Goal: Task Accomplishment & Management: Manage account settings

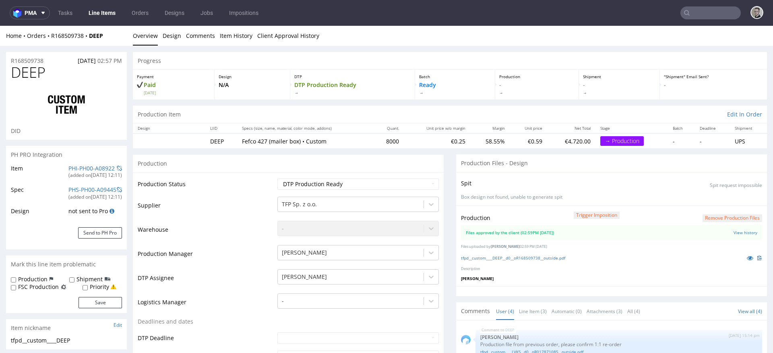
scroll to position [21, 0]
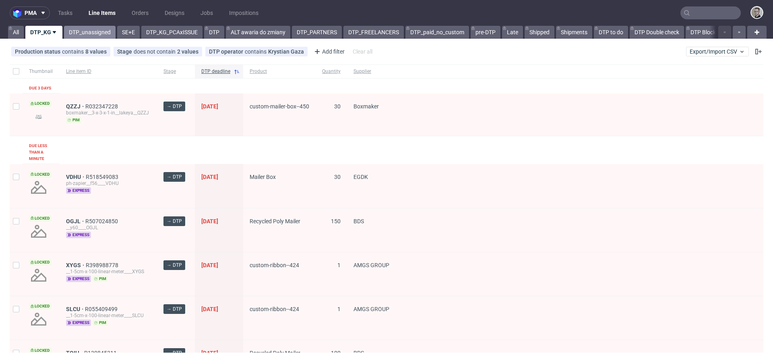
click at [101, 34] on link "DTP_unassigned" at bounding box center [90, 32] width 52 height 13
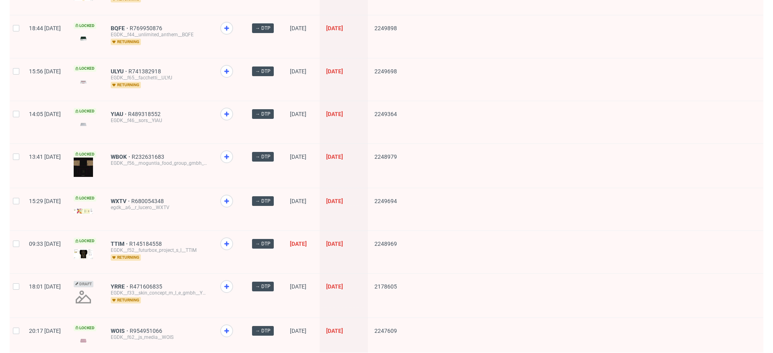
scroll to position [1072, 0]
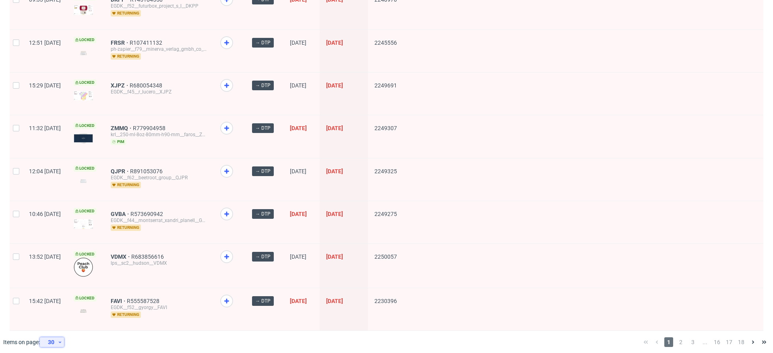
click at [56, 336] on div "30" at bounding box center [50, 341] width 15 height 11
click at [57, 322] on div "120" at bounding box center [55, 318] width 16 height 11
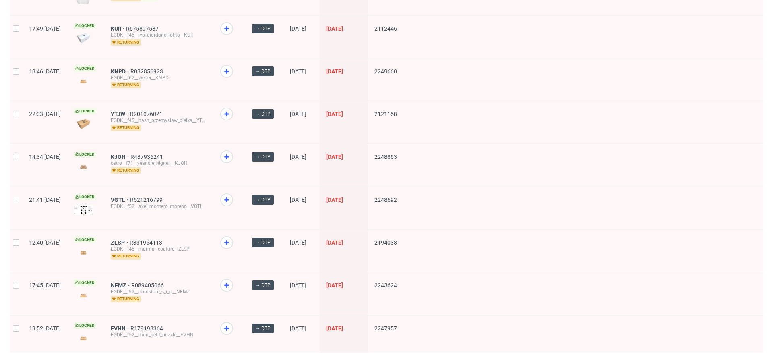
scroll to position [3430, 0]
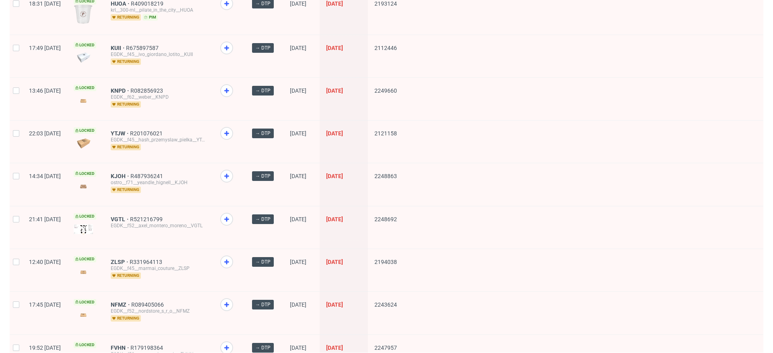
drag, startPoint x: 143, startPoint y: 156, endPoint x: 143, endPoint y: 152, distance: 4.4
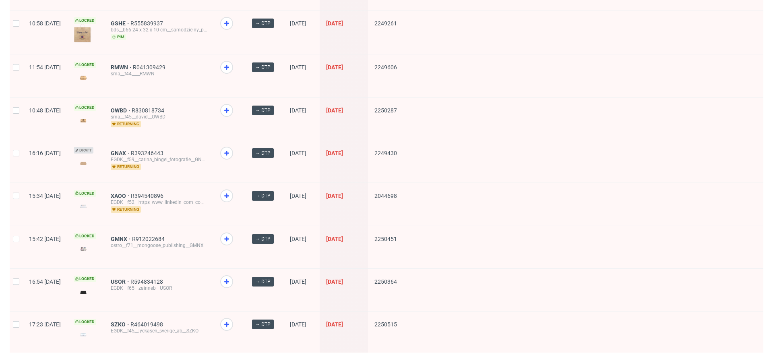
scroll to position [2803, 0]
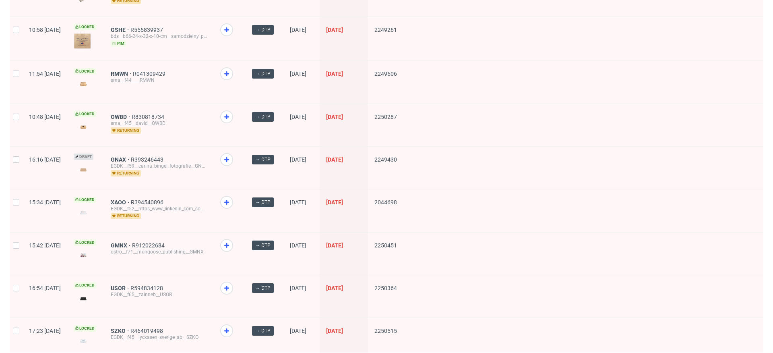
drag, startPoint x: 145, startPoint y: 184, endPoint x: 144, endPoint y: 176, distance: 7.7
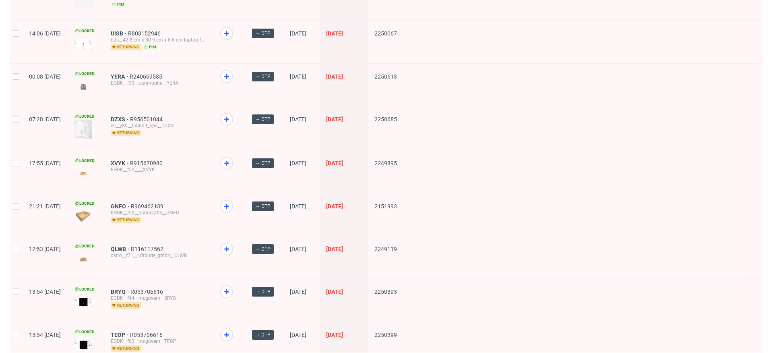
scroll to position [2383, 0]
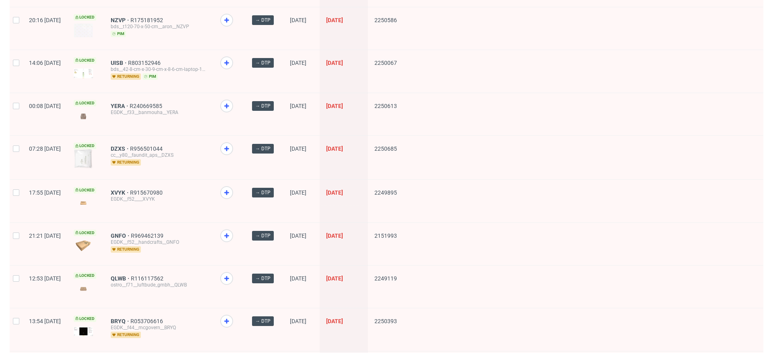
drag, startPoint x: 140, startPoint y: 49, endPoint x: 165, endPoint y: 54, distance: 25.0
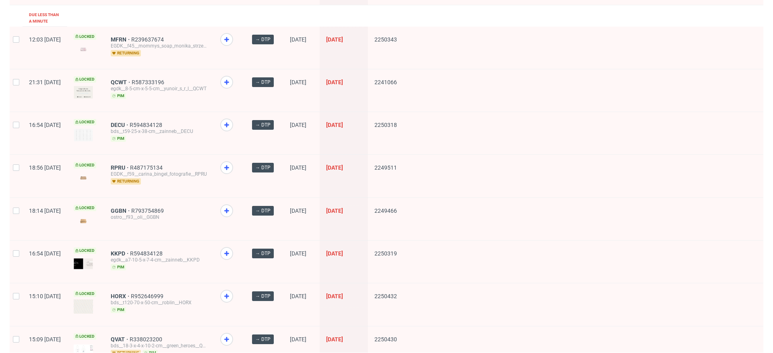
scroll to position [1549, 0]
drag, startPoint x: 141, startPoint y: 29, endPoint x: 149, endPoint y: 36, distance: 11.1
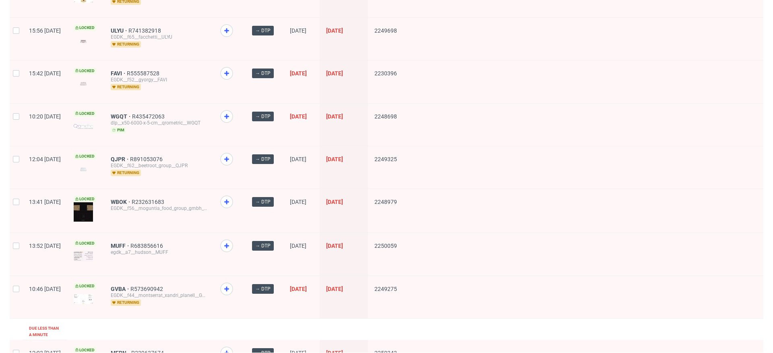
scroll to position [1230, 0]
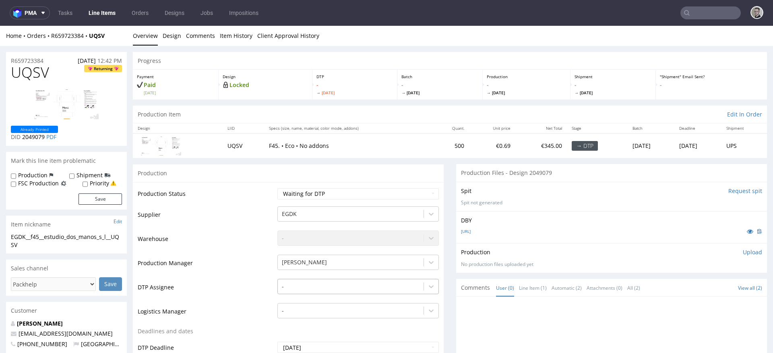
click at [319, 288] on div "-" at bounding box center [359, 284] width 162 height 11
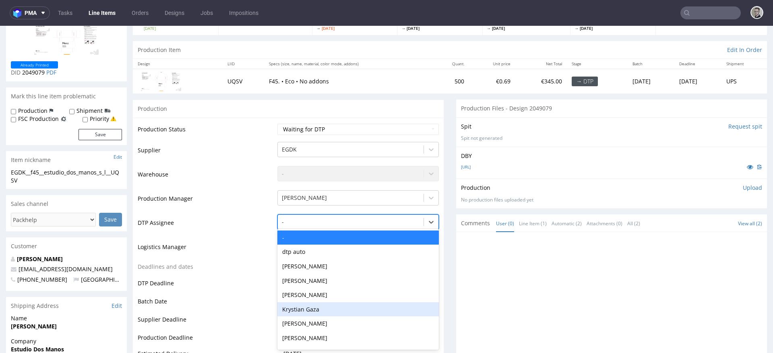
click at [328, 309] on div "Krystian Gaza" at bounding box center [359, 309] width 162 height 15
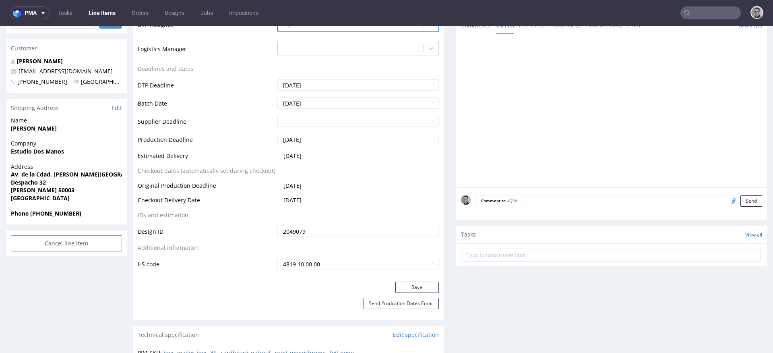
scroll to position [337, 0]
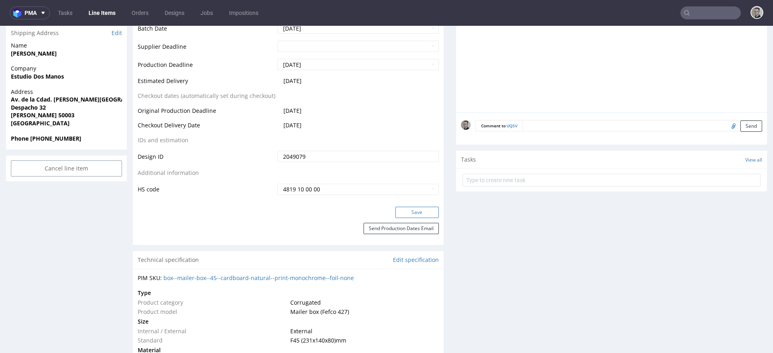
drag, startPoint x: 423, startPoint y: 211, endPoint x: 418, endPoint y: 206, distance: 7.1
click at [423, 211] on button "Save" at bounding box center [418, 212] width 44 height 11
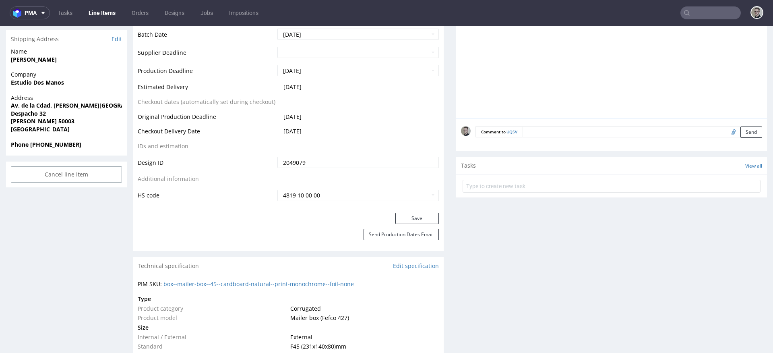
scroll to position [0, 0]
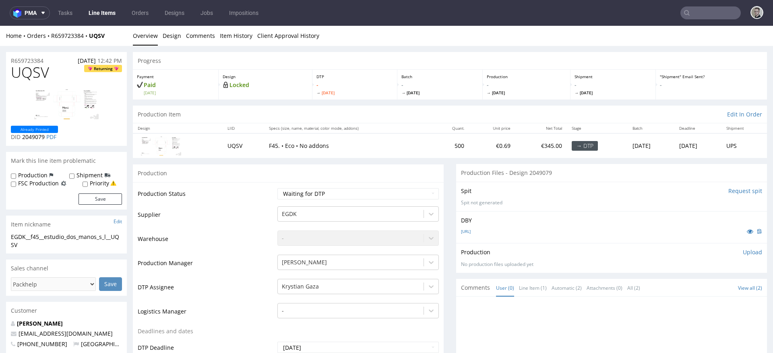
click at [732, 190] on input "Request spit" at bounding box center [746, 191] width 34 height 8
click at [332, 289] on div "-" at bounding box center [359, 283] width 162 height 11
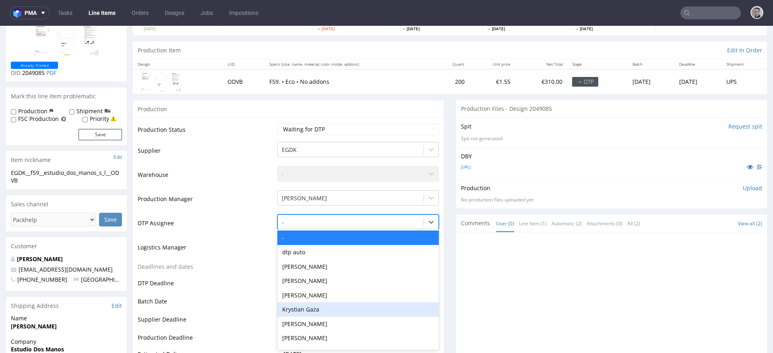
click at [329, 307] on div "Krystian Gaza" at bounding box center [359, 309] width 162 height 15
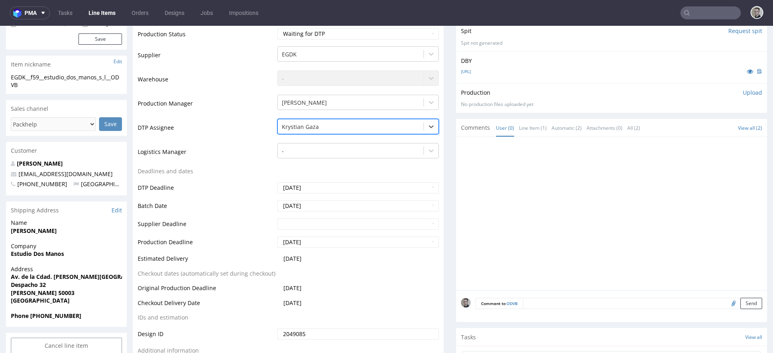
scroll to position [317, 0]
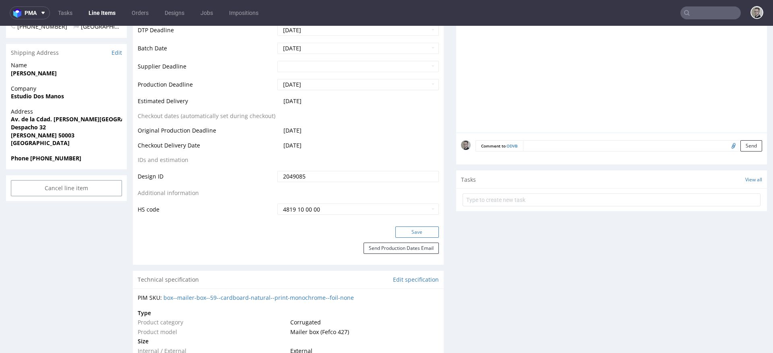
click at [425, 231] on button "Save" at bounding box center [418, 231] width 44 height 11
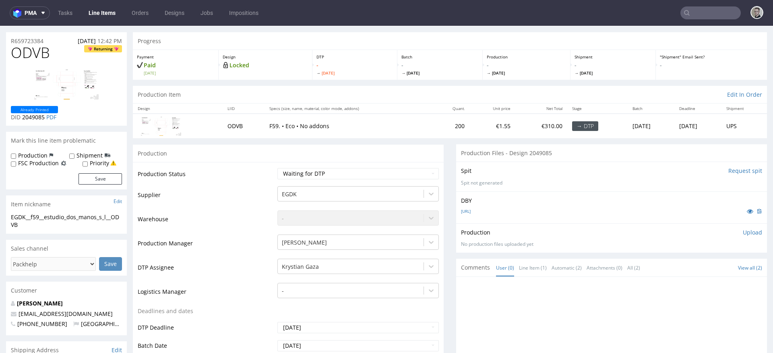
scroll to position [0, 0]
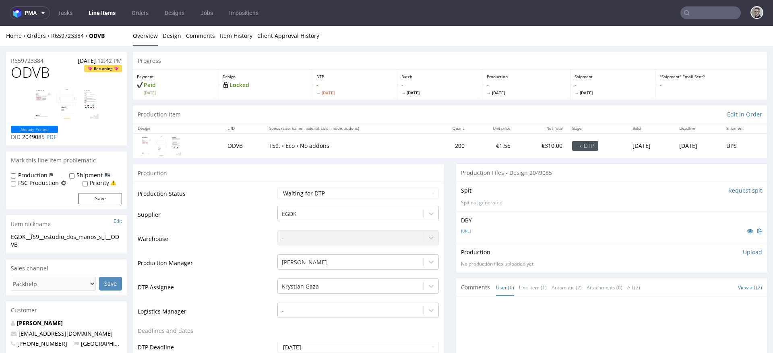
click at [734, 190] on input "Request spit" at bounding box center [746, 191] width 34 height 8
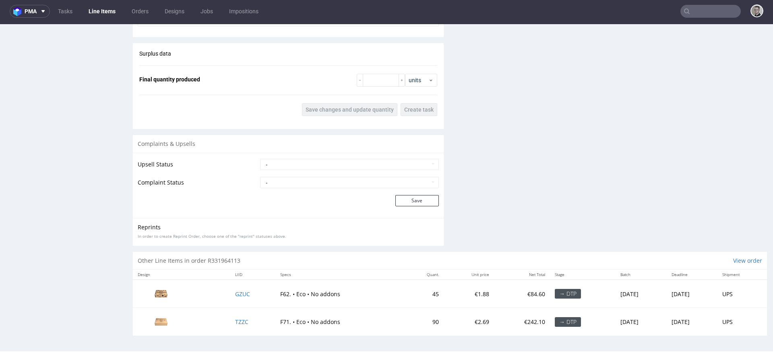
scroll to position [2, 0]
drag, startPoint x: 231, startPoint y: 292, endPoint x: 230, endPoint y: 301, distance: 9.4
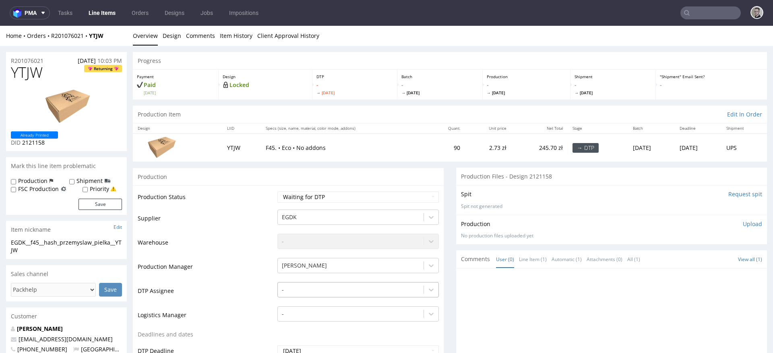
click at [332, 286] on div "-" at bounding box center [359, 287] width 162 height 11
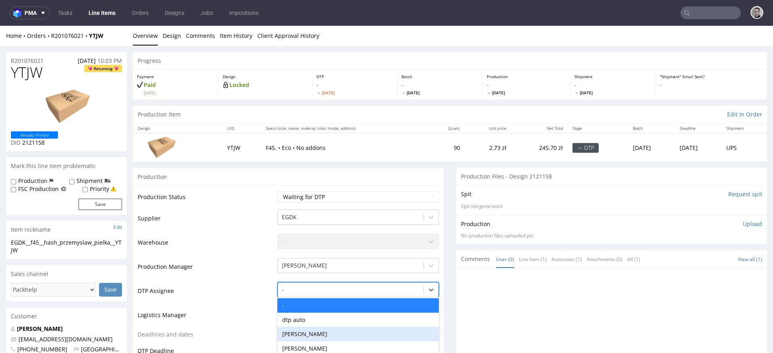
scroll to position [68, 0]
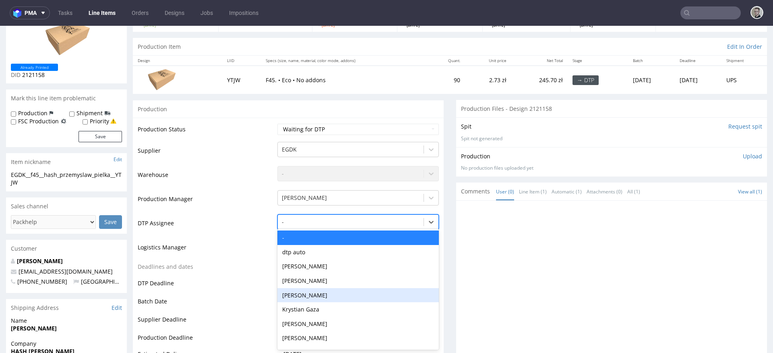
click at [334, 300] on div "[PERSON_NAME]" at bounding box center [359, 295] width 162 height 15
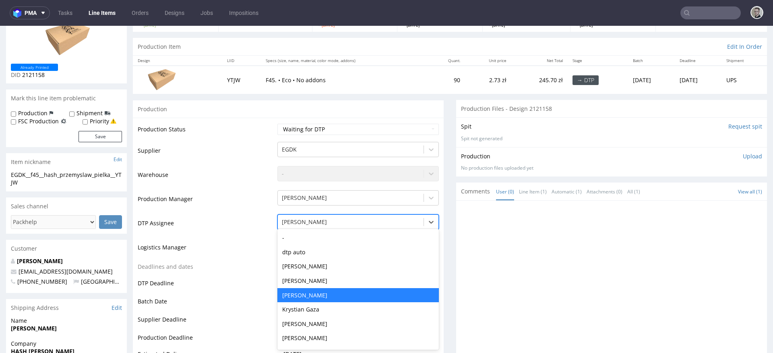
click at [318, 220] on div at bounding box center [351, 222] width 138 height 10
click at [313, 310] on div "Krystian Gaza" at bounding box center [359, 309] width 162 height 15
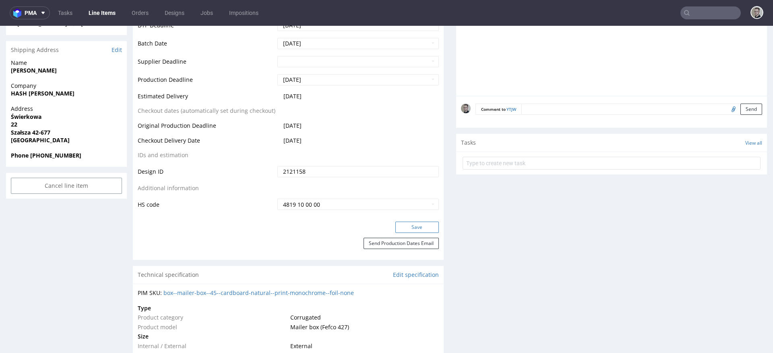
click at [408, 226] on button "Save" at bounding box center [418, 227] width 44 height 11
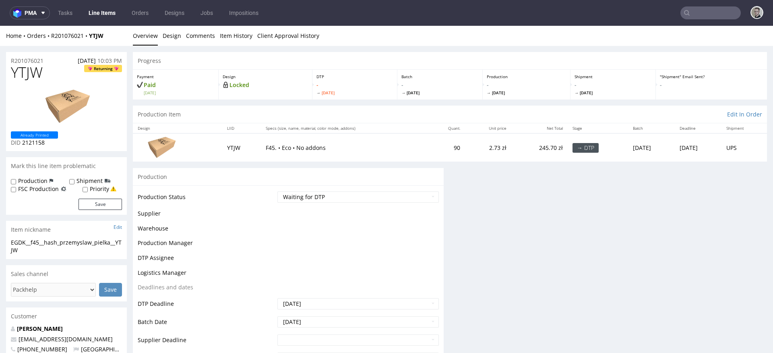
scroll to position [0, 0]
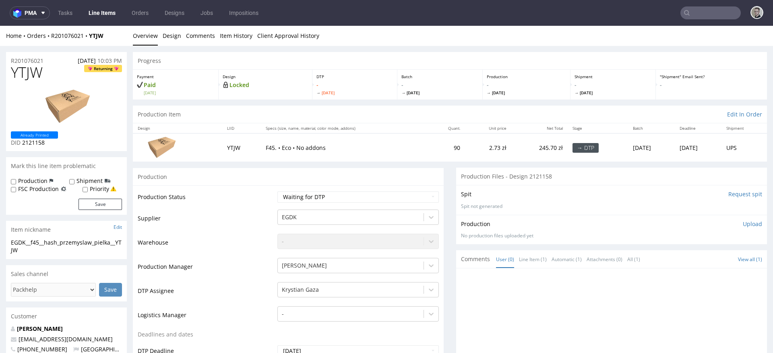
click at [729, 193] on input "Request spit" at bounding box center [746, 194] width 34 height 8
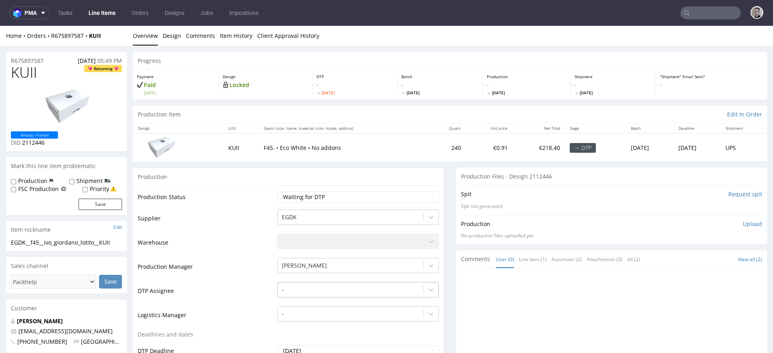
click at [360, 288] on div "-" at bounding box center [359, 287] width 162 height 11
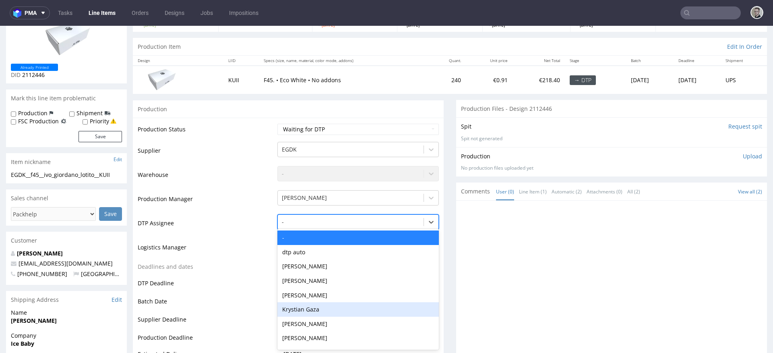
click at [362, 308] on div "Krystian Gaza" at bounding box center [359, 309] width 162 height 15
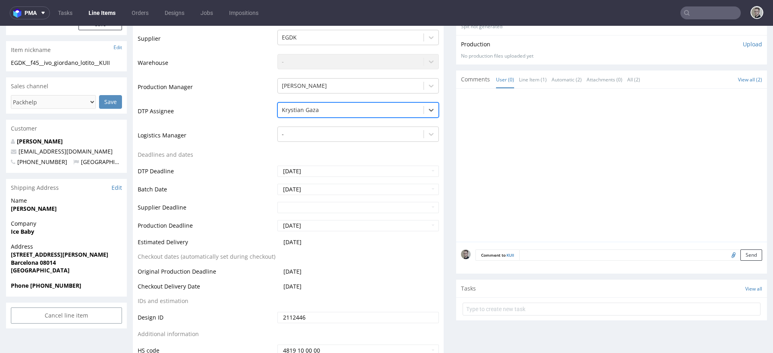
scroll to position [227, 0]
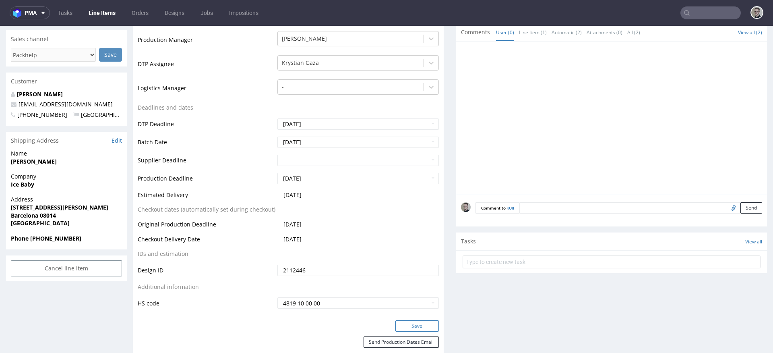
click at [419, 327] on button "Save" at bounding box center [418, 325] width 44 height 11
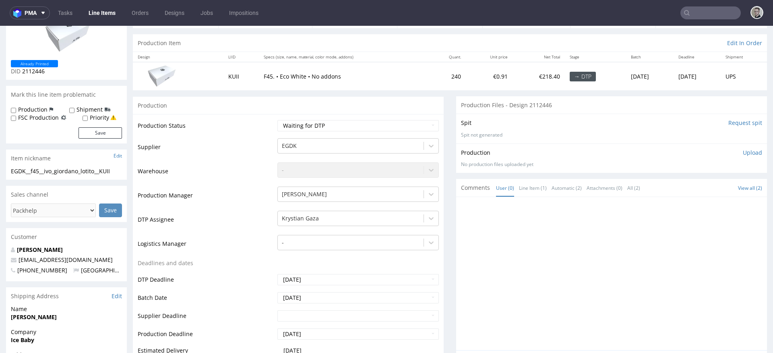
scroll to position [0, 0]
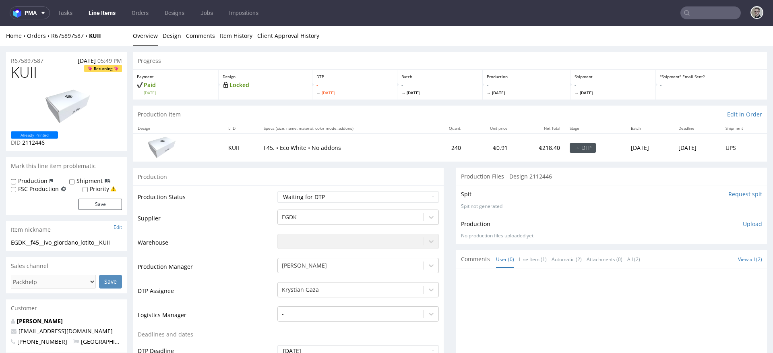
click at [731, 195] on input "Request spit" at bounding box center [746, 194] width 34 height 8
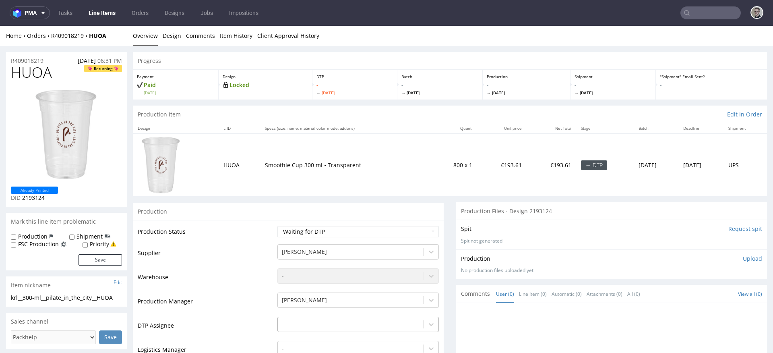
click at [369, 325] on div "-" at bounding box center [359, 322] width 162 height 11
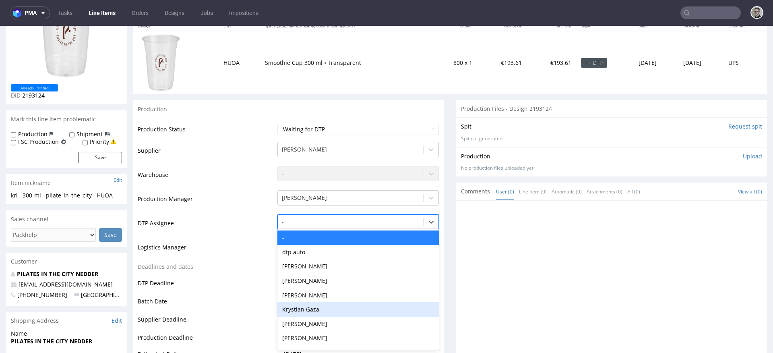
click at [358, 309] on div "Krystian Gaza" at bounding box center [359, 309] width 162 height 15
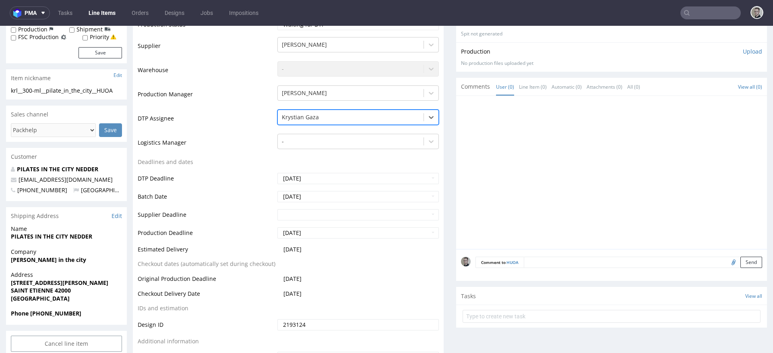
scroll to position [347, 0]
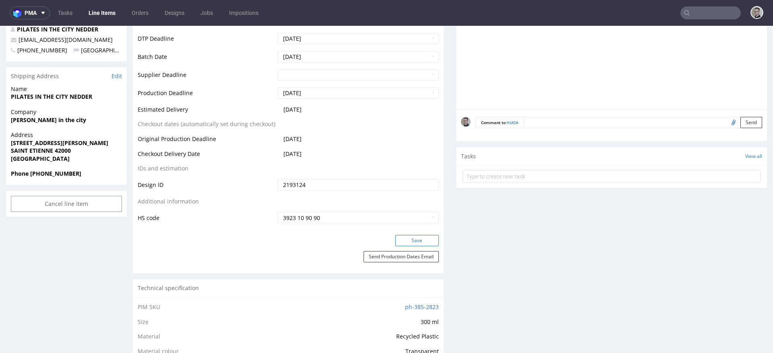
click at [429, 241] on button "Save" at bounding box center [418, 240] width 44 height 11
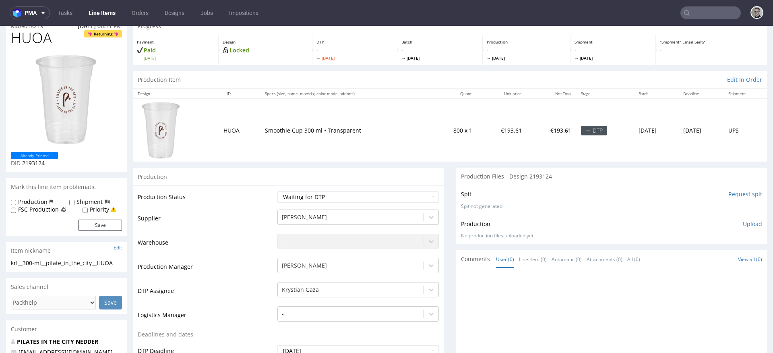
scroll to position [0, 0]
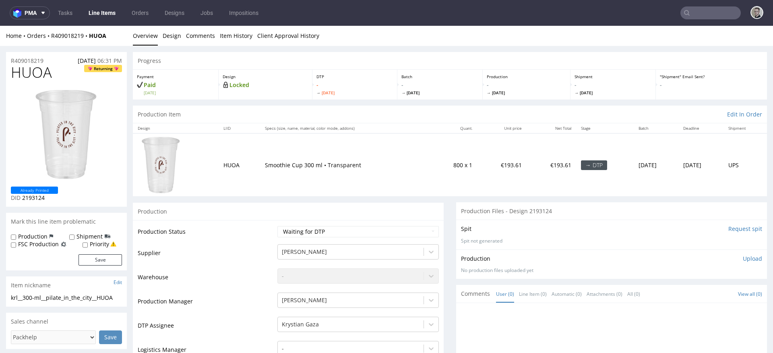
click at [733, 230] on input "Request spit" at bounding box center [746, 229] width 34 height 8
click at [171, 31] on link "Design" at bounding box center [172, 36] width 19 height 20
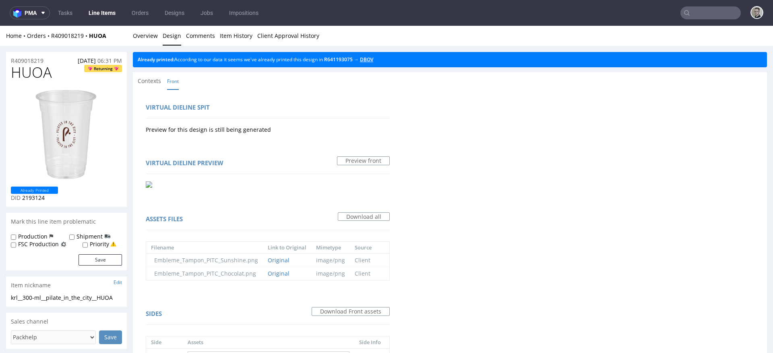
drag, startPoint x: 375, startPoint y: 60, endPoint x: 320, endPoint y: 58, distance: 55.2
click at [373, 60] on link "DBOV" at bounding box center [366, 59] width 13 height 7
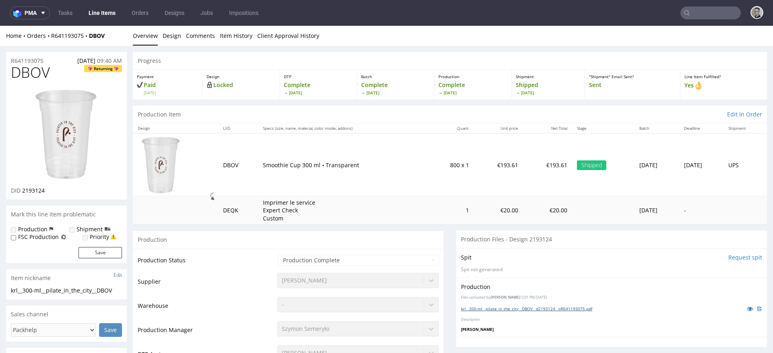
click at [523, 309] on link "krl__300-ml__pilate_in_the_city__DBOV__d2193124__oR641193075.pdf" at bounding box center [526, 309] width 131 height 6
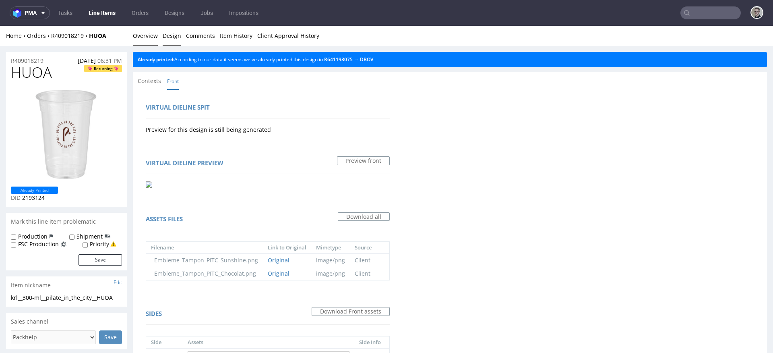
click at [142, 32] on link "Overview" at bounding box center [145, 36] width 25 height 20
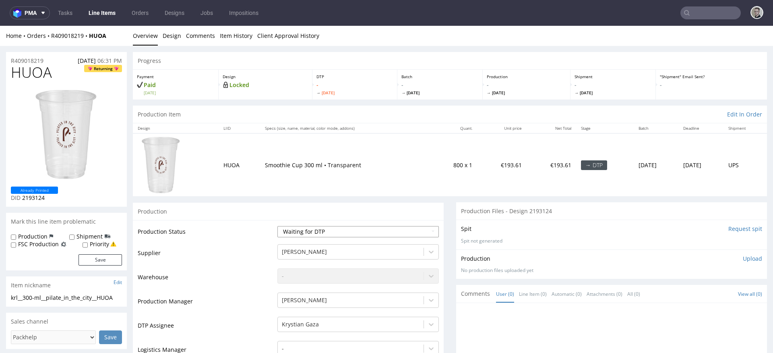
click at [306, 232] on select "Waiting for Artwork Waiting for Diecut Waiting for Mockup Waiting for DTP Waiti…" at bounding box center [359, 231] width 162 height 11
select select "dtp_in_process"
click at [278, 226] on select "Waiting for Artwork Waiting for Diecut Waiting for Mockup Waiting for DTP Waiti…" at bounding box center [359, 231] width 162 height 11
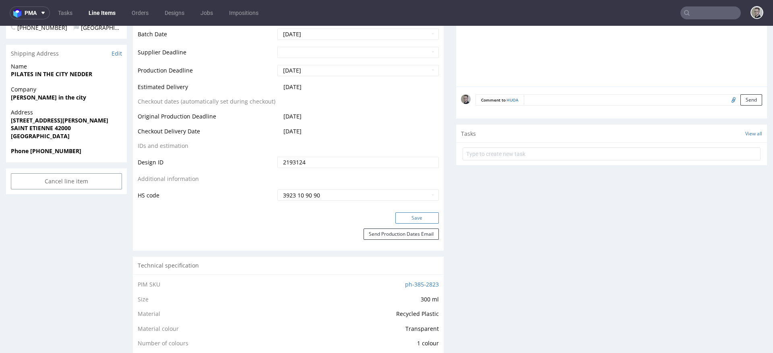
click at [396, 216] on button "Save" at bounding box center [418, 217] width 44 height 11
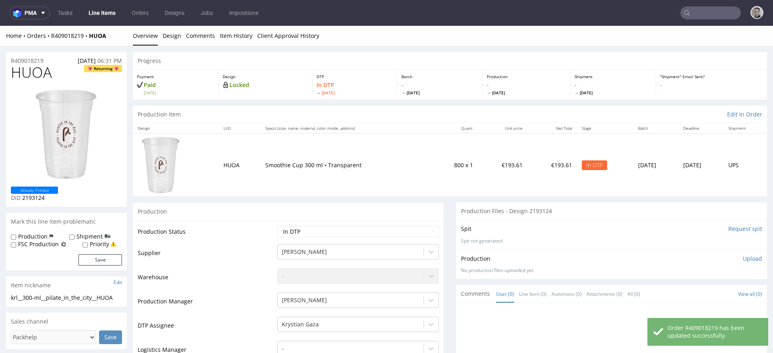
click at [37, 297] on div "krl__300-ml__pilate_in_the_city__HUOA" at bounding box center [66, 298] width 111 height 8
copy div "krl__300-ml__pilate_in_the_city__HUOA Update"
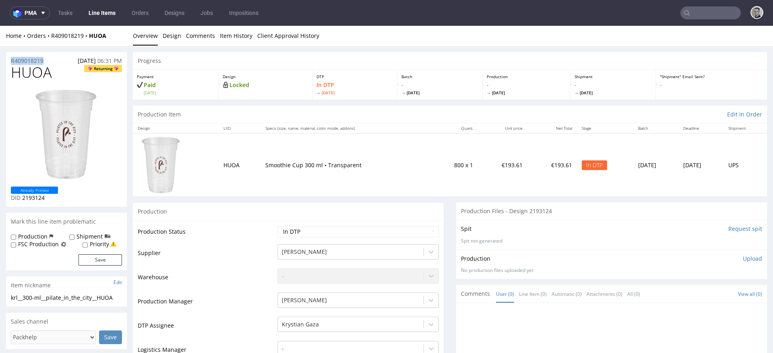
drag, startPoint x: 53, startPoint y: 58, endPoint x: 0, endPoint y: 52, distance: 53.5
copy p "R409018219"
click at [746, 261] on p "Upload" at bounding box center [752, 259] width 19 height 8
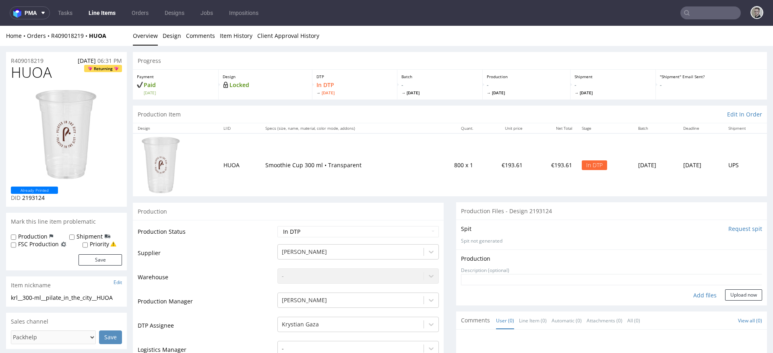
click at [696, 295] on div "Add files" at bounding box center [705, 295] width 40 height 12
type input "C:\fakepath\krl__300-ml__pilate_in_the_city__HUOA__d2193124__oR409018219.pdf"
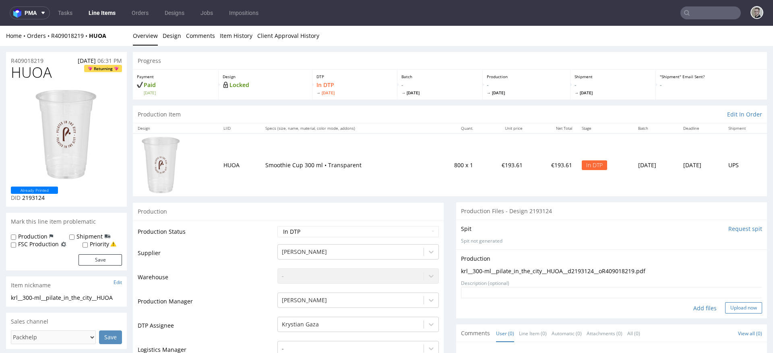
click at [730, 310] on button "Upload now" at bounding box center [744, 307] width 37 height 11
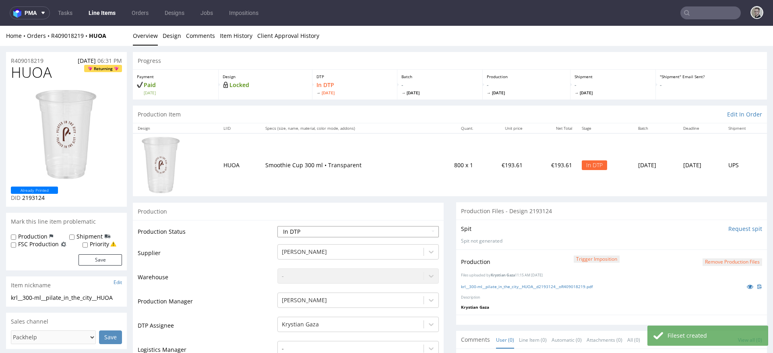
click at [395, 229] on select "Waiting for Artwork Waiting for Diecut Waiting for Mockup Waiting for DTP Waiti…" at bounding box center [359, 231] width 162 height 11
click at [278, 226] on select "Waiting for Artwork Waiting for Diecut Waiting for Mockup Waiting for DTP Waiti…" at bounding box center [359, 231] width 162 height 11
click at [350, 232] on select "Waiting for Artwork Waiting for Diecut Waiting for Mockup Waiting for DTP Waiti…" at bounding box center [359, 231] width 162 height 11
select select "dtp_production_ready"
click at [278, 226] on select "Waiting for Artwork Waiting for Diecut Waiting for Mockup Waiting for DTP Waiti…" at bounding box center [359, 231] width 162 height 11
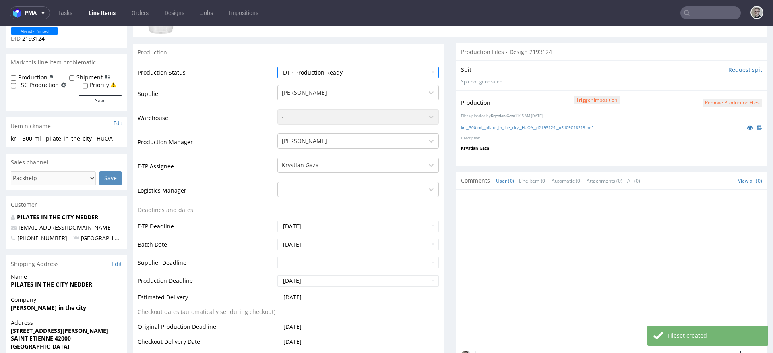
scroll to position [446, 0]
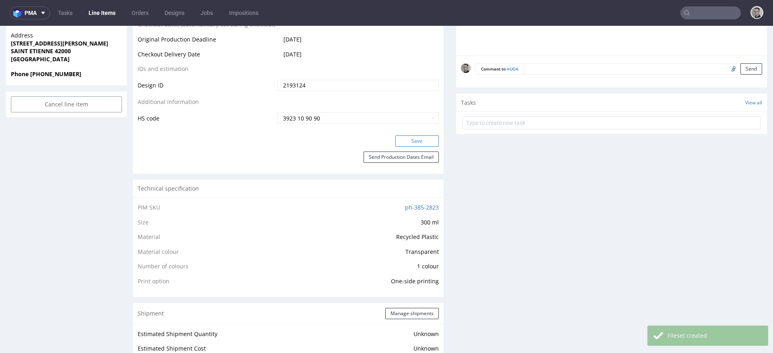
click at [417, 137] on button "Save" at bounding box center [418, 140] width 44 height 11
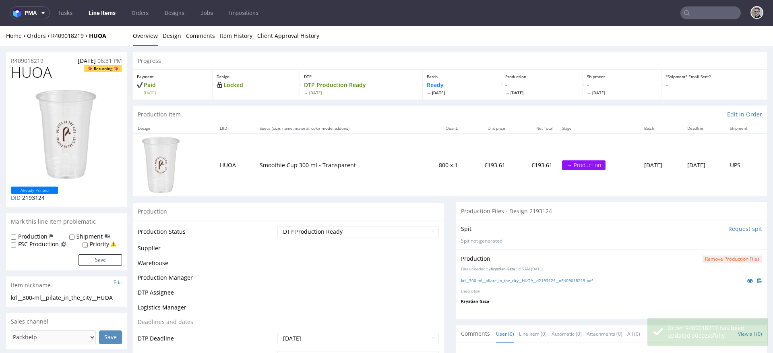
scroll to position [0, 0]
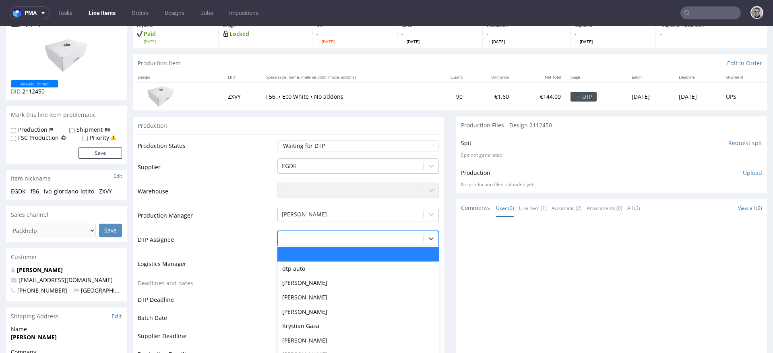
click at [359, 242] on div "- selected, 1 of 31. 31 results available. Use Up and Down to choose options, p…" at bounding box center [359, 236] width 162 height 11
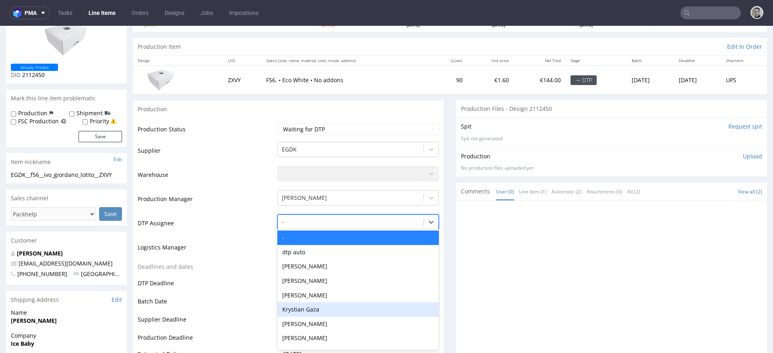
click at [360, 306] on div "Krystian Gaza" at bounding box center [359, 309] width 162 height 15
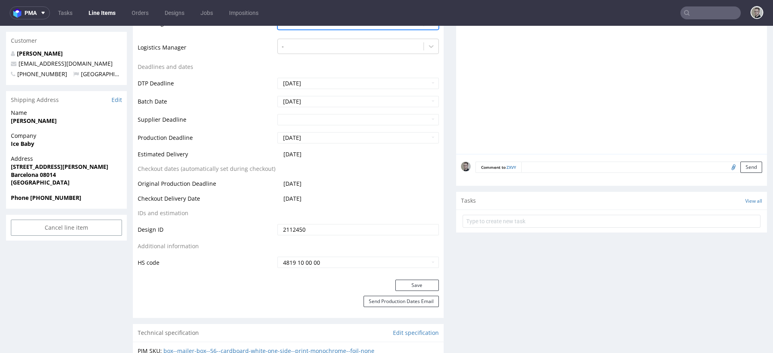
scroll to position [338, 0]
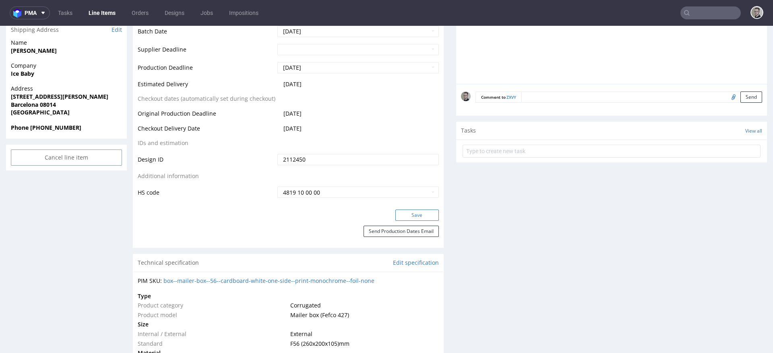
click at [423, 212] on button "Save" at bounding box center [418, 214] width 44 height 11
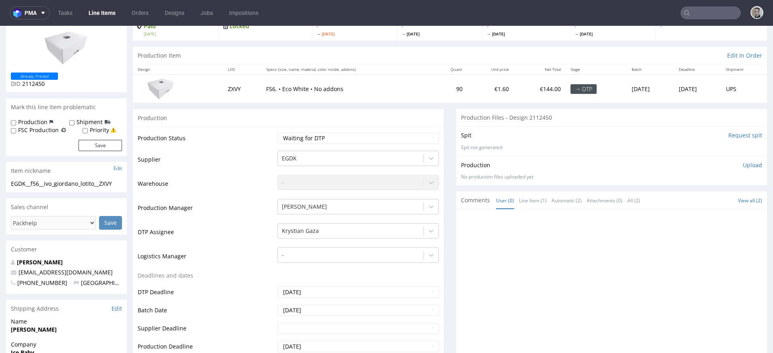
scroll to position [0, 0]
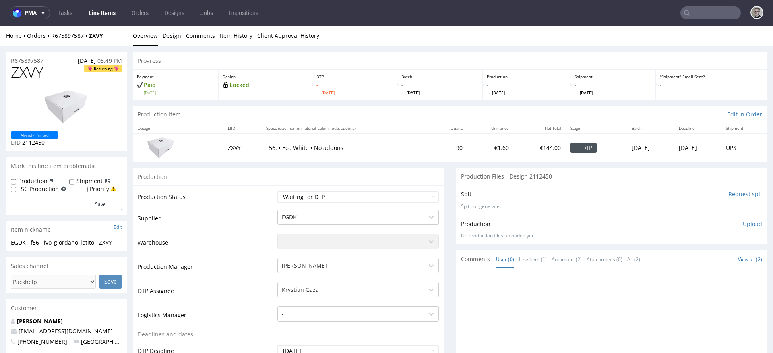
click at [734, 195] on input "Request spit" at bounding box center [746, 194] width 34 height 8
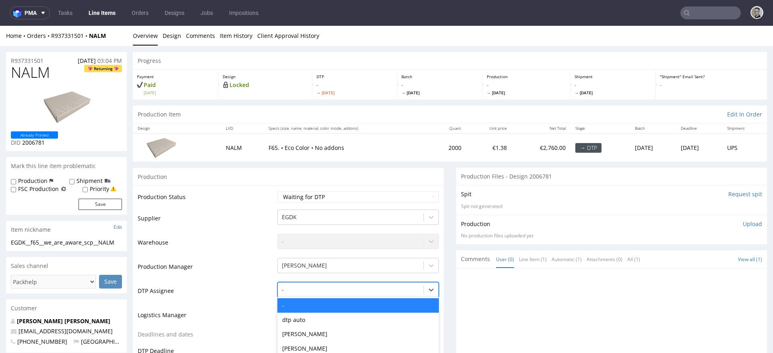
click at [357, 287] on div "- selected, 1 of 31. 31 results available. Use Up and Down to choose options, p…" at bounding box center [359, 287] width 162 height 11
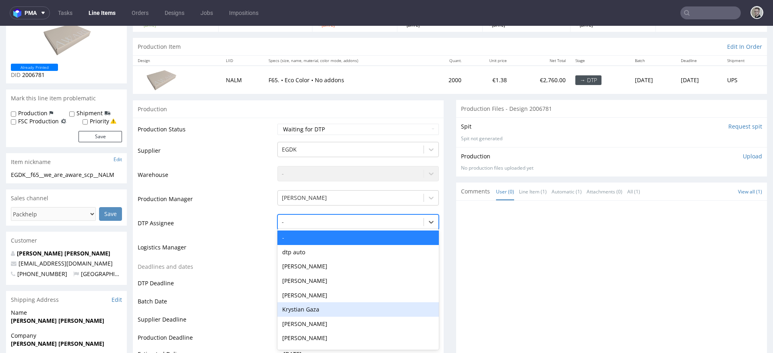
click at [357, 310] on div "Krystian Gaza" at bounding box center [359, 309] width 162 height 15
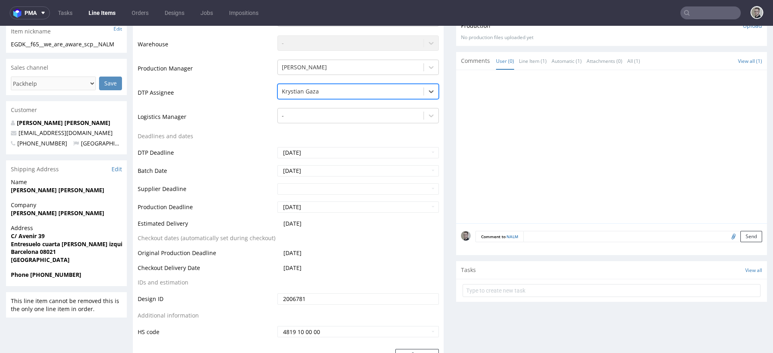
scroll to position [324, 0]
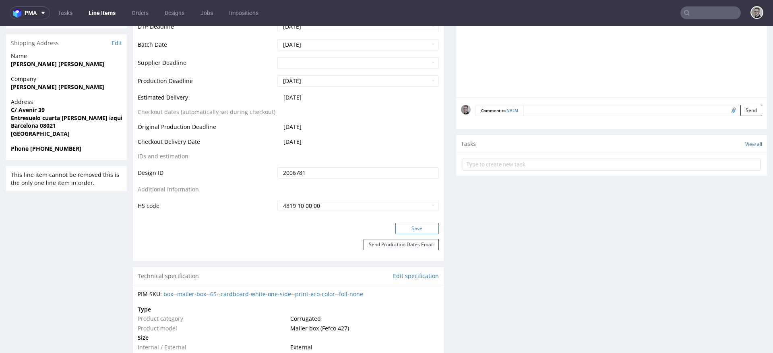
click at [424, 230] on button "Save" at bounding box center [418, 228] width 44 height 11
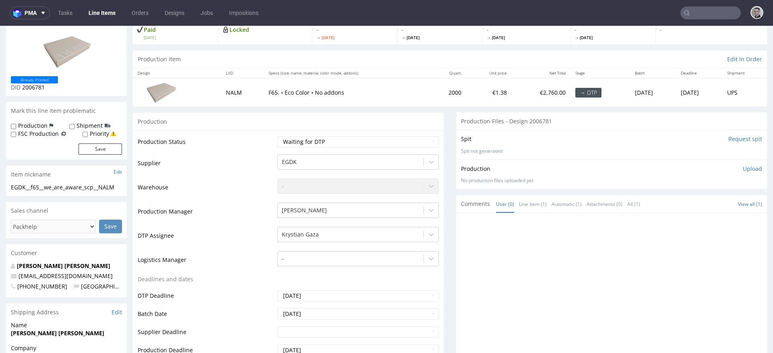
scroll to position [0, 0]
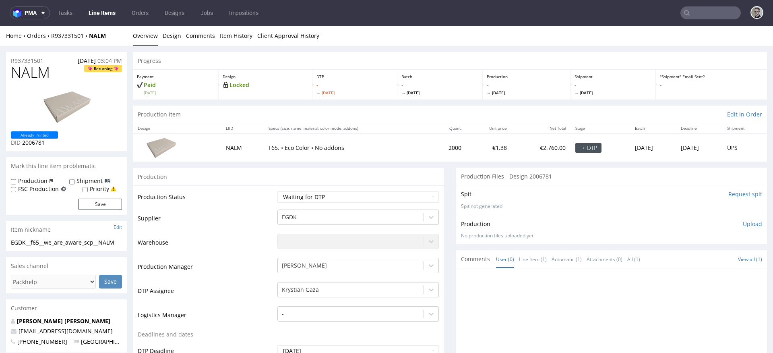
click at [740, 192] on input "Request spit" at bounding box center [746, 194] width 34 height 8
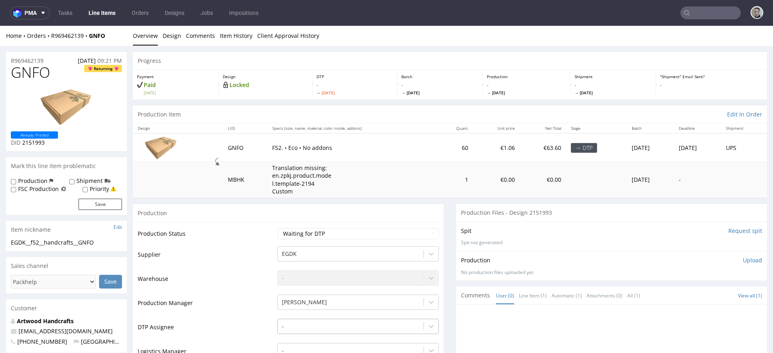
click at [367, 326] on div "-" at bounding box center [359, 324] width 162 height 11
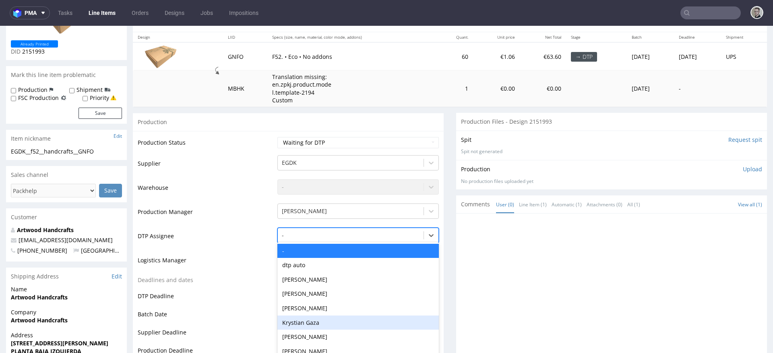
scroll to position [104, 0]
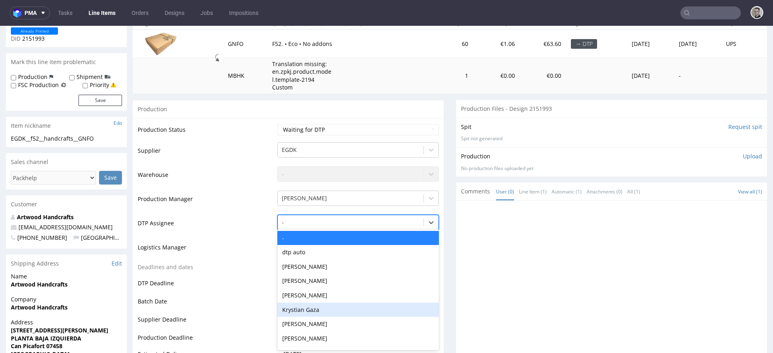
click at [379, 309] on div "Krystian Gaza" at bounding box center [359, 310] width 162 height 15
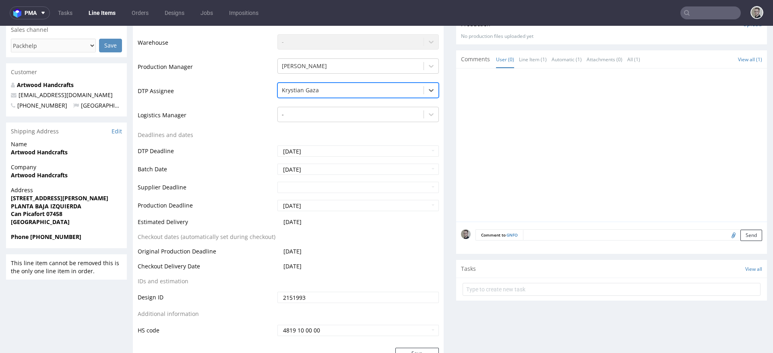
scroll to position [474, 0]
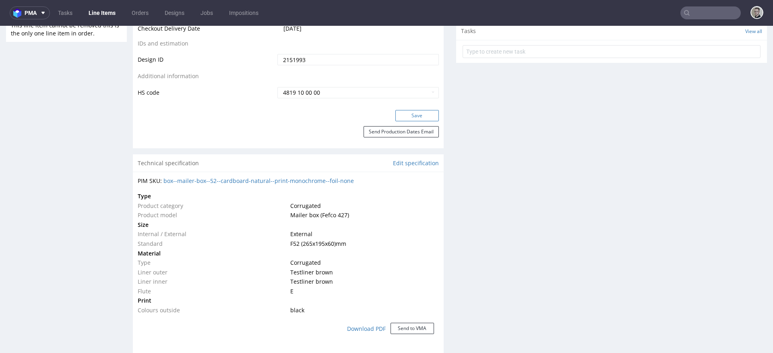
click at [416, 115] on button "Save" at bounding box center [418, 115] width 44 height 11
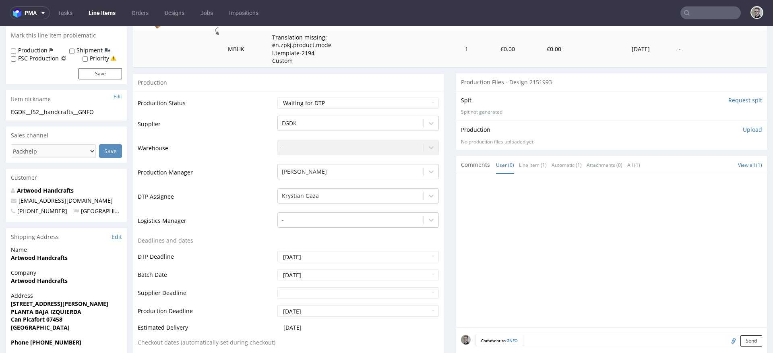
scroll to position [0, 0]
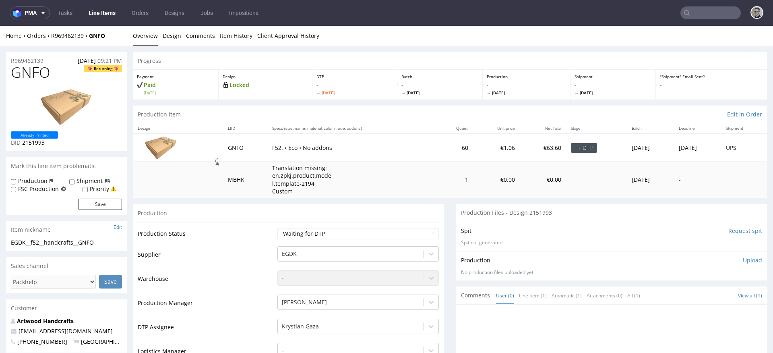
click at [729, 230] on input "Request spit" at bounding box center [746, 231] width 34 height 8
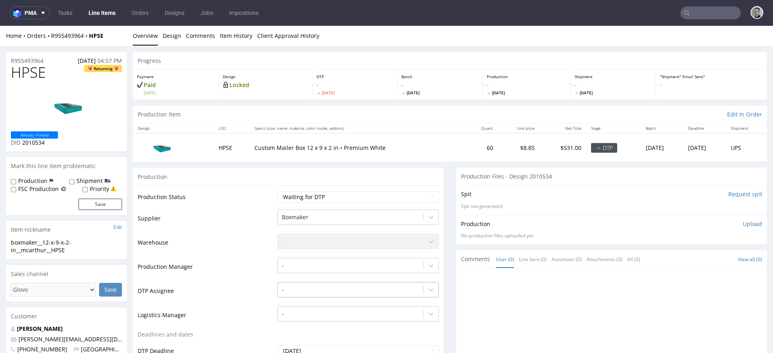
click at [314, 285] on div "-" at bounding box center [359, 287] width 162 height 11
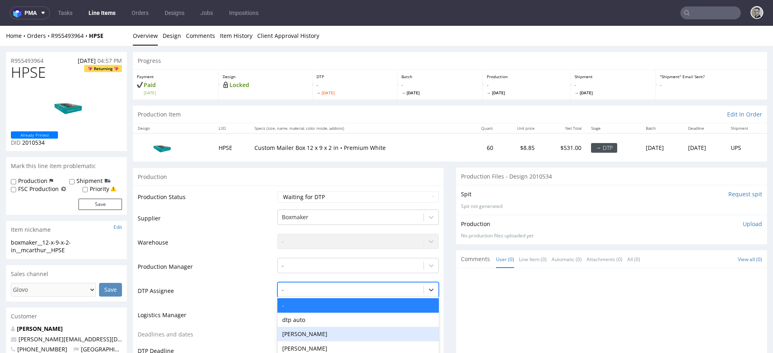
scroll to position [68, 0]
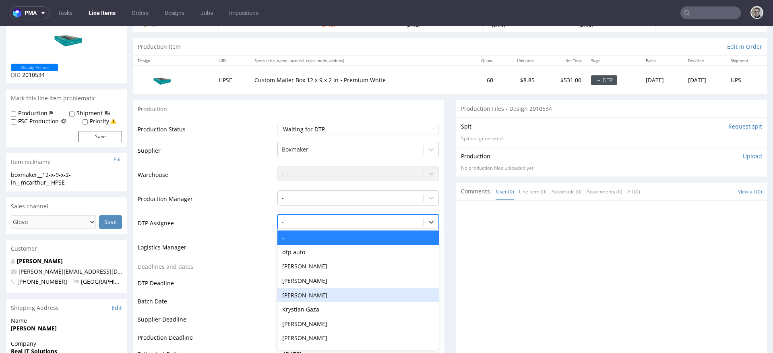
click at [329, 307] on div "Krystian Gaza" at bounding box center [359, 309] width 162 height 15
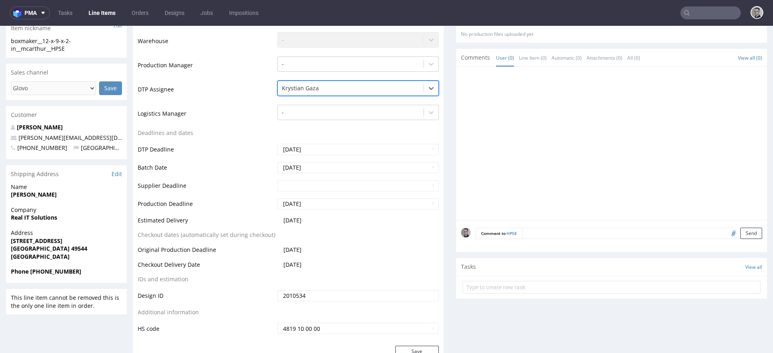
scroll to position [329, 0]
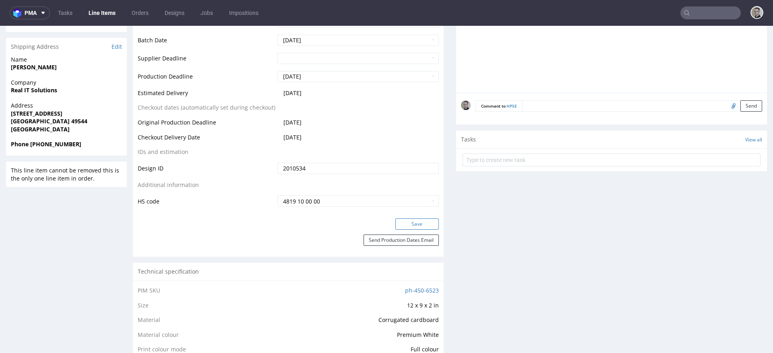
click at [425, 227] on button "Save" at bounding box center [418, 223] width 44 height 11
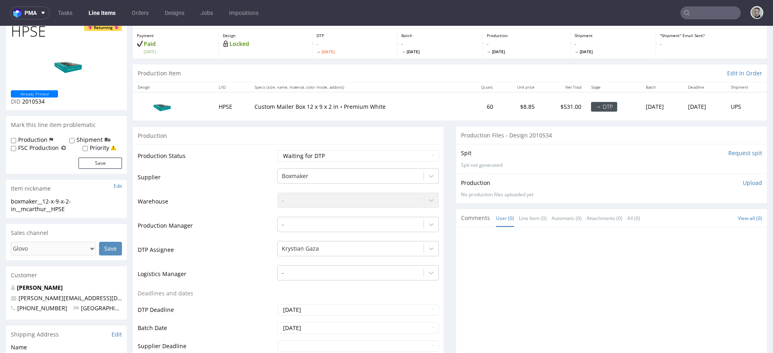
scroll to position [0, 0]
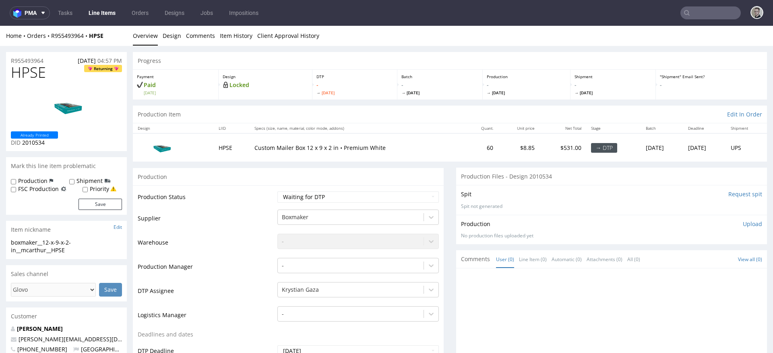
click at [733, 194] on input "Request spit" at bounding box center [746, 194] width 34 height 8
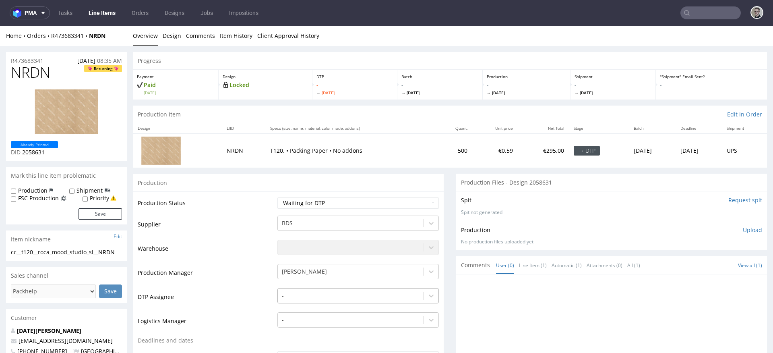
click at [329, 299] on div "-" at bounding box center [359, 293] width 162 height 11
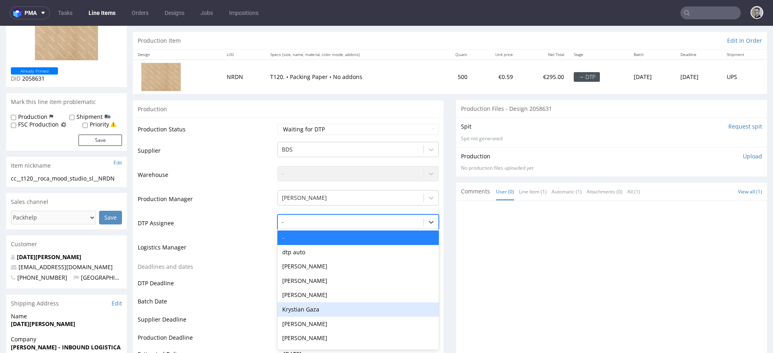
click at [324, 310] on div "Krystian Gaza" at bounding box center [359, 309] width 162 height 15
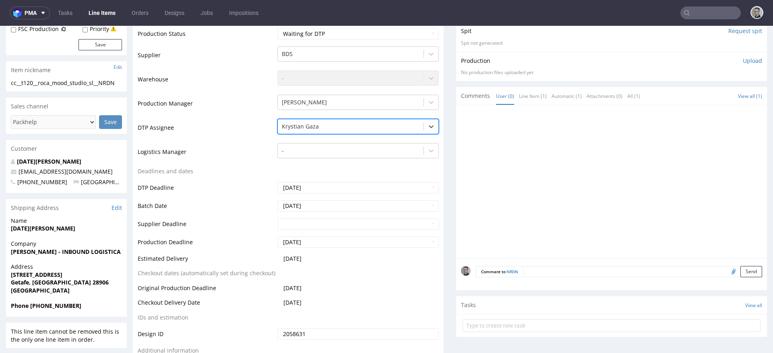
scroll to position [334, 0]
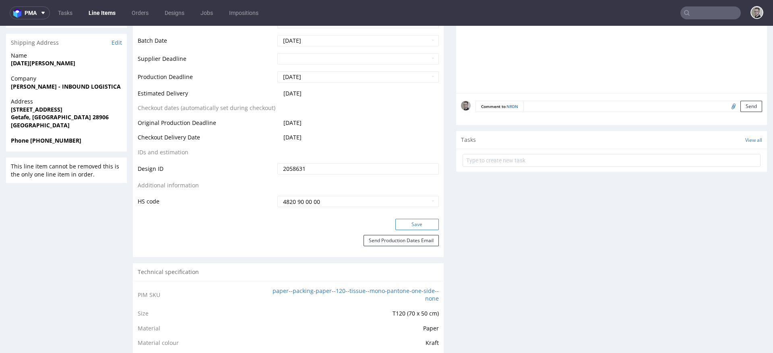
click at [421, 224] on button "Save" at bounding box center [418, 224] width 44 height 11
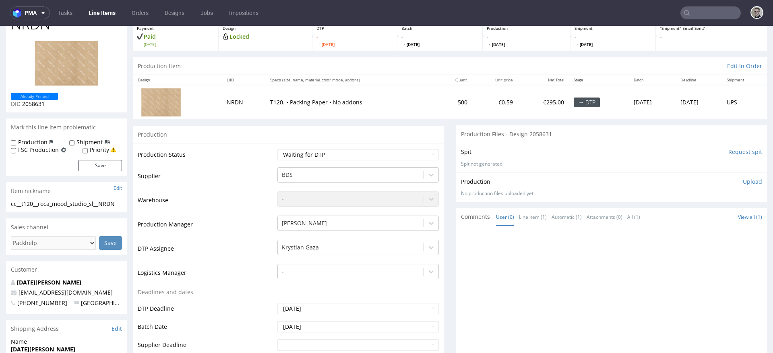
scroll to position [0, 0]
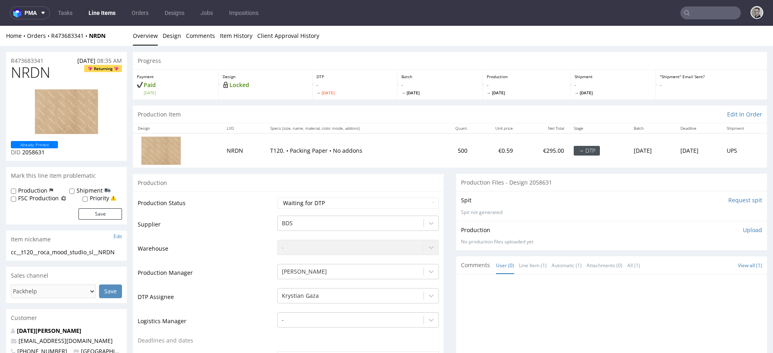
click at [732, 201] on input "Request spit" at bounding box center [746, 200] width 34 height 8
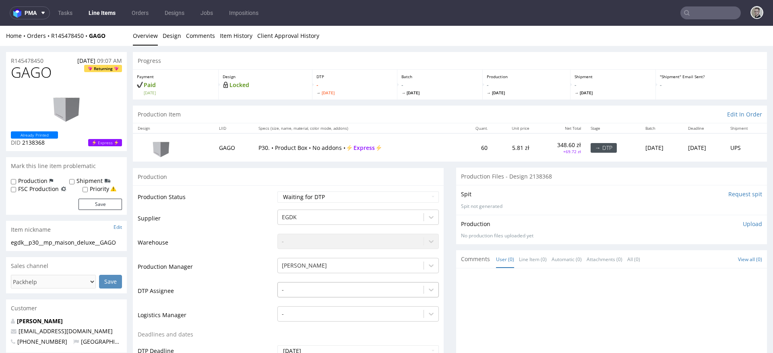
click at [305, 288] on div "-" at bounding box center [359, 287] width 162 height 11
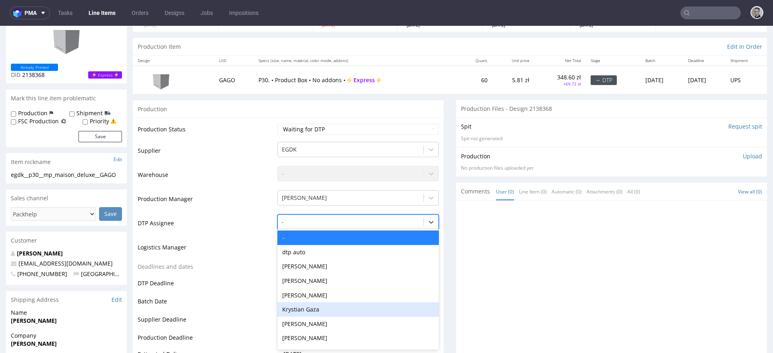
drag, startPoint x: 311, startPoint y: 307, endPoint x: 338, endPoint y: 290, distance: 31.3
click at [311, 307] on div "Krystian Gaza" at bounding box center [359, 309] width 162 height 15
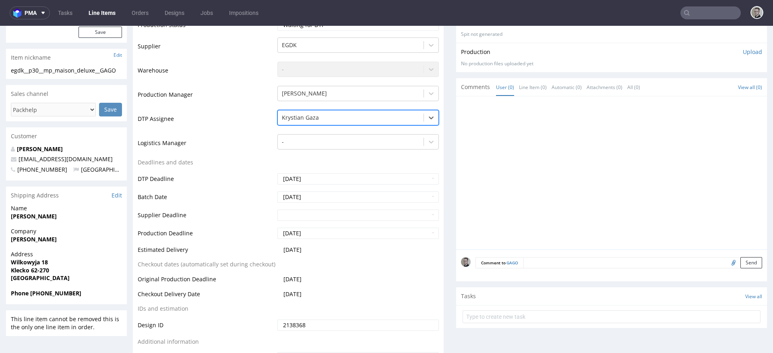
scroll to position [306, 0]
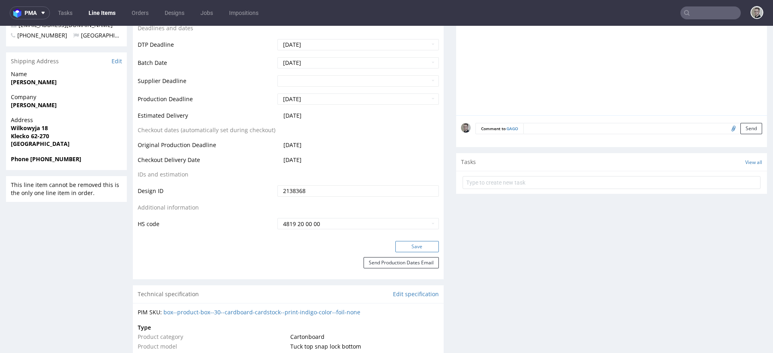
click at [417, 250] on button "Save" at bounding box center [418, 246] width 44 height 11
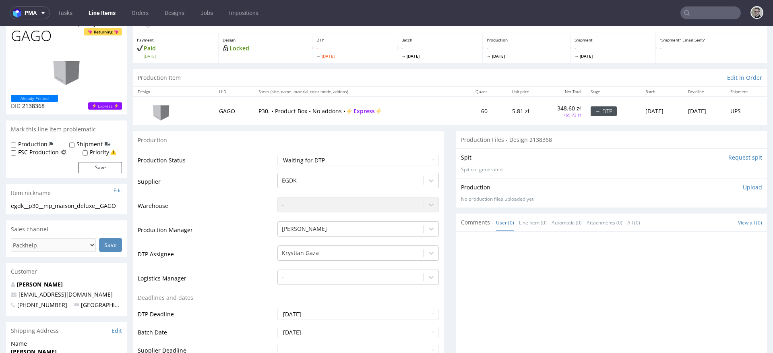
scroll to position [0, 0]
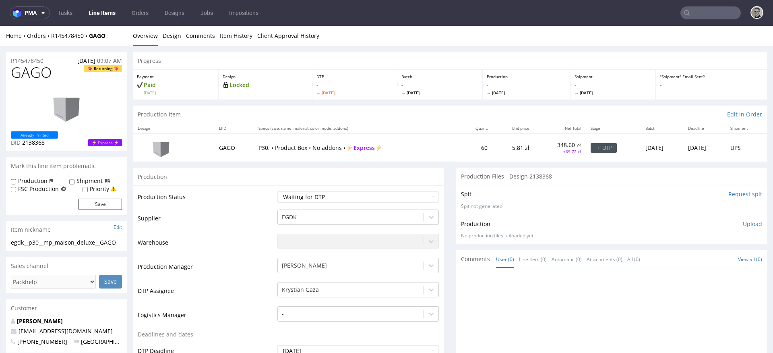
click at [731, 193] on input "Request spit" at bounding box center [746, 194] width 34 height 8
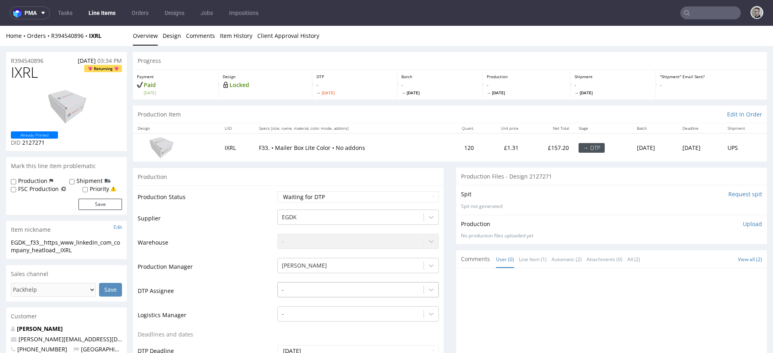
click at [332, 289] on div "-" at bounding box center [359, 287] width 162 height 11
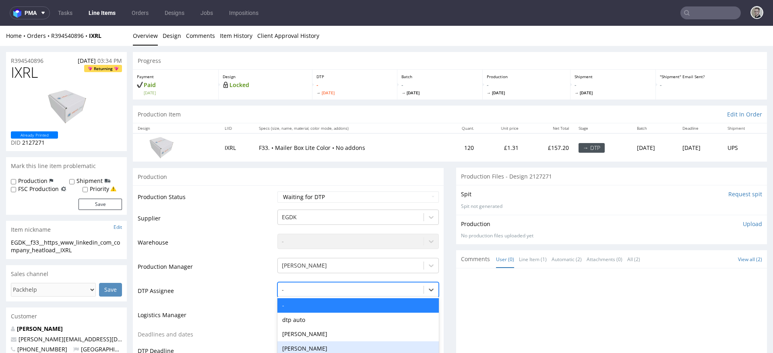
scroll to position [68, 0]
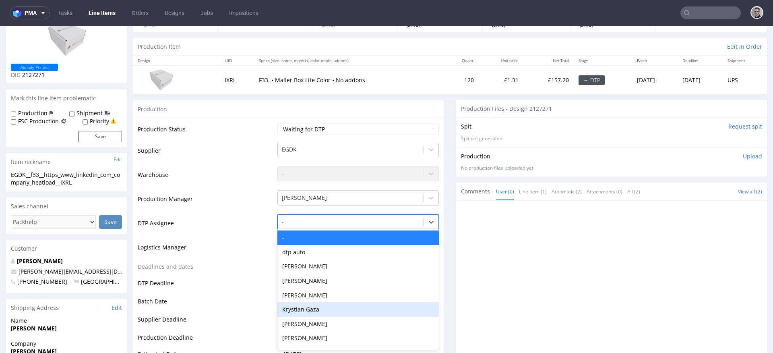
click at [339, 307] on div "Krystian Gaza" at bounding box center [359, 309] width 162 height 15
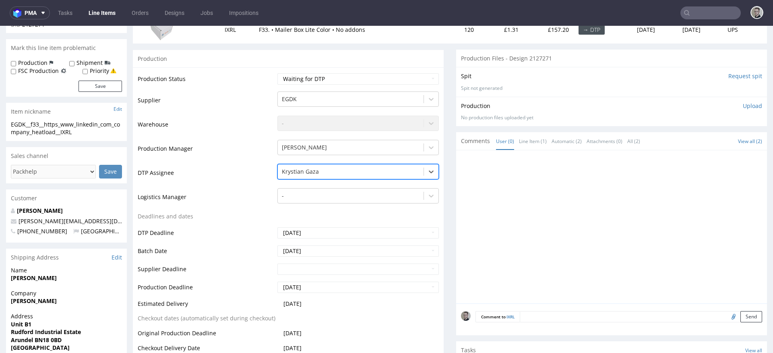
scroll to position [225, 0]
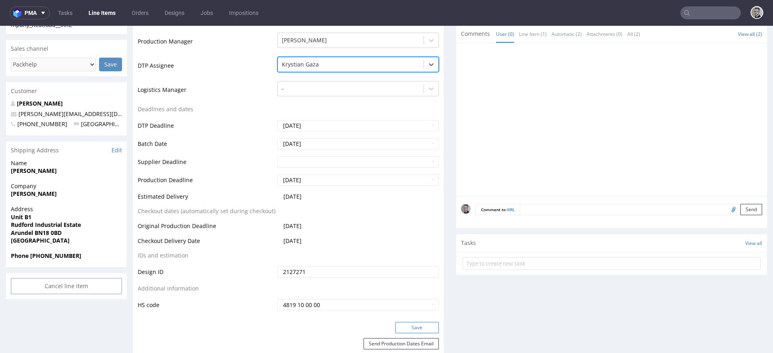
click at [427, 325] on button "Save" at bounding box center [418, 327] width 44 height 11
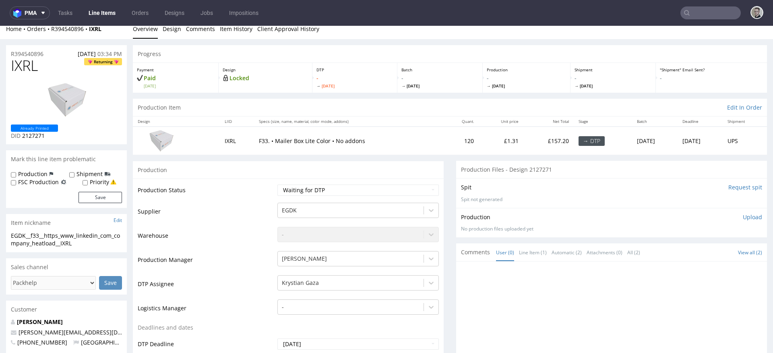
scroll to position [0, 0]
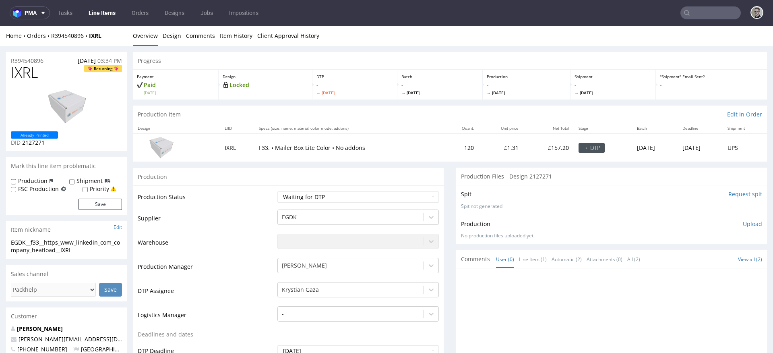
click at [729, 197] on input "Request spit" at bounding box center [746, 194] width 34 height 8
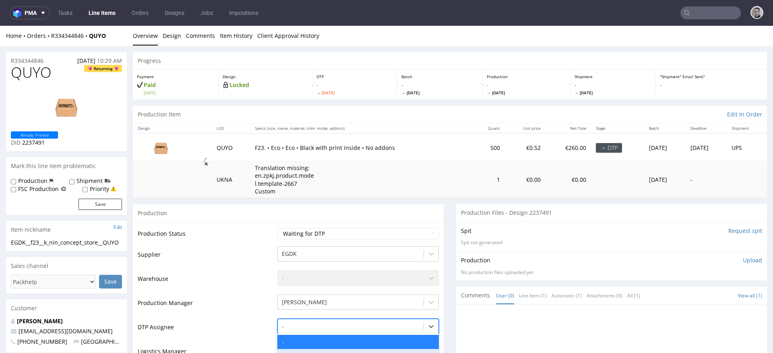
click at [321, 326] on div "dtp auto, 2 of 31. 31 results available. Use Up and Down to choose options, pre…" at bounding box center [359, 324] width 162 height 11
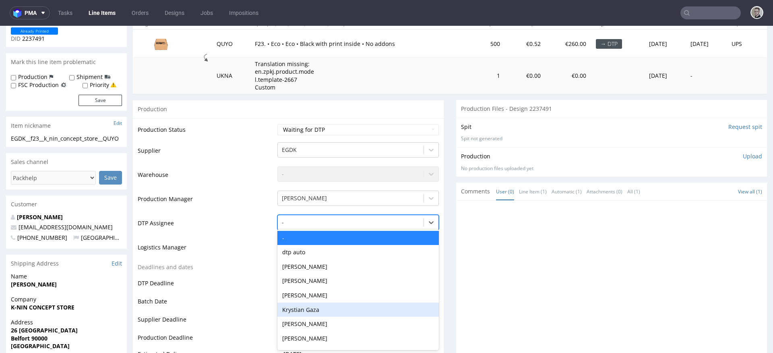
click at [321, 311] on div "Krystian Gaza" at bounding box center [359, 310] width 162 height 15
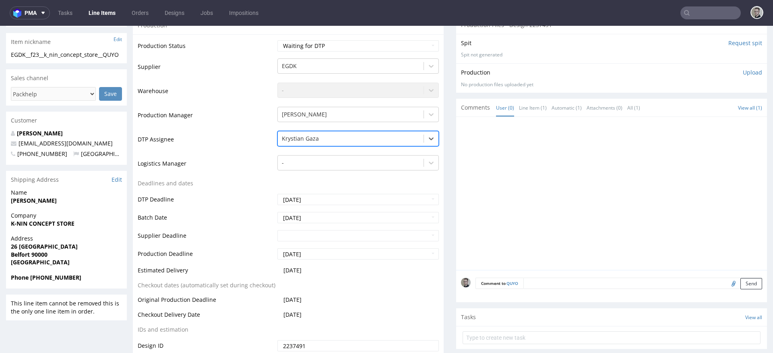
scroll to position [334, 0]
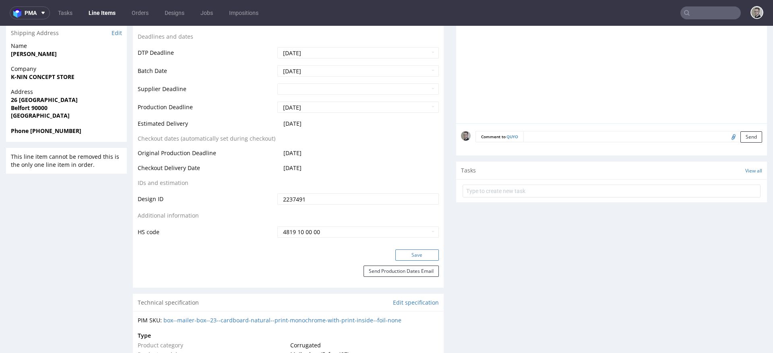
click at [420, 252] on button "Save" at bounding box center [418, 254] width 44 height 11
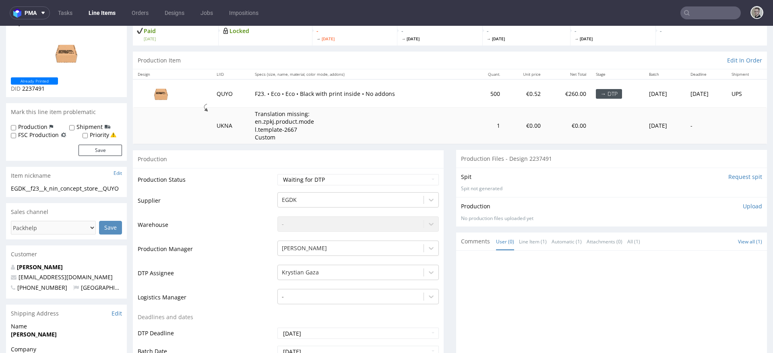
scroll to position [0, 0]
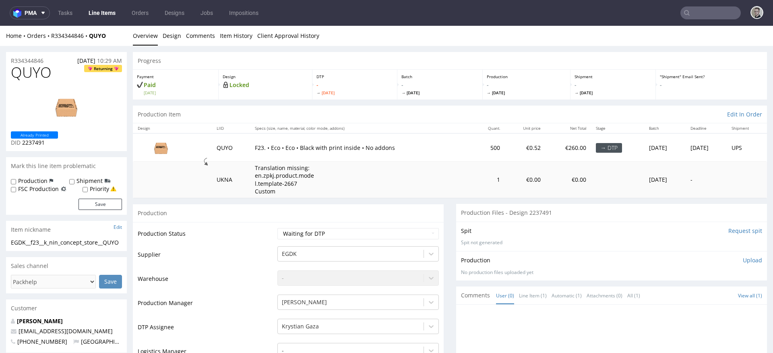
click at [730, 231] on input "Request spit" at bounding box center [746, 231] width 34 height 8
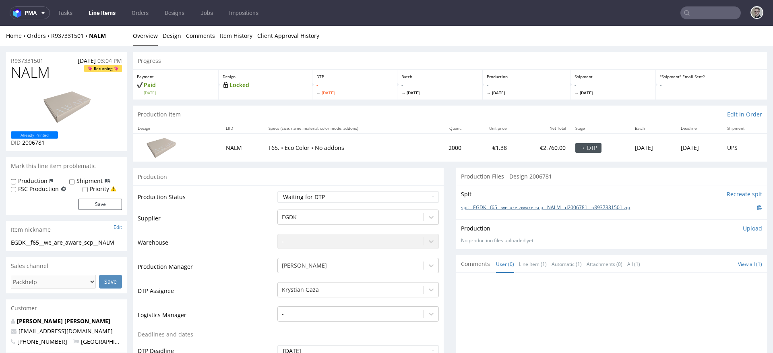
click at [550, 207] on link "spit__EGDK__f65__we_are_aware_scp__NALM__d2006781__oR937331501.zip" at bounding box center [545, 207] width 169 height 7
click at [323, 195] on select "Waiting for Artwork Waiting for Diecut Waiting for Mockup Waiting for DTP Waiti…" at bounding box center [359, 196] width 162 height 11
select select "dtp_in_process"
click at [278, 191] on select "Waiting for Artwork Waiting for Diecut Waiting for Mockup Waiting for DTP Waiti…" at bounding box center [359, 196] width 162 height 11
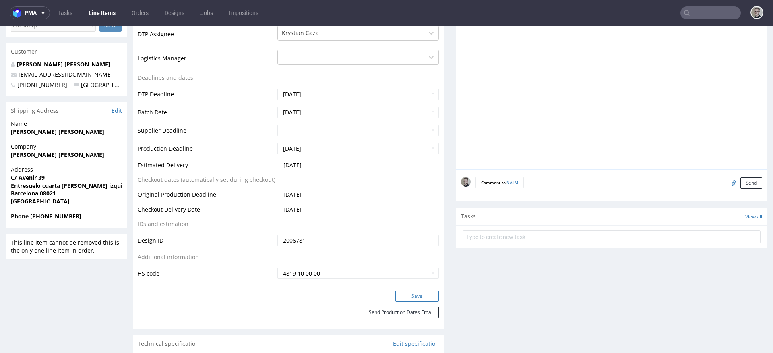
click at [417, 292] on button "Save" at bounding box center [418, 295] width 44 height 11
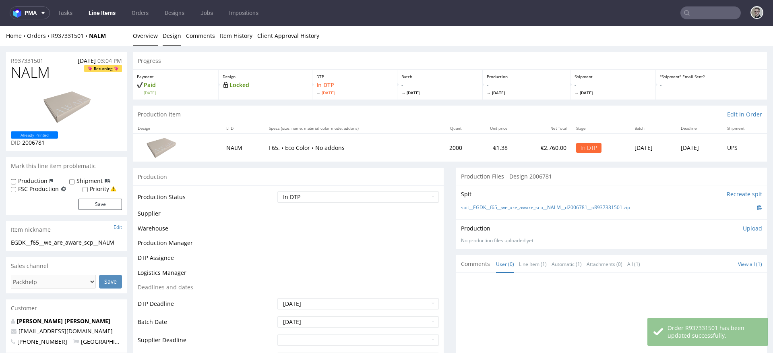
click at [173, 38] on link "Design" at bounding box center [172, 36] width 19 height 20
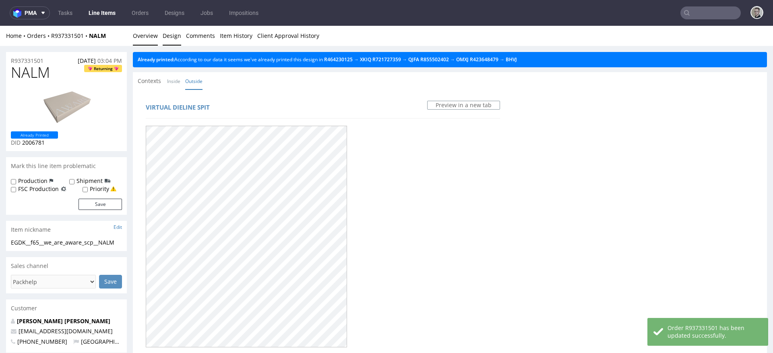
click at [150, 36] on link "Overview" at bounding box center [145, 36] width 25 height 20
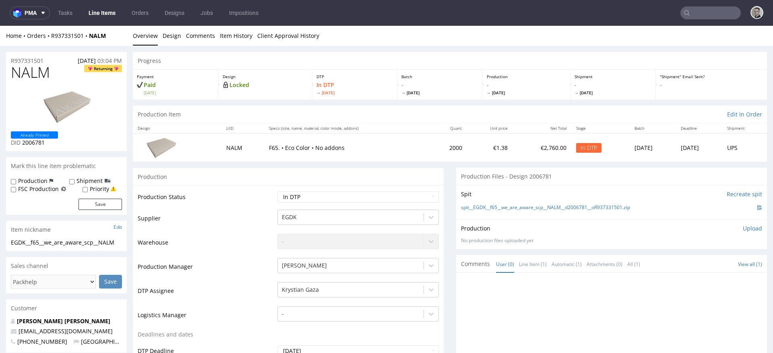
click at [743, 224] on p "Upload" at bounding box center [752, 228] width 19 height 8
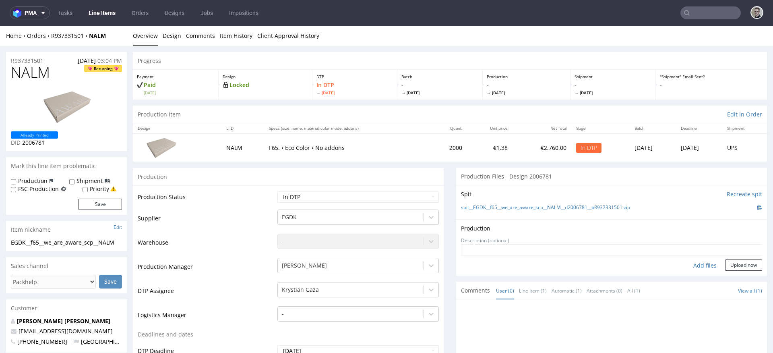
click at [689, 264] on div "Add files" at bounding box center [705, 265] width 40 height 12
type input "C:\fakepath\EGDK__f65__we_are_aware_scp__NALM__d2006781__oR937331501__latest__o…"
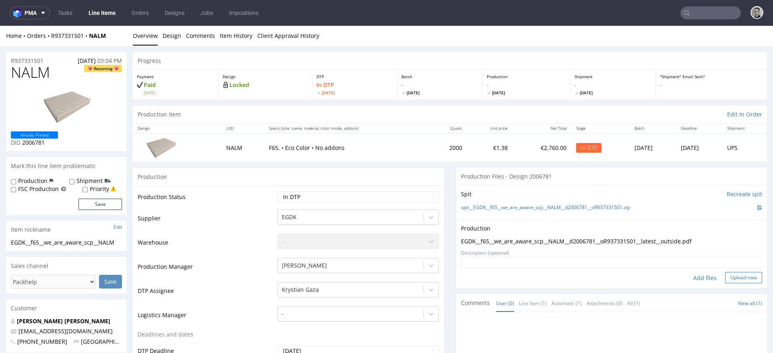
click at [731, 280] on button "Upload now" at bounding box center [744, 277] width 37 height 11
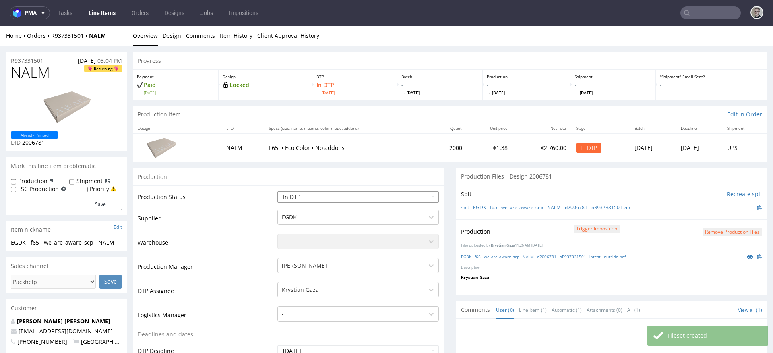
click at [342, 197] on select "Waiting for Artwork Waiting for Diecut Waiting for Mockup Waiting for DTP Waiti…" at bounding box center [359, 196] width 162 height 11
select select "dtp_production_ready"
click at [278, 191] on select "Waiting for Artwork Waiting for Diecut Waiting for Mockup Waiting for DTP Waiti…" at bounding box center [359, 196] width 162 height 11
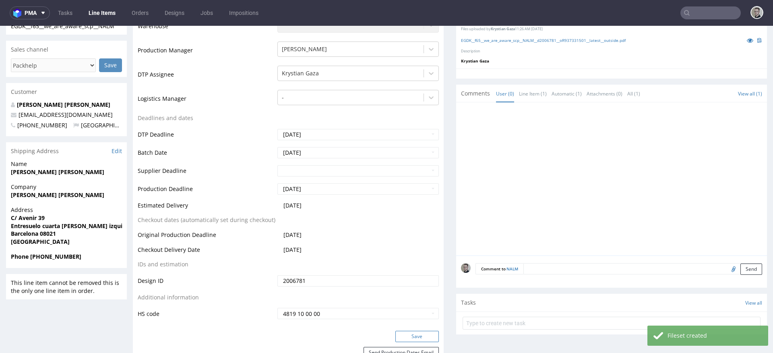
click at [422, 337] on button "Save" at bounding box center [418, 336] width 44 height 11
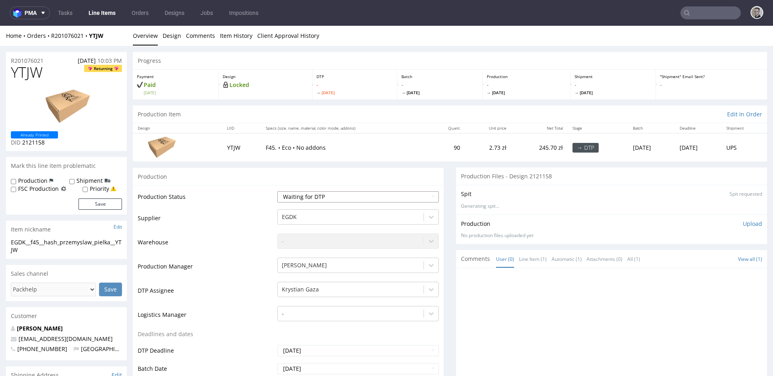
click at [358, 197] on select "Waiting for Artwork Waiting for Diecut Waiting for Mockup Waiting for DTP Waiti…" at bounding box center [359, 196] width 162 height 11
click at [278, 191] on select "Waiting for Artwork Waiting for Diecut Waiting for Mockup Waiting for DTP Waiti…" at bounding box center [359, 196] width 162 height 11
click at [299, 192] on select "Waiting for Artwork Waiting for Diecut Waiting for Mockup Waiting for DTP Waiti…" at bounding box center [359, 196] width 162 height 11
select select "dtp_in_process"
click at [278, 191] on select "Waiting for Artwork Waiting for Diecut Waiting for Mockup Waiting for DTP Waiti…" at bounding box center [359, 196] width 162 height 11
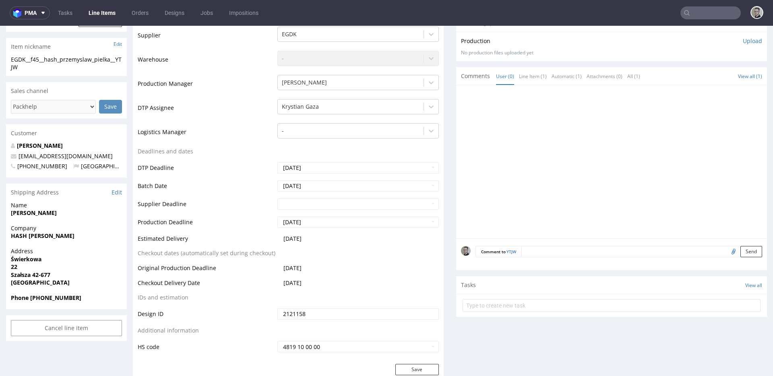
scroll to position [265, 0]
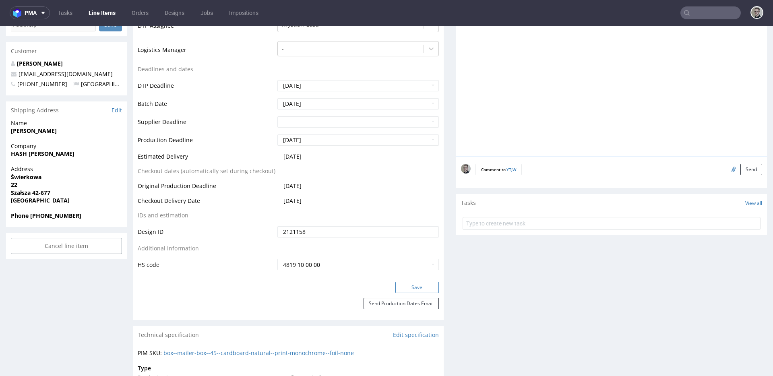
click at [417, 286] on button "Save" at bounding box center [418, 287] width 44 height 11
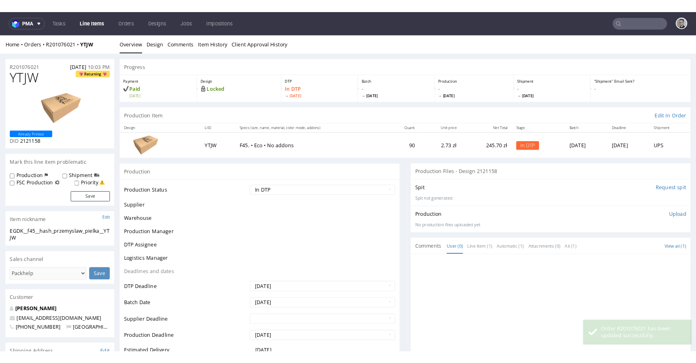
scroll to position [0, 0]
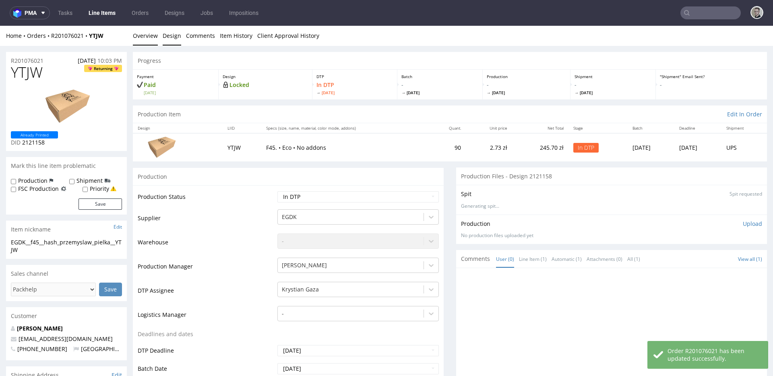
click at [174, 34] on link "Design" at bounding box center [172, 36] width 19 height 20
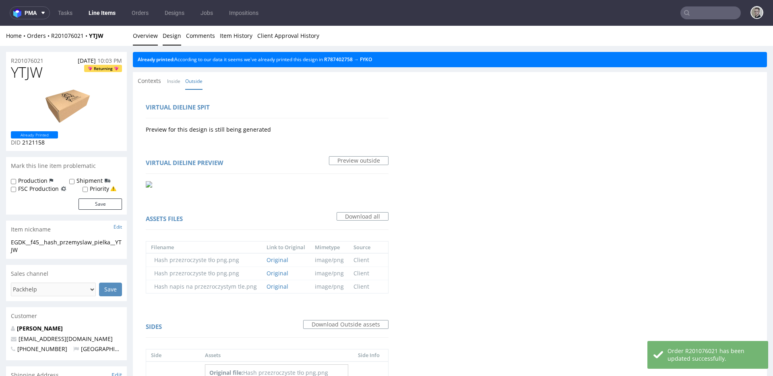
click at [149, 35] on link "Overview" at bounding box center [145, 36] width 25 height 20
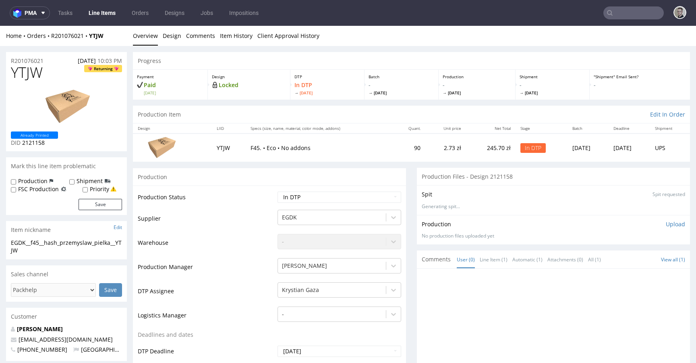
click at [68, 243] on div "EGDK__f45__hash_przemyslaw_pielka__YTJW" at bounding box center [66, 246] width 111 height 16
copy div "EGDK__f45__hash_przemyslaw_pielka__YTJW Update"
drag, startPoint x: 52, startPoint y: 59, endPoint x: 0, endPoint y: 56, distance: 51.7
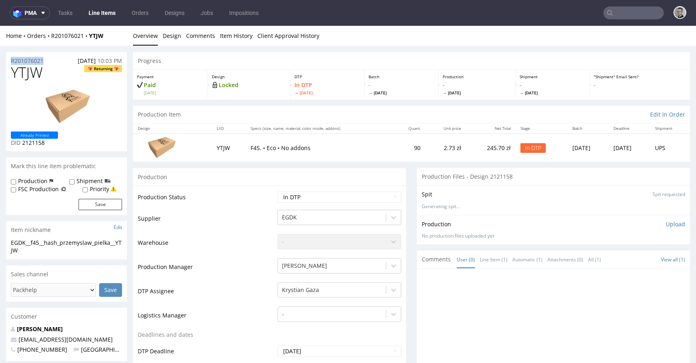
copy p "R201076021"
click at [36, 73] on span "YTJW" at bounding box center [27, 72] width 32 height 16
copy span "YTJW"
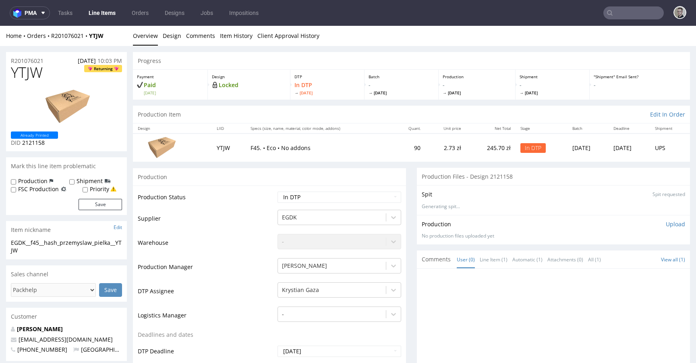
click at [671, 224] on p "Upload" at bounding box center [675, 224] width 19 height 8
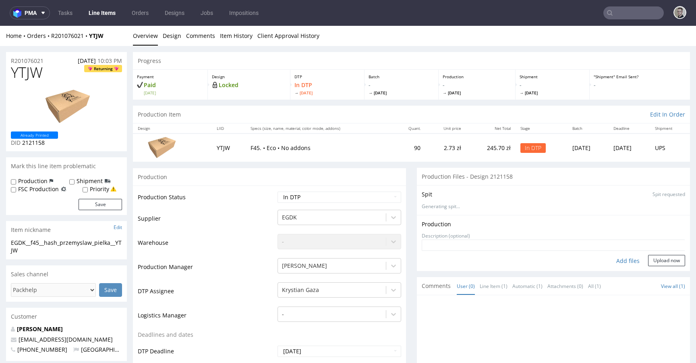
click at [618, 262] on div "Add files" at bounding box center [628, 261] width 40 height 12
type input "C:\fakepath\EGDK__f45__hash_przemyslaw_pielka__YTJW__d2121158__oR201076021__out…"
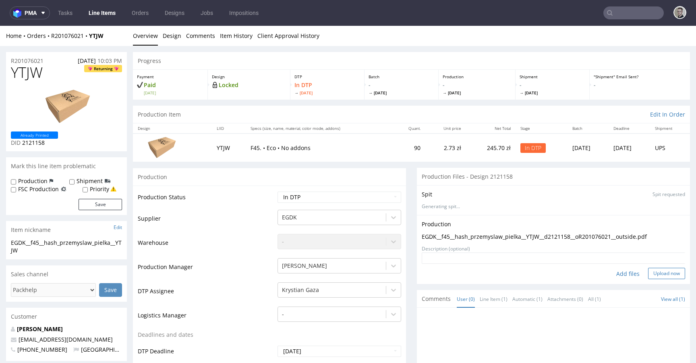
click at [648, 272] on button "Upload now" at bounding box center [666, 272] width 37 height 11
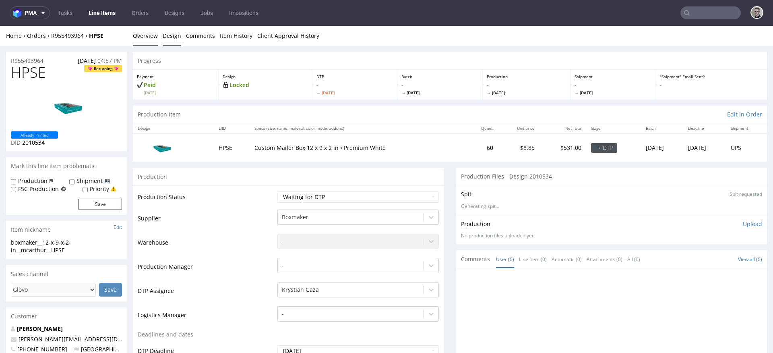
click at [170, 36] on link "Design" at bounding box center [172, 36] width 19 height 20
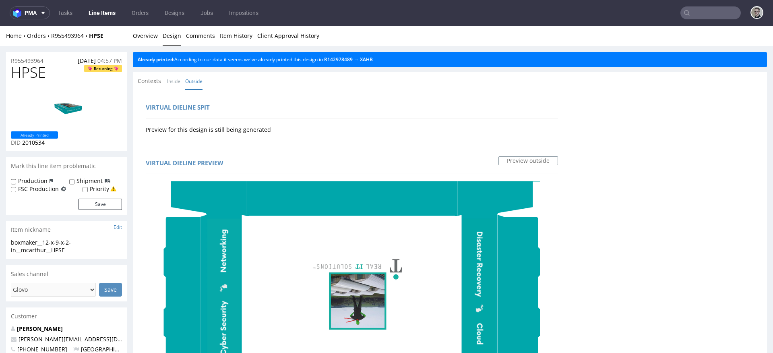
click at [146, 39] on link "Overview" at bounding box center [145, 36] width 25 height 20
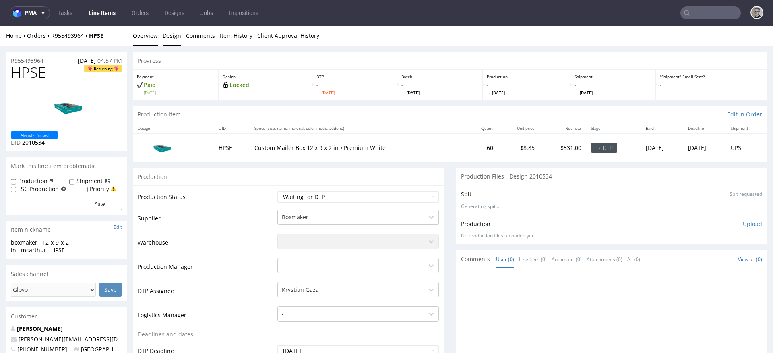
click at [174, 29] on link "Design" at bounding box center [172, 36] width 19 height 20
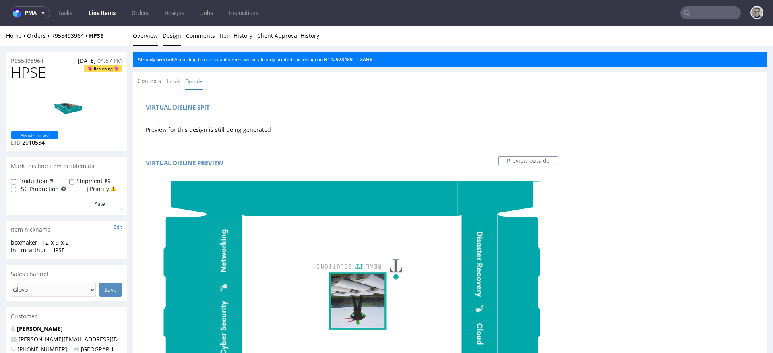
click at [145, 29] on link "Overview" at bounding box center [145, 36] width 25 height 20
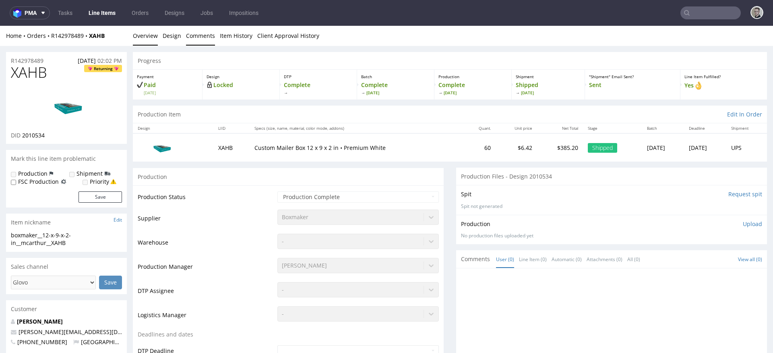
click at [212, 34] on link "Comments" at bounding box center [200, 36] width 29 height 20
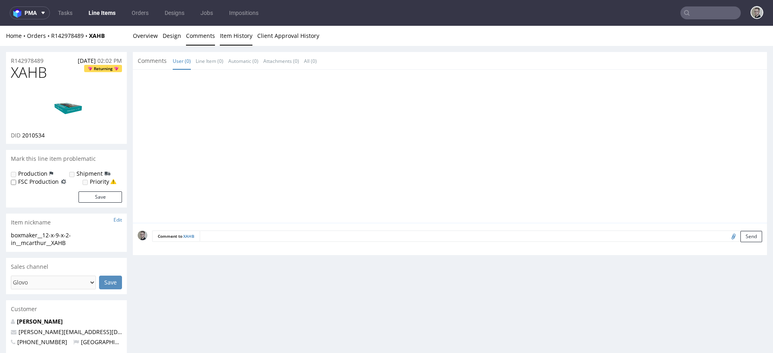
click at [224, 37] on link "Item History" at bounding box center [236, 36] width 33 height 20
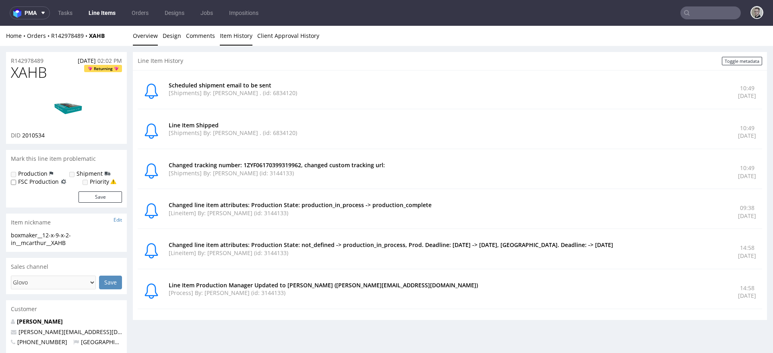
click at [149, 38] on link "Overview" at bounding box center [145, 36] width 25 height 20
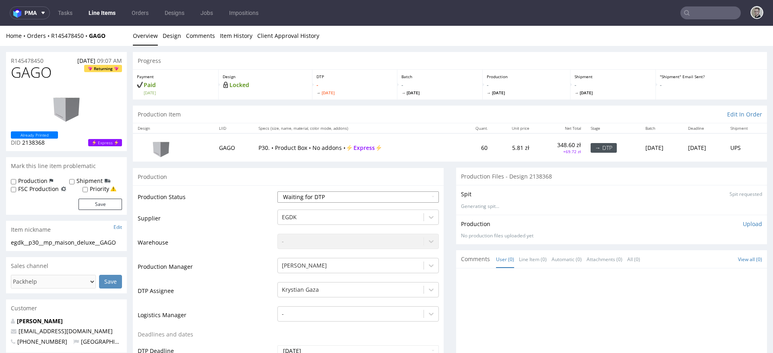
click at [344, 196] on select "Waiting for Artwork Waiting for Diecut Waiting for Mockup Waiting for DTP Waiti…" at bounding box center [359, 196] width 162 height 11
select select "dtp_in_process"
click at [278, 191] on select "Waiting for Artwork Waiting for Diecut Waiting for Mockup Waiting for DTP Waiti…" at bounding box center [359, 196] width 162 height 11
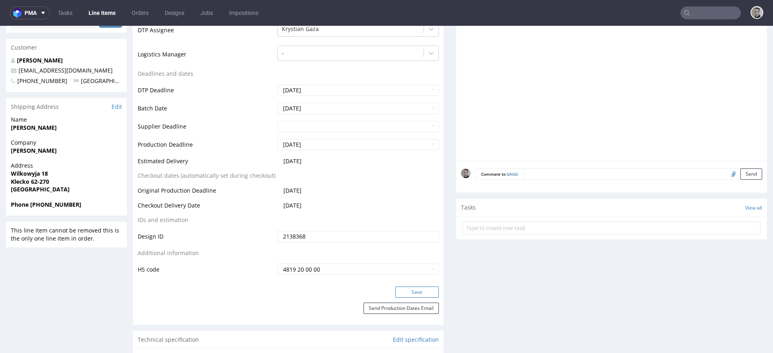
click at [419, 293] on button "Save" at bounding box center [418, 291] width 44 height 11
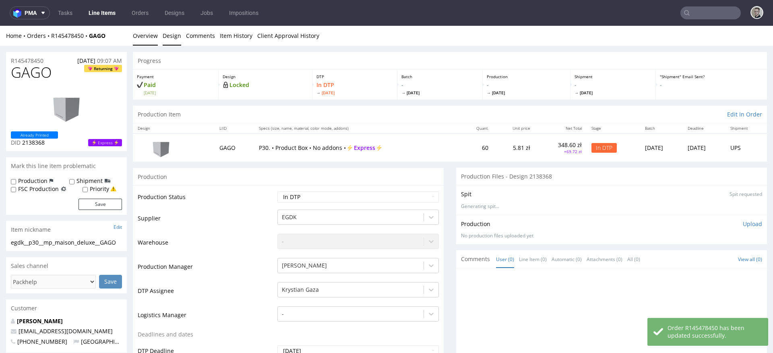
click at [171, 37] on link "Design" at bounding box center [172, 36] width 19 height 20
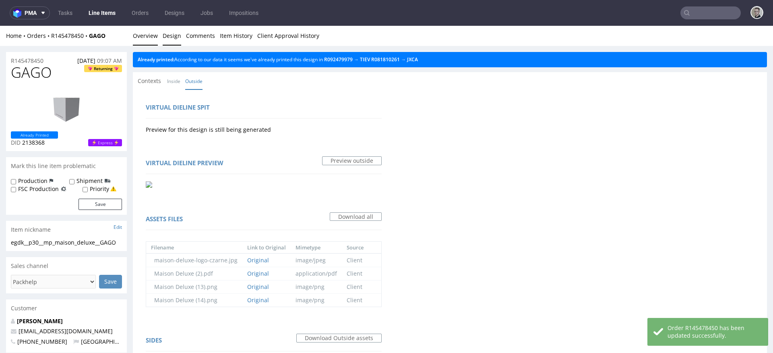
click at [145, 30] on link "Overview" at bounding box center [145, 36] width 25 height 20
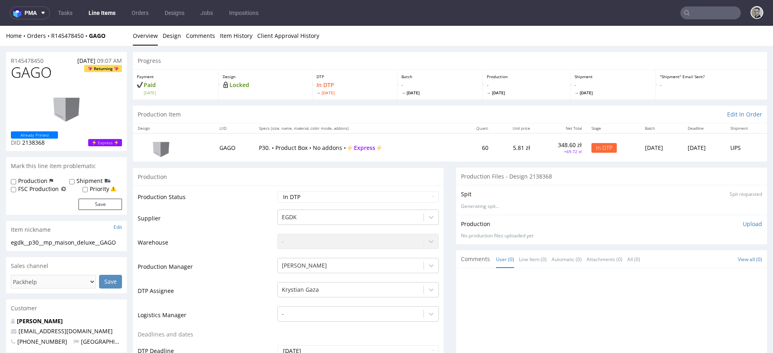
click at [29, 242] on div "egdk__p30__mp_maison_deluxe__GAGO" at bounding box center [66, 242] width 111 height 8
click at [30, 242] on div "egdk__p30__mp_maison_deluxe__GAGO" at bounding box center [66, 242] width 111 height 8
click at [31, 242] on div "egdk__p30__mp_maison_deluxe__GAGO" at bounding box center [66, 242] width 111 height 8
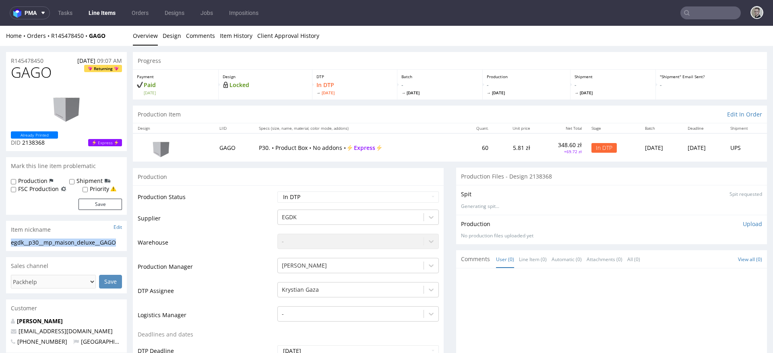
click at [31, 242] on div "egdk__p30__mp_maison_deluxe__GAGO" at bounding box center [66, 242] width 111 height 8
copy div "egdk__p30__mp_maison_deluxe__GAGO Update"
drag, startPoint x: 15, startPoint y: 57, endPoint x: 0, endPoint y: 57, distance: 14.5
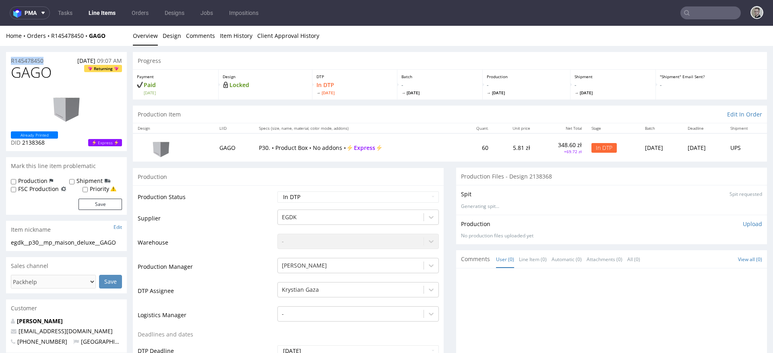
copy p "R145478450"
click at [719, 217] on div "Production Upload No production files uploaded yet Description (optional) Add f…" at bounding box center [611, 229] width 311 height 29
click at [740, 216] on div "Production Upload No production files uploaded yet Description (optional) Add f…" at bounding box center [611, 229] width 311 height 29
drag, startPoint x: 741, startPoint y: 221, endPoint x: 736, endPoint y: 227, distance: 8.0
click at [743, 222] on p "Upload" at bounding box center [752, 224] width 19 height 8
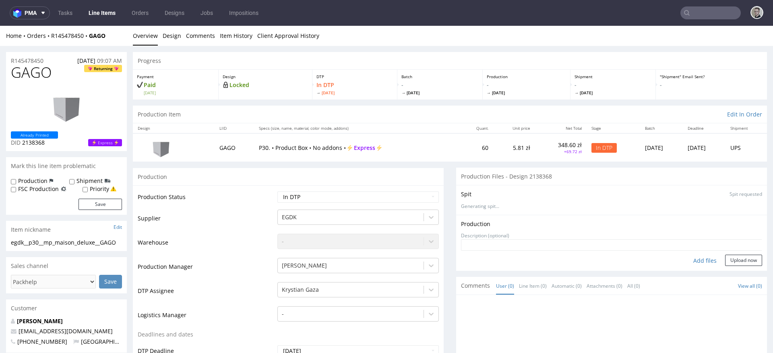
click at [694, 261] on div "Add files" at bounding box center [705, 261] width 40 height 12
type input "C:\fakepath\egdk__p30__mp_maison_deluxe__GAGO__d2138368__oR145478450__outside__…"
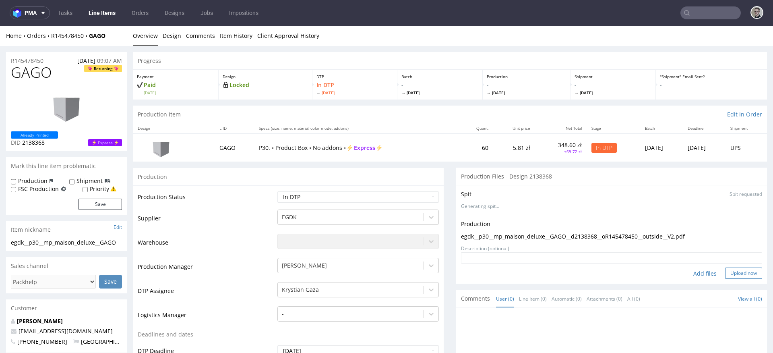
click at [741, 271] on button "Upload now" at bounding box center [744, 272] width 37 height 11
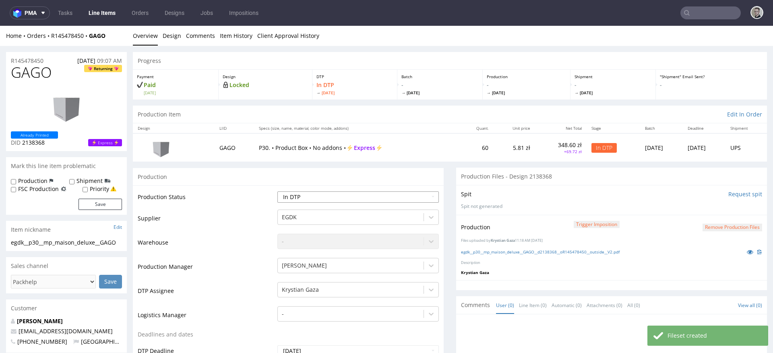
click at [398, 194] on select "Waiting for Artwork Waiting for Diecut Waiting for Mockup Waiting for DTP Waiti…" at bounding box center [359, 196] width 162 height 11
select select "dtp_production_ready"
click at [278, 191] on select "Waiting for Artwork Waiting for Diecut Waiting for Mockup Waiting for DTP Waiti…" at bounding box center [359, 196] width 162 height 11
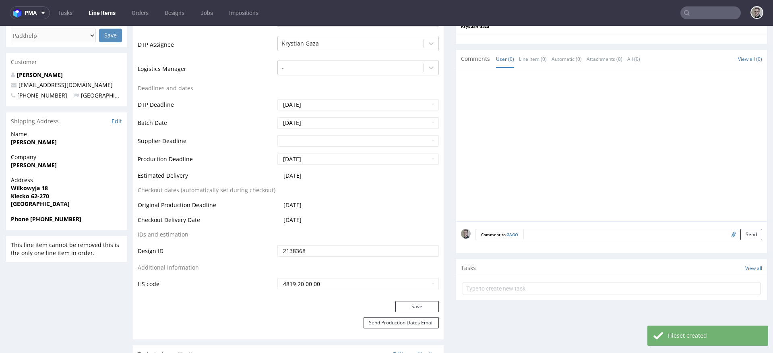
scroll to position [248, 0]
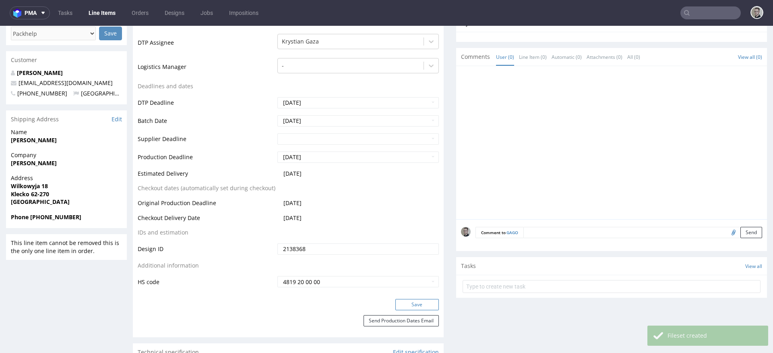
click at [428, 305] on button "Save" at bounding box center [418, 304] width 44 height 11
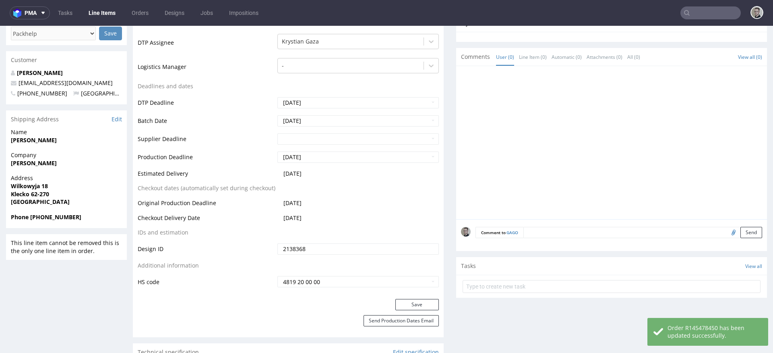
scroll to position [0, 0]
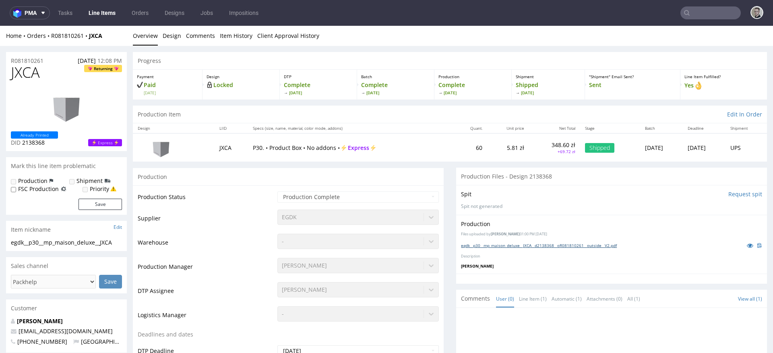
click at [537, 245] on link "egdk__p30__mp_maison_deluxe__JXCA__d2138368__oR081810261__outside__V2.pdf" at bounding box center [539, 246] width 156 height 6
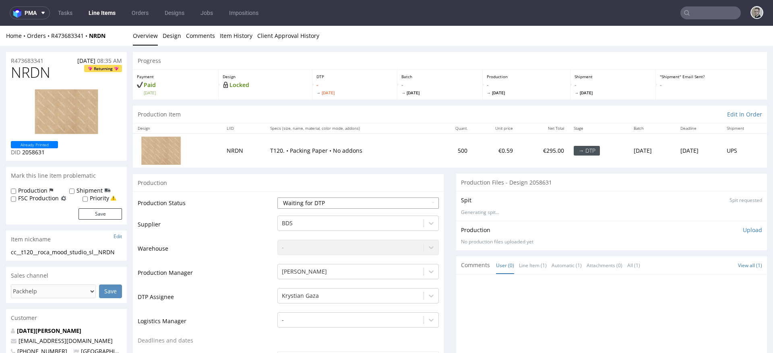
click at [323, 198] on select "Waiting for Artwork Waiting for Diecut Waiting for Mockup Waiting for DTP Waiti…" at bounding box center [359, 202] width 162 height 11
select select "dtp_in_process"
click at [278, 197] on select "Waiting for Artwork Waiting for Diecut Waiting for Mockup Waiting for DTP Waiti…" at bounding box center [359, 202] width 162 height 11
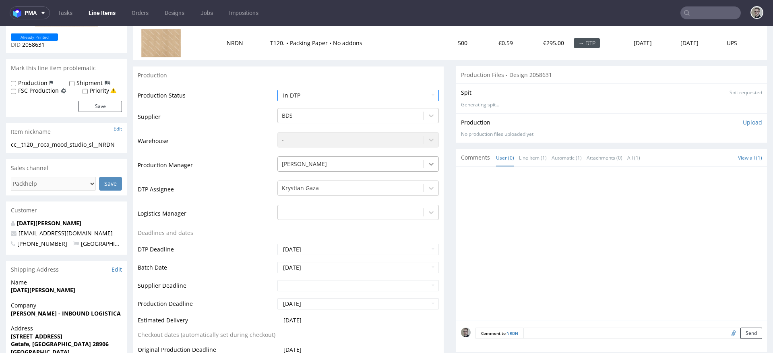
scroll to position [254, 0]
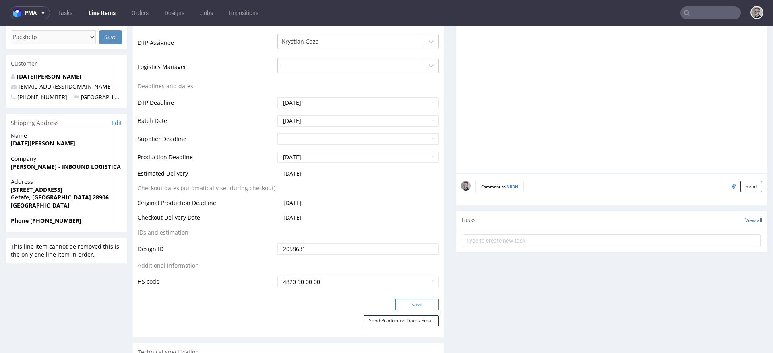
click at [423, 304] on button "Save" at bounding box center [418, 304] width 44 height 11
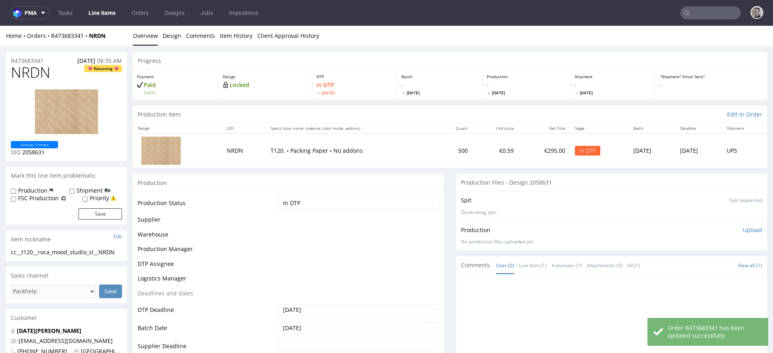
scroll to position [0, 0]
click at [165, 38] on link "Design" at bounding box center [172, 36] width 19 height 20
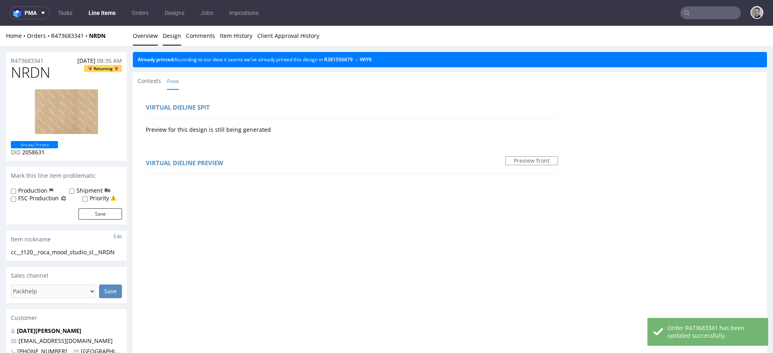
click at [136, 39] on link "Overview" at bounding box center [145, 36] width 25 height 20
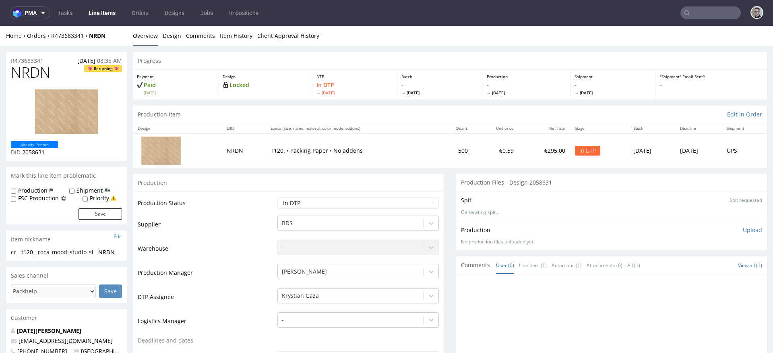
click at [49, 255] on div "cc__t120__roca_mood_studio_sl__NRDN" at bounding box center [66, 252] width 111 height 8
click at [50, 255] on div "cc__t120__roca_mood_studio_sl__NRDN" at bounding box center [66, 252] width 111 height 8
copy div "cc__t120__roca_mood_studio_sl__NRDN Update"
drag, startPoint x: 53, startPoint y: 57, endPoint x: 0, endPoint y: 53, distance: 52.9
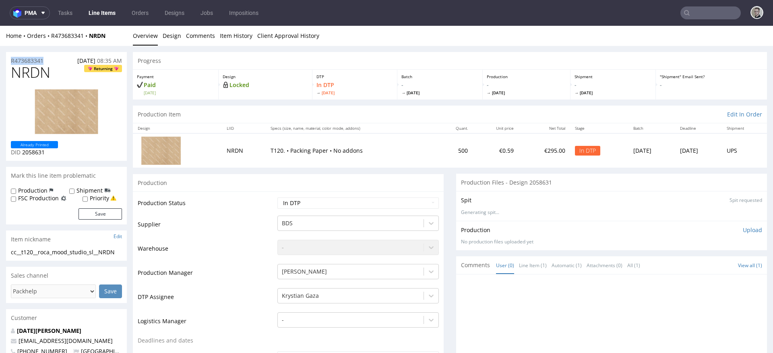
copy p "R473683341"
click at [39, 68] on span "NRDN" at bounding box center [30, 72] width 39 height 16
copy span "NRDN"
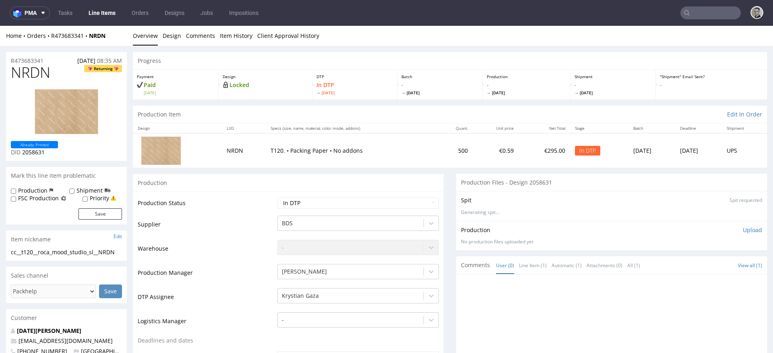
click at [743, 229] on p "Upload" at bounding box center [752, 230] width 19 height 8
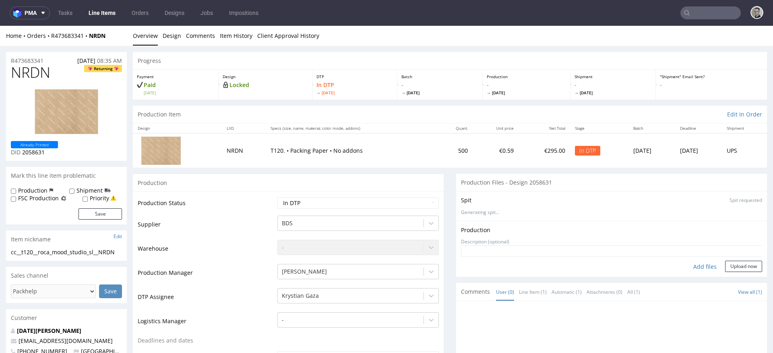
click at [699, 264] on div "Add files" at bounding box center [705, 267] width 40 height 12
type input "C:\fakepath\cc__t120__roca_mood_studio_sl__NRDN__d2058631__oR473683341__v6__fro…"
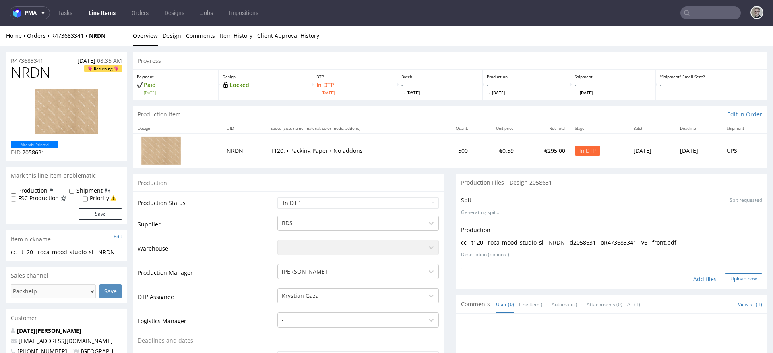
click at [726, 282] on button "Upload now" at bounding box center [744, 278] width 37 height 11
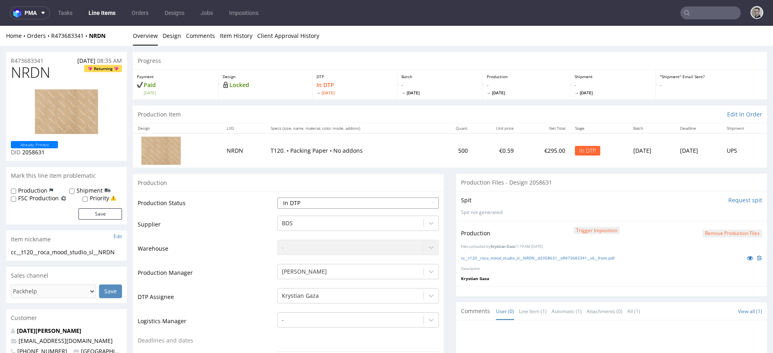
click at [302, 199] on select "Waiting for Artwork Waiting for Diecut Waiting for Mockup Waiting for DTP Waiti…" at bounding box center [359, 202] width 162 height 11
select select "dtp_production_ready"
click at [278, 197] on select "Waiting for Artwork Waiting for Diecut Waiting for Mockup Waiting for DTP Waiti…" at bounding box center [359, 202] width 162 height 11
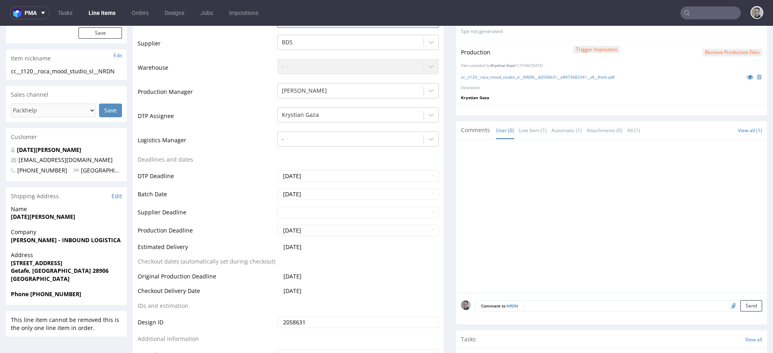
scroll to position [352, 0]
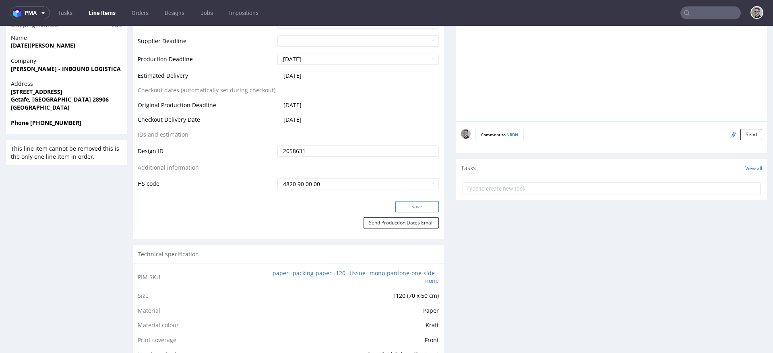
click at [418, 209] on button "Save" at bounding box center [418, 206] width 44 height 11
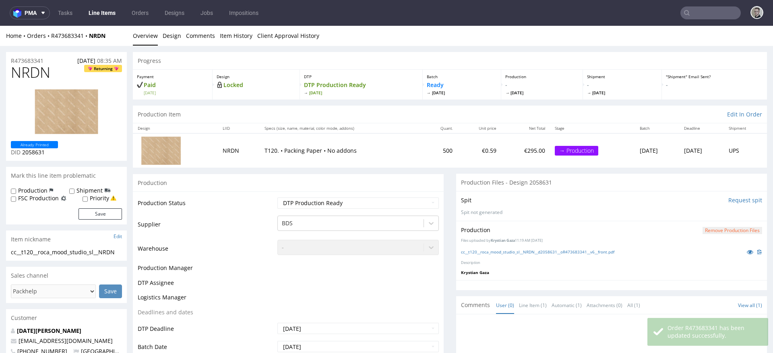
scroll to position [0, 0]
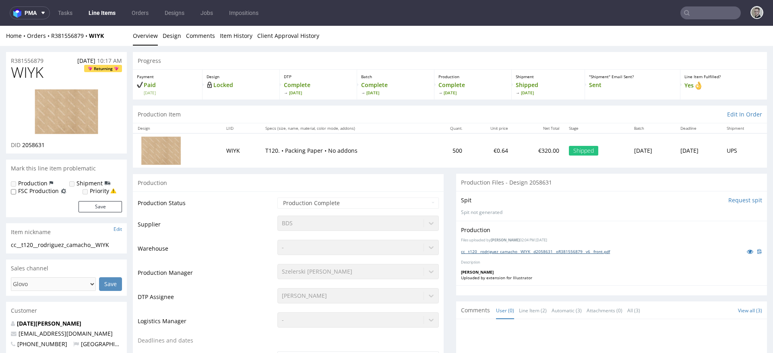
click at [598, 250] on link "cc__t120__rodriguez_camacho__WIYK__d2058631__oR381556879__v6__front.pdf" at bounding box center [535, 252] width 149 height 6
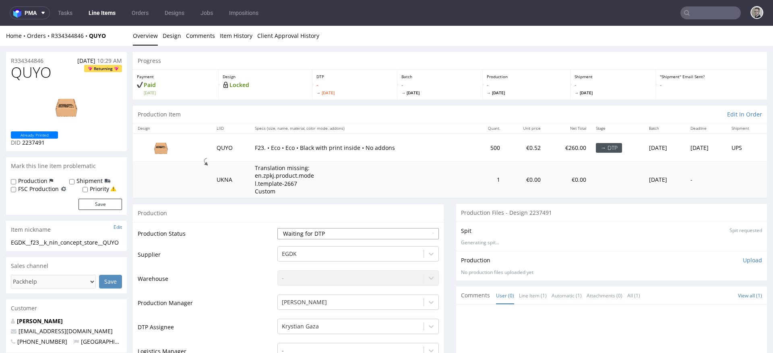
click at [347, 236] on select "Waiting for Artwork Waiting for Diecut Waiting for Mockup Waiting for DTP Waiti…" at bounding box center [359, 233] width 162 height 11
click at [278, 228] on select "Waiting for Artwork Waiting for Diecut Waiting for Mockup Waiting for DTP Waiti…" at bounding box center [359, 233] width 162 height 11
click at [344, 233] on select "Waiting for Artwork Waiting for Diecut Waiting for Mockup Waiting for DTP Waiti…" at bounding box center [359, 233] width 162 height 11
click at [278, 228] on select "Waiting for Artwork Waiting for Diecut Waiting for Mockup Waiting for DTP Waiti…" at bounding box center [359, 233] width 162 height 11
click at [339, 230] on select "Waiting for Artwork Waiting for Diecut Waiting for Mockup Waiting for DTP Waiti…" at bounding box center [359, 233] width 162 height 11
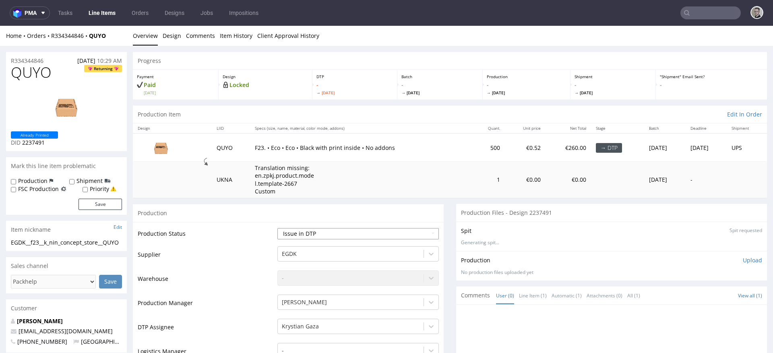
select select "dtp_in_process"
click at [278, 228] on select "Waiting for Artwork Waiting for Diecut Waiting for Mockup Waiting for DTP Waiti…" at bounding box center [359, 233] width 162 height 11
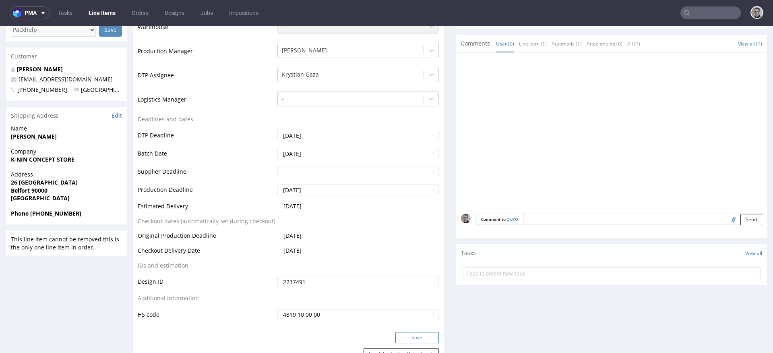
click at [427, 336] on button "Save" at bounding box center [418, 337] width 44 height 11
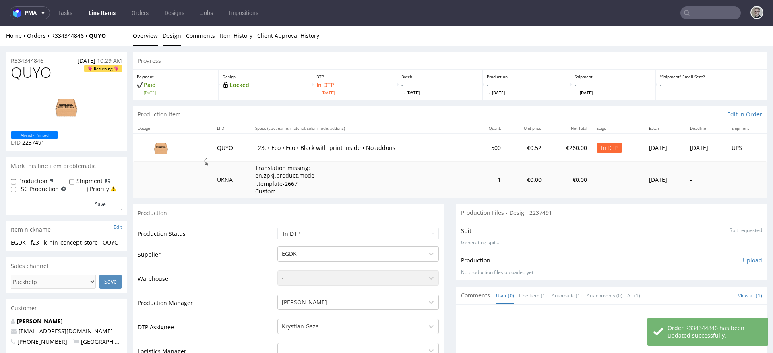
click at [167, 37] on link "Design" at bounding box center [172, 36] width 19 height 20
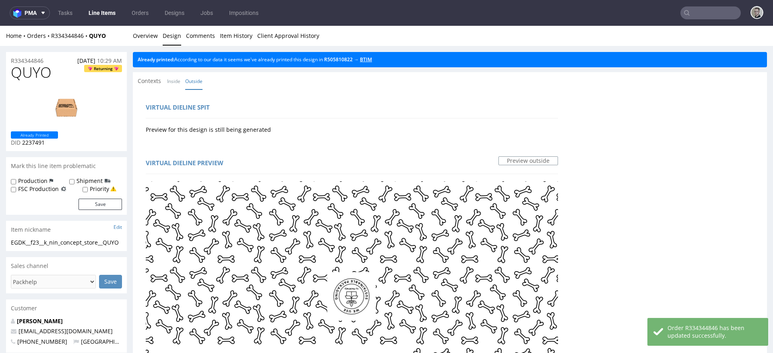
drag, startPoint x: 371, startPoint y: 57, endPoint x: 373, endPoint y: 62, distance: 5.2
click at [141, 36] on link "Overview" at bounding box center [145, 36] width 25 height 20
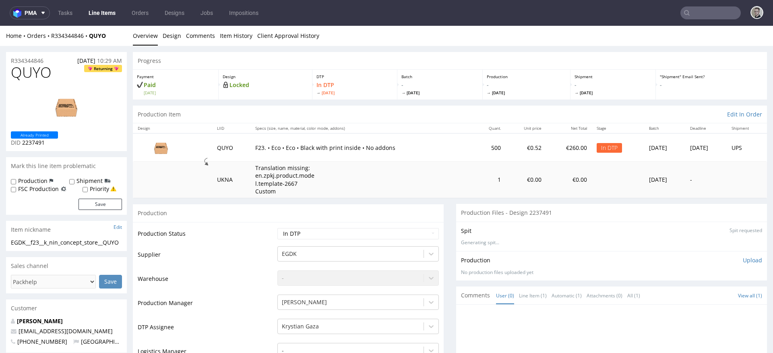
click at [62, 242] on div "EGDK__f23__k_nin_concept_store__QUYO" at bounding box center [66, 242] width 111 height 8
copy div "EGDK__f23__k_nin_concept_store__QUYO Update"
drag, startPoint x: 23, startPoint y: 56, endPoint x: 0, endPoint y: 55, distance: 22.6
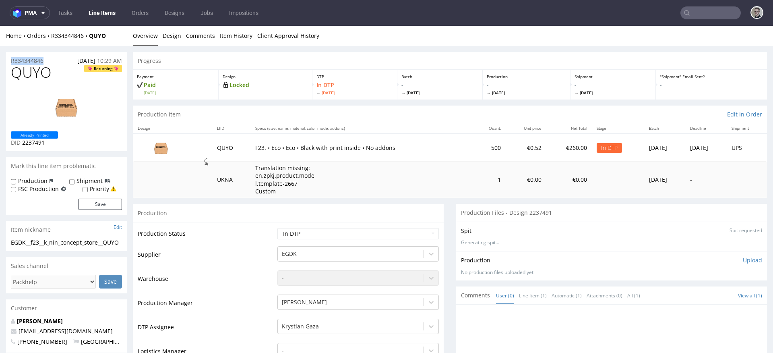
copy p "R334344846"
click at [41, 74] on span "QUYO" at bounding box center [31, 72] width 41 height 16
copy span "QUYO"
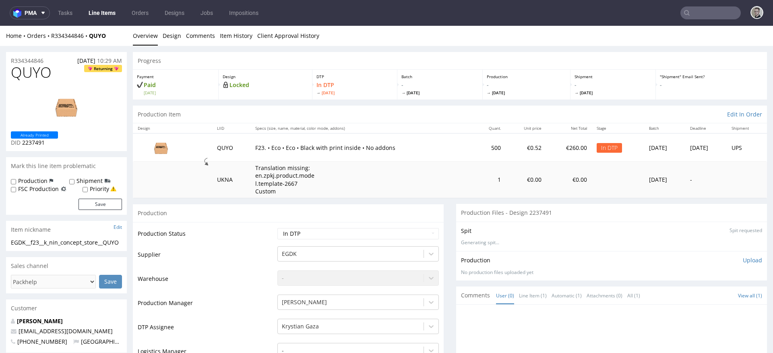
click at [730, 259] on div "Production Upload" at bounding box center [611, 260] width 301 height 8
click at [743, 260] on p "Upload" at bounding box center [752, 260] width 19 height 8
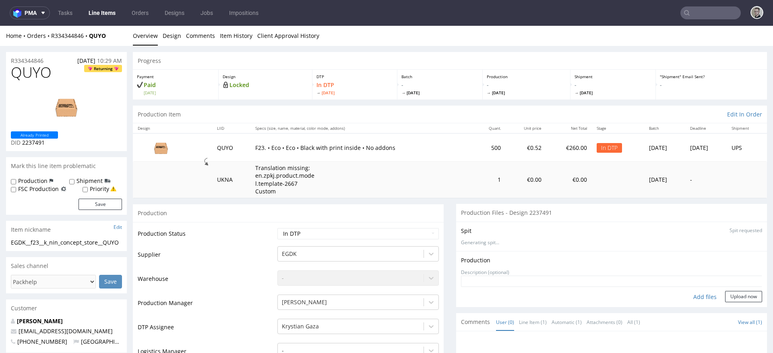
click at [705, 296] on div "Add files" at bounding box center [705, 297] width 40 height 12
type input "C:\fakepath\EGDK__f23__k_nin_concept_store__QUYO__d2237491__oR334344846__outsid…"
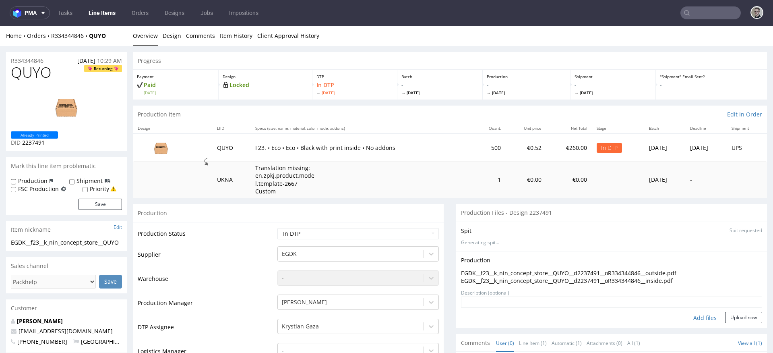
click at [742, 311] on form "Add files Upload now" at bounding box center [611, 310] width 301 height 27
click at [742, 318] on button "Upload now" at bounding box center [744, 317] width 37 height 11
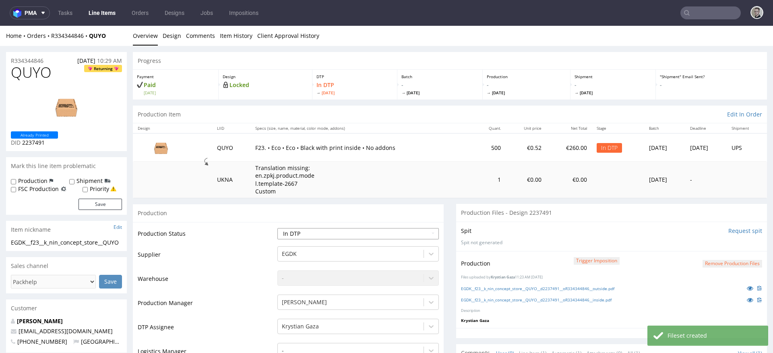
click at [348, 228] on select "Waiting for Artwork Waiting for Diecut Waiting for Mockup Waiting for DTP Waiti…" at bounding box center [359, 233] width 162 height 11
select select "dtp_production_ready"
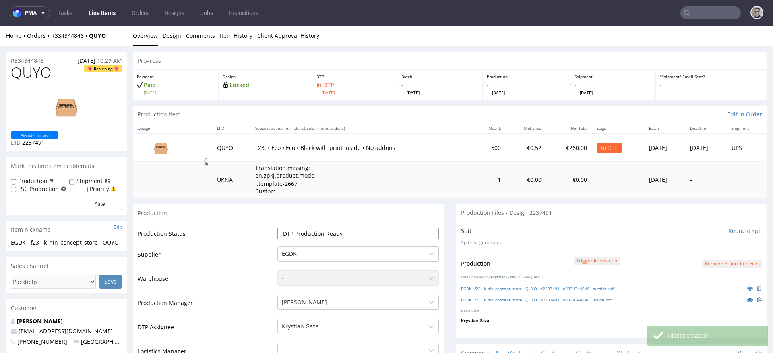
click at [278, 228] on select "Waiting for Artwork Waiting for Diecut Waiting for Mockup Waiting for DTP Waiti…" at bounding box center [359, 233] width 162 height 11
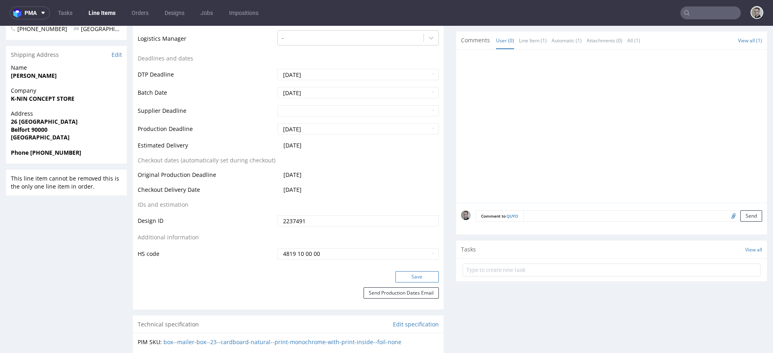
click at [424, 278] on button "Save" at bounding box center [418, 276] width 44 height 11
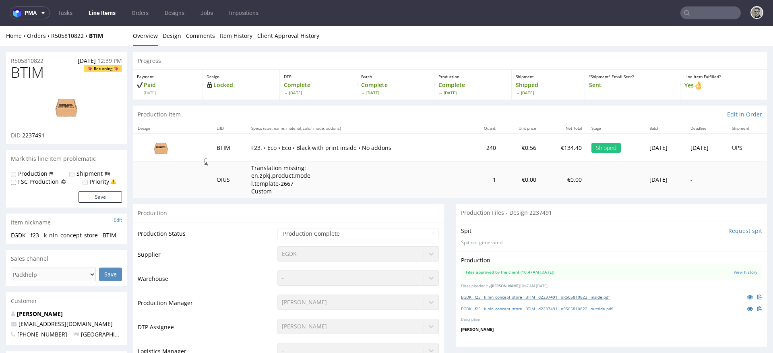
click at [538, 297] on link "EGDK__f23__k_nin_concept_store__BTIM__d2237491__oR505810822__inside.pdf" at bounding box center [535, 297] width 149 height 6
click at [541, 312] on div "EGDK__f23__k_nin_concept_store__BTIM__d2237491__oR505810822__outside.pdf" at bounding box center [611, 308] width 301 height 9
click at [545, 307] on link "EGDK__f23__k_nin_concept_store__BTIM__d2237491__oR505810822__outside.pdf" at bounding box center [536, 309] width 151 height 6
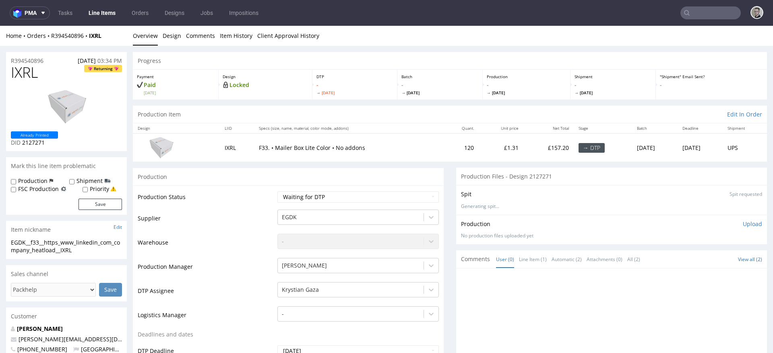
click at [394, 172] on div "Production" at bounding box center [288, 177] width 311 height 18
click at [366, 198] on select "Waiting for Artwork Waiting for Diecut Waiting for Mockup Waiting for DTP Waiti…" at bounding box center [359, 196] width 162 height 11
select select "dtp_in_process"
click at [278, 191] on select "Waiting for Artwork Waiting for Diecut Waiting for Mockup Waiting for DTP Waiti…" at bounding box center [359, 196] width 162 height 11
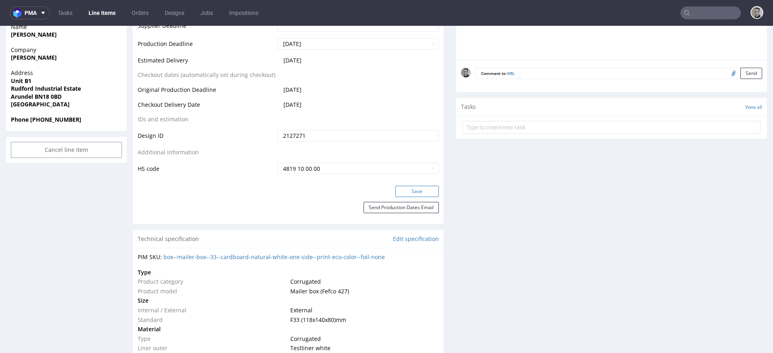
click at [421, 190] on button "Save" at bounding box center [418, 191] width 44 height 11
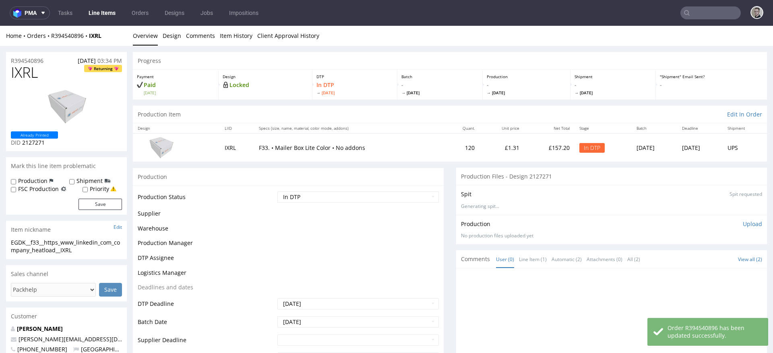
click at [168, 30] on link "Design" at bounding box center [172, 36] width 19 height 20
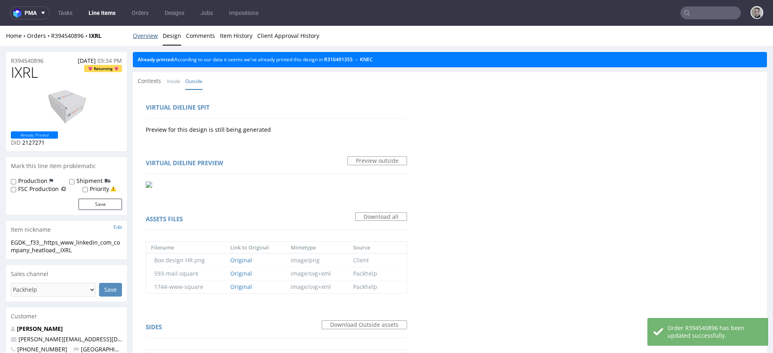
drag, startPoint x: 149, startPoint y: 36, endPoint x: 164, endPoint y: 28, distance: 16.9
click at [149, 36] on link "Overview" at bounding box center [145, 36] width 25 height 20
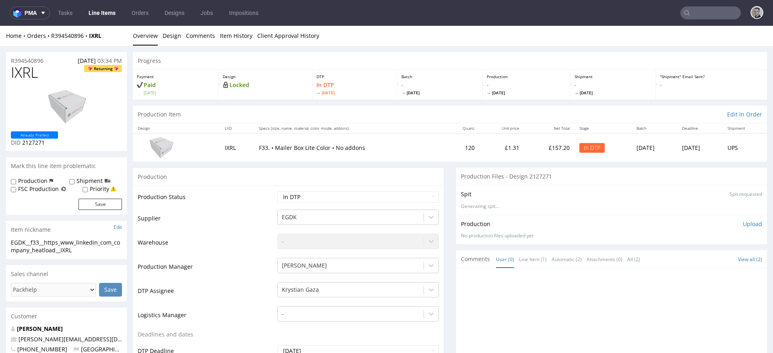
click at [67, 245] on div "EGDK__f33__https_www_linkedin_com_company_heatload__IXRL" at bounding box center [66, 246] width 111 height 16
click at [66, 245] on div "EGDK__f33__https_www_linkedin_com_company_heatload__IXRL" at bounding box center [66, 246] width 111 height 16
copy div "EGDK__f33__https_www_linkedin_com_company_heatload__IXRL Update"
drag, startPoint x: 41, startPoint y: 62, endPoint x: 0, endPoint y: 59, distance: 41.2
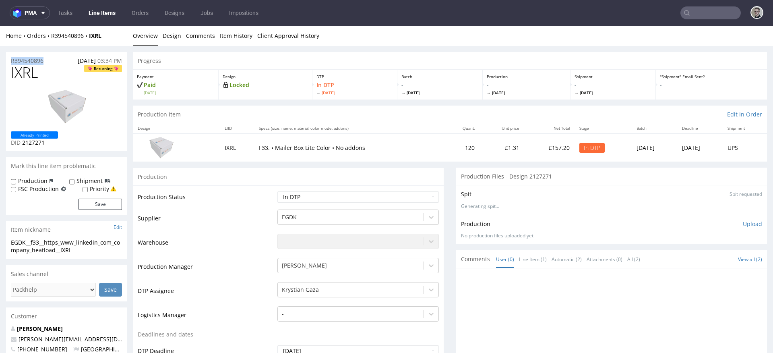
copy p "R394540896"
click at [34, 77] on span "IXRL" at bounding box center [24, 72] width 27 height 16
click at [34, 68] on span "IXRL" at bounding box center [24, 72] width 27 height 16
click at [30, 73] on span "IXRL" at bounding box center [24, 72] width 27 height 16
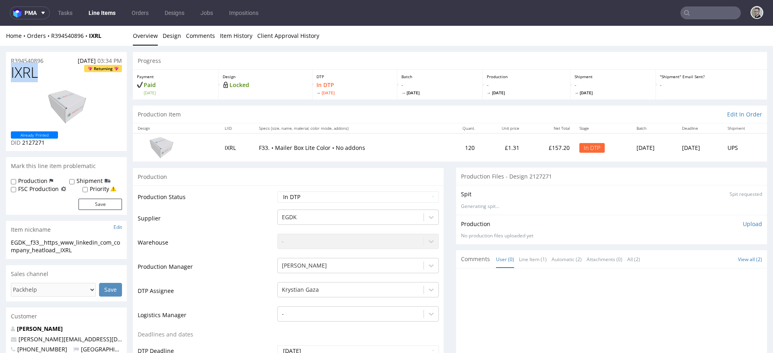
click at [30, 73] on span "IXRL" at bounding box center [24, 72] width 27 height 16
copy span "IXRL"
click at [743, 220] on p "Upload" at bounding box center [752, 224] width 19 height 8
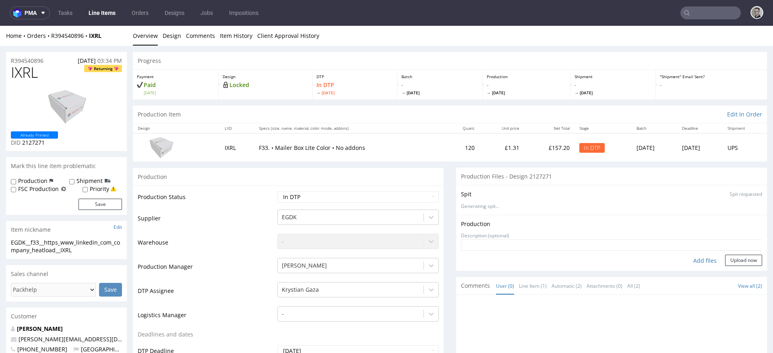
click at [694, 263] on div "Add files" at bounding box center [705, 261] width 40 height 12
type input "C:\fakepath\EGDK__f33__https_www_linkedin_com_company_heatload__IXRL__d2127271_…"
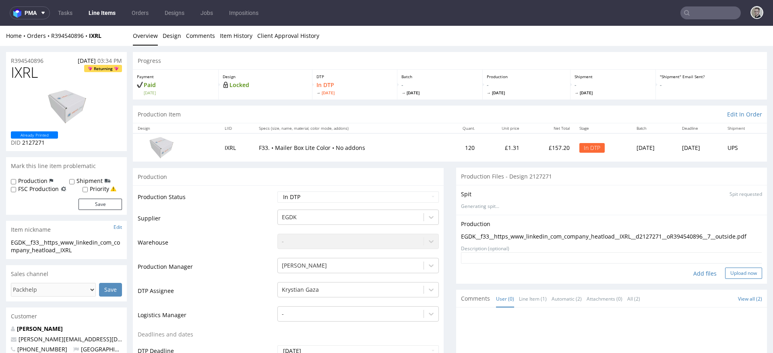
click at [749, 275] on button "Upload now" at bounding box center [744, 272] width 37 height 11
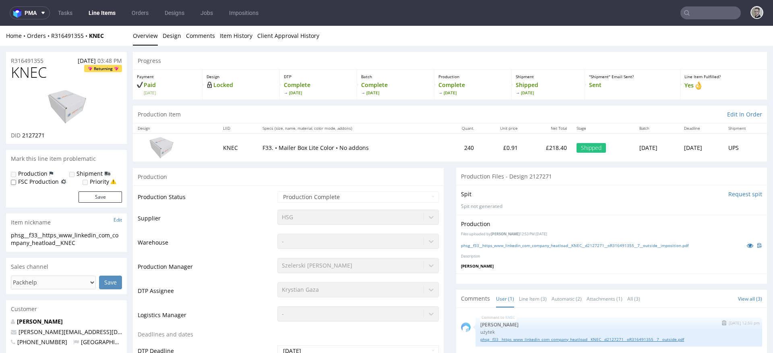
click at [648, 338] on link "phsg__f33__https_www_linkedin_com_company_heatload__KNEC__d2127271__oR316491355…" at bounding box center [619, 339] width 277 height 6
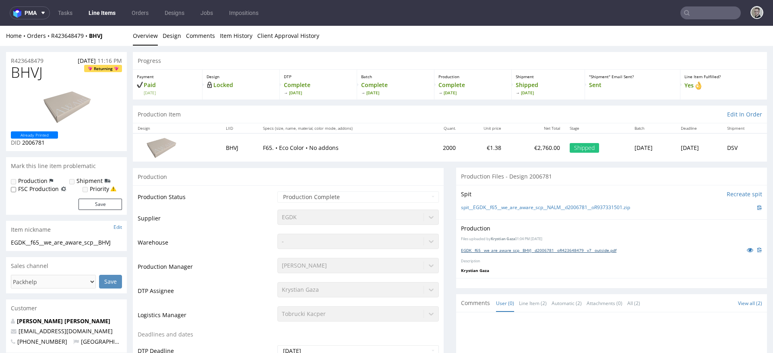
click at [564, 249] on link "EGDK__f65__we_are_aware_scp__BHVJ__d2006781__oR423648479__v7__outside.pdf" at bounding box center [539, 250] width 156 height 6
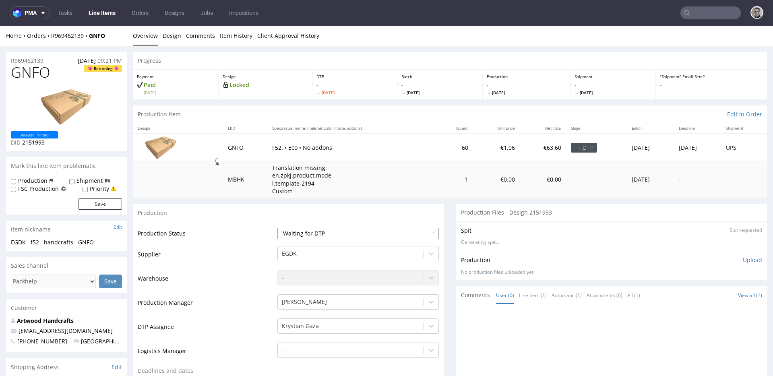
click at [410, 235] on select "Waiting for Artwork Waiting for Diecut Waiting for Mockup Waiting for DTP Waiti…" at bounding box center [359, 233] width 162 height 11
select select "dtp_in_process"
click at [278, 228] on select "Waiting for Artwork Waiting for Diecut Waiting for Mockup Waiting for DTP Waiti…" at bounding box center [359, 233] width 162 height 11
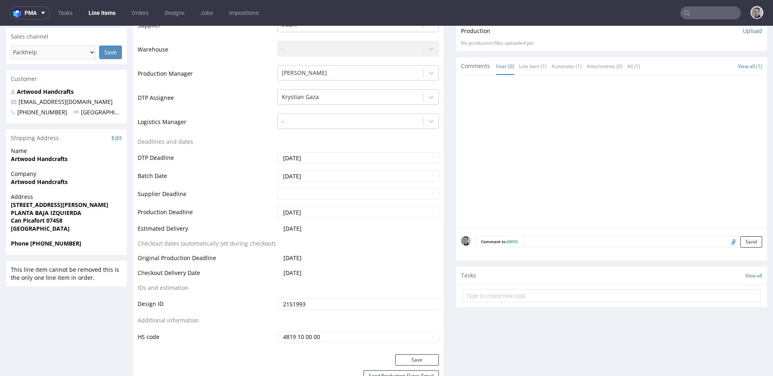
scroll to position [245, 0]
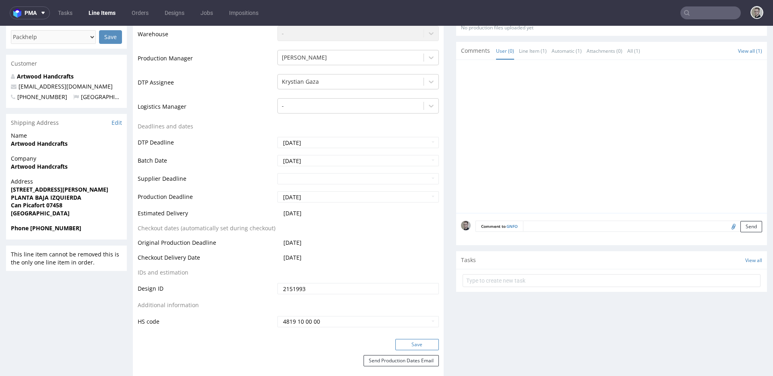
click at [413, 346] on button "Save" at bounding box center [418, 344] width 44 height 11
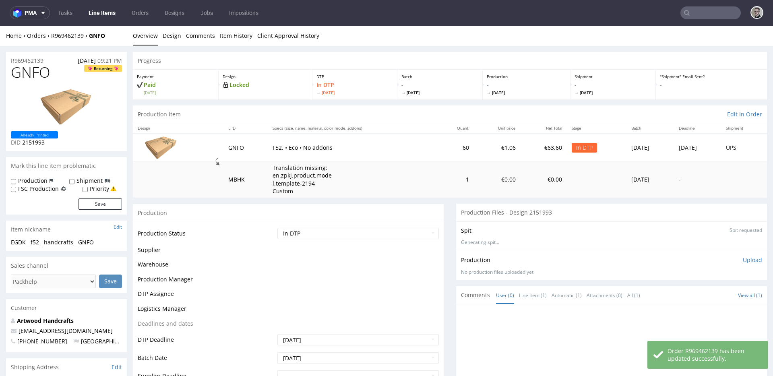
scroll to position [0, 0]
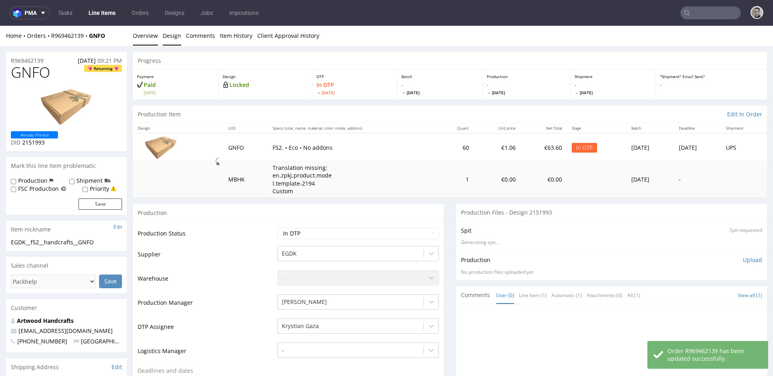
click at [170, 39] on link "Design" at bounding box center [172, 36] width 19 height 20
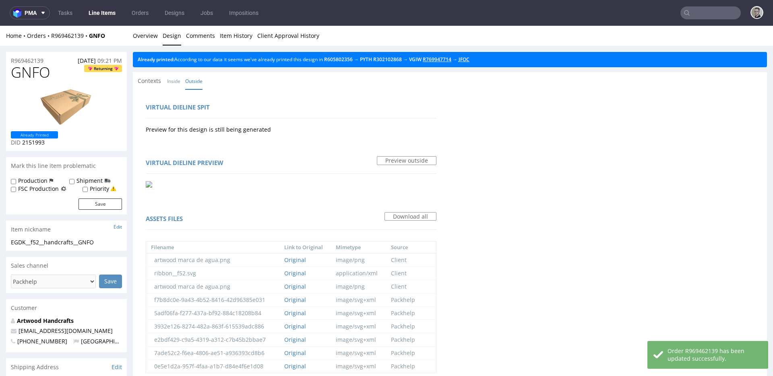
drag, startPoint x: 477, startPoint y: 58, endPoint x: 462, endPoint y: 59, distance: 15.0
click at [151, 37] on link "Overview" at bounding box center [145, 36] width 25 height 20
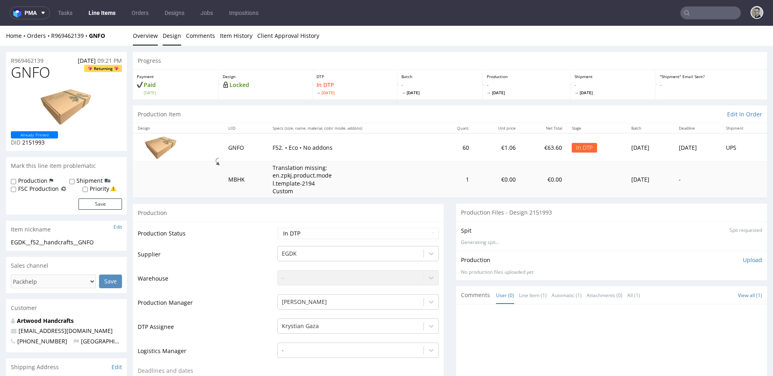
click at [174, 36] on link "Design" at bounding box center [172, 36] width 19 height 20
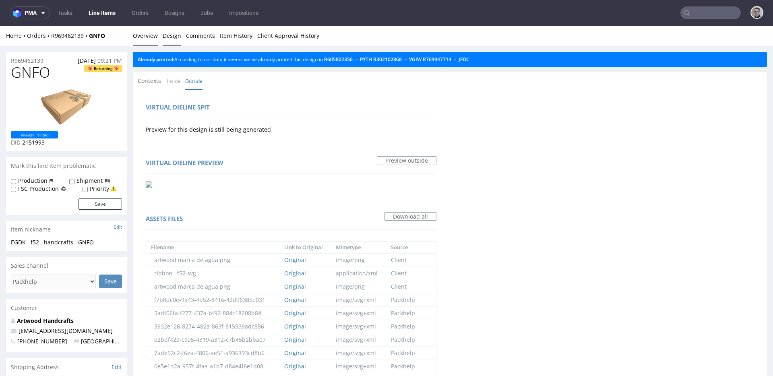
click at [153, 35] on link "Overview" at bounding box center [145, 36] width 25 height 20
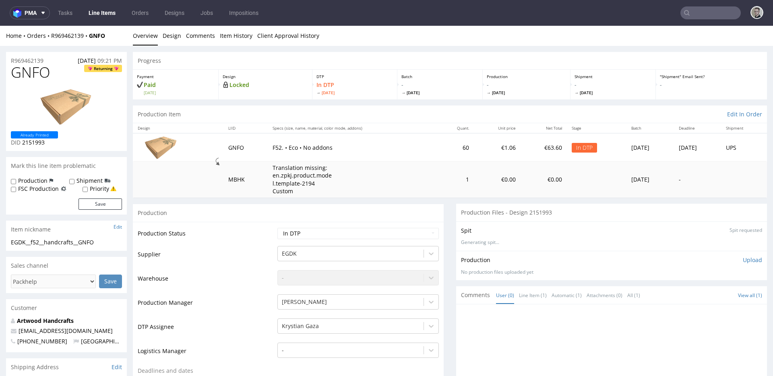
click at [55, 239] on div "EGDK__f52__handcrafts__GNFO" at bounding box center [66, 242] width 111 height 8
click at [54, 60] on div "R969462139 17.08.2025 09:21 PM" at bounding box center [66, 58] width 121 height 13
drag, startPoint x: 50, startPoint y: 60, endPoint x: 0, endPoint y: 26, distance: 60.4
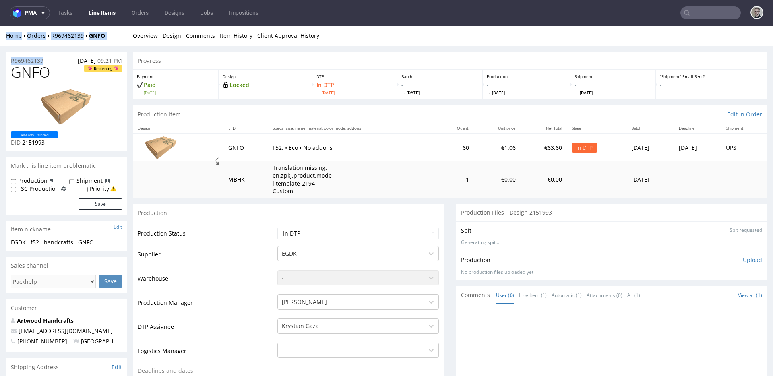
click at [51, 59] on div "R969462139 17.08.2025 09:21 PM" at bounding box center [66, 58] width 121 height 13
drag, startPoint x: 50, startPoint y: 60, endPoint x: 2, endPoint y: 55, distance: 48.2
click at [746, 261] on p "Upload" at bounding box center [752, 260] width 19 height 8
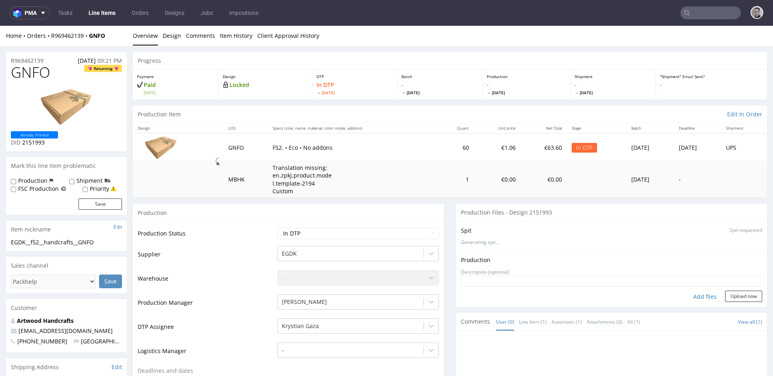
click at [697, 297] on div "Add files" at bounding box center [705, 297] width 40 height 12
type input "C:\fakepath\EGDK__f52__handcrafts__GNFO__d2151993__oR969462139__outside.pdf"
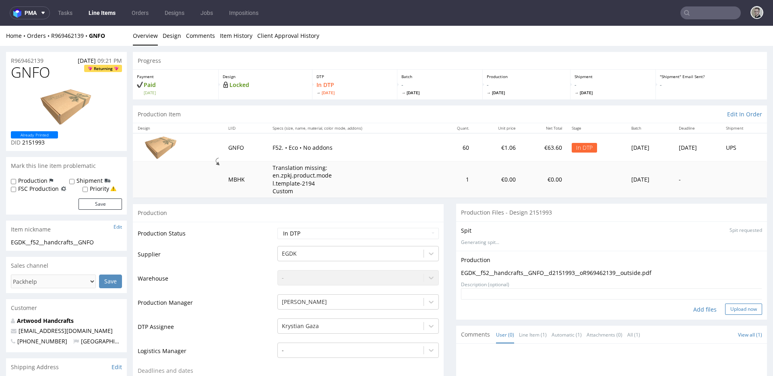
click at [737, 309] on button "Upload now" at bounding box center [744, 309] width 37 height 11
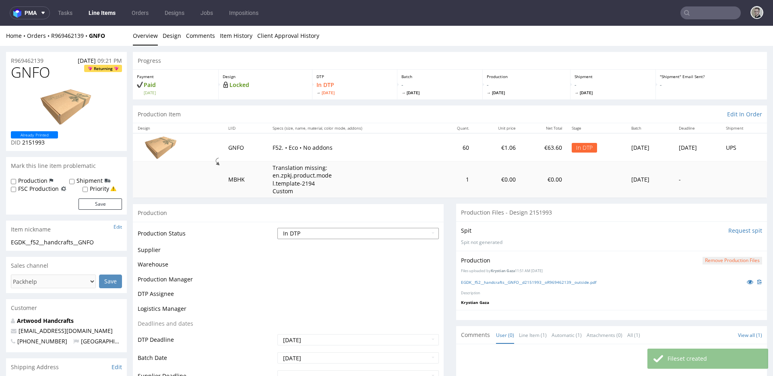
click at [361, 237] on select "Waiting for Artwork Waiting for Diecut Waiting for Mockup Waiting for DTP Waiti…" at bounding box center [359, 233] width 162 height 11
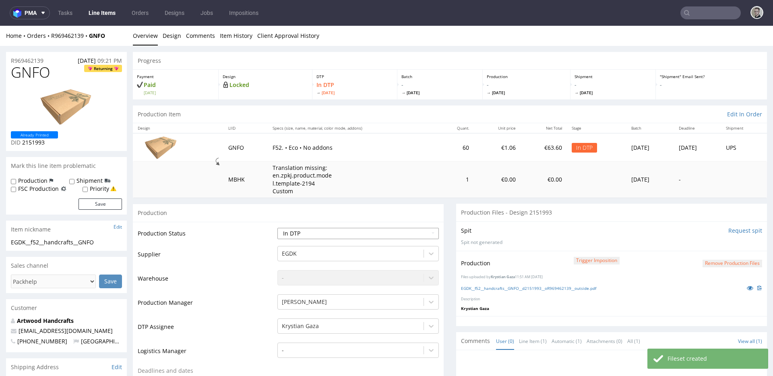
select select "dtp_production_ready"
click at [278, 228] on select "Waiting for Artwork Waiting for Diecut Waiting for Mockup Waiting for DTP Waiti…" at bounding box center [359, 233] width 162 height 11
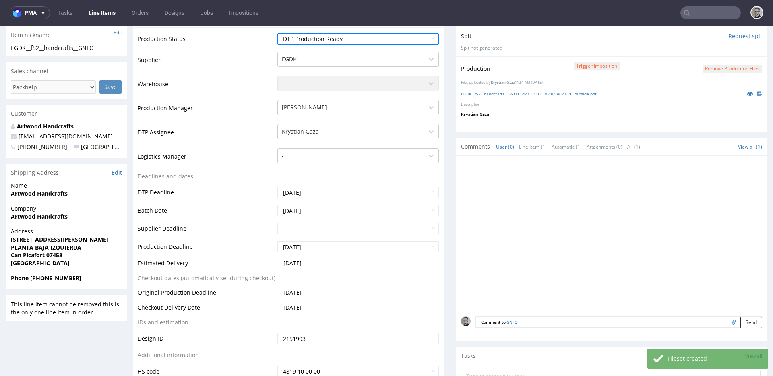
scroll to position [402, 0]
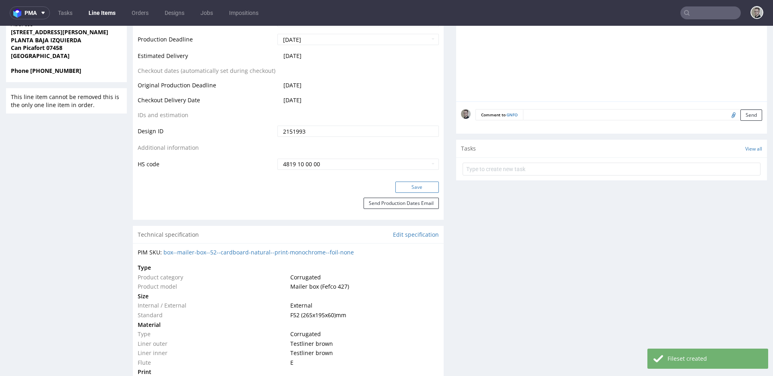
click at [425, 185] on button "Save" at bounding box center [418, 187] width 44 height 11
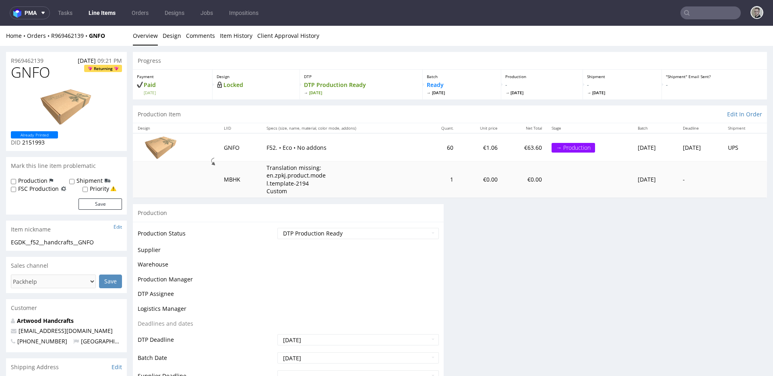
scroll to position [0, 0]
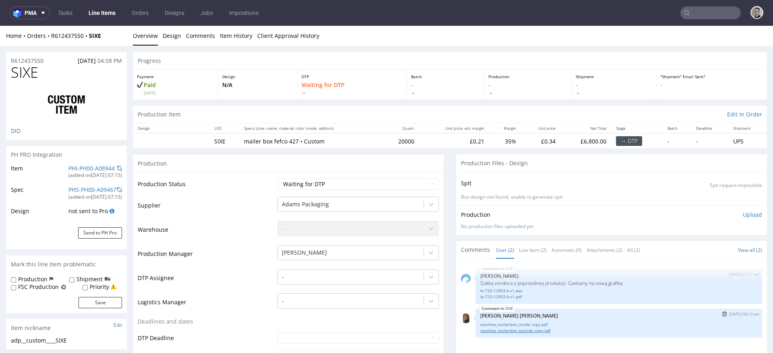
click at [524, 330] on link "swallow_mailerbox_outside copy.pdf" at bounding box center [619, 331] width 277 height 6
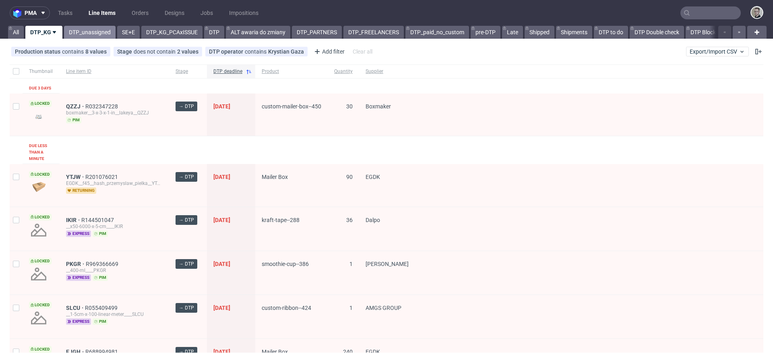
click at [81, 29] on link "DTP_unassigned" at bounding box center [90, 32] width 52 height 13
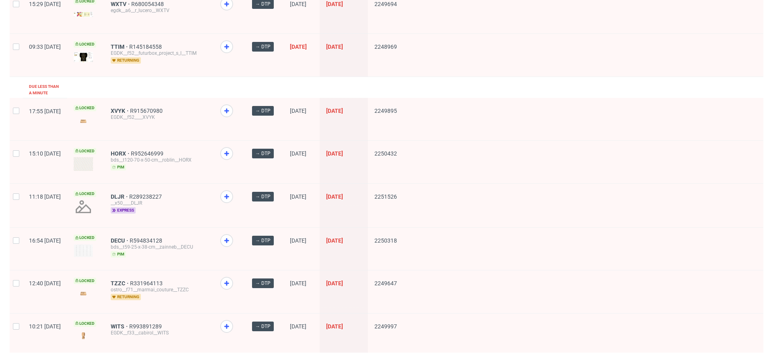
scroll to position [689, 0]
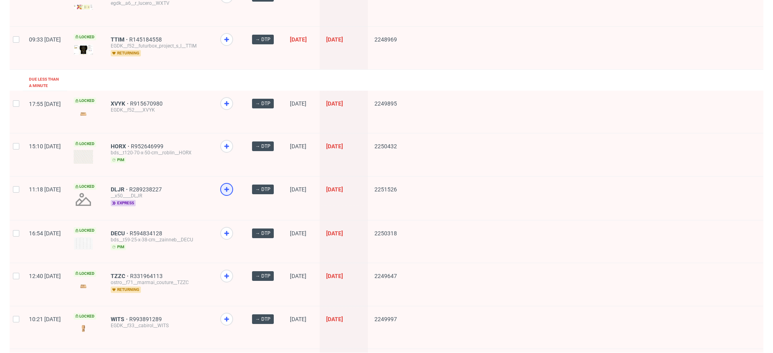
click at [232, 185] on icon at bounding box center [227, 190] width 10 height 10
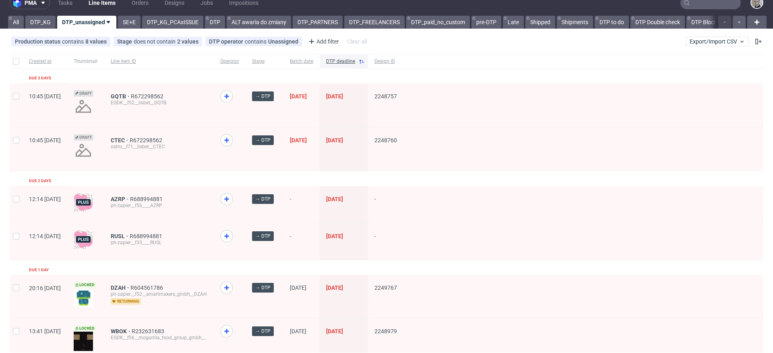
scroll to position [0, 0]
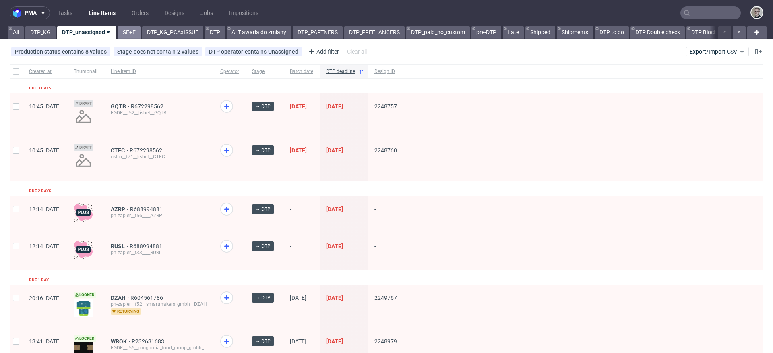
click at [118, 34] on link "SE+E" at bounding box center [129, 32] width 23 height 13
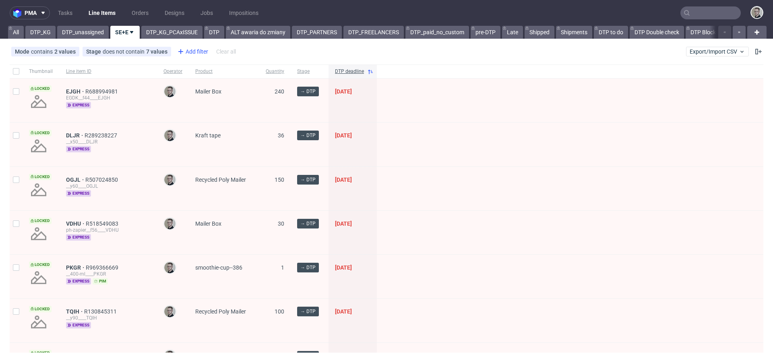
click at [193, 56] on div "Add filter" at bounding box center [191, 51] width 35 height 13
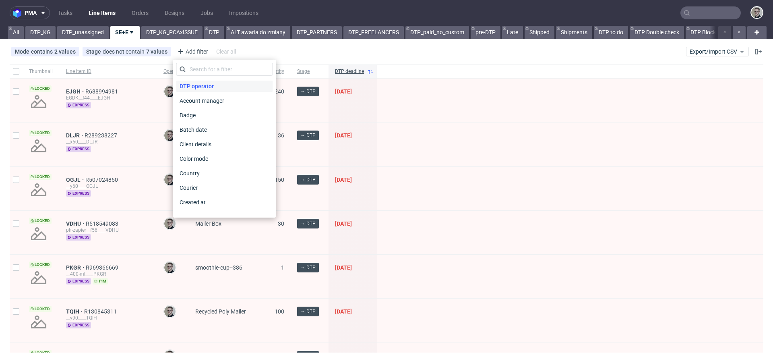
click at [196, 82] on span "DTP operator" at bounding box center [196, 86] width 41 height 11
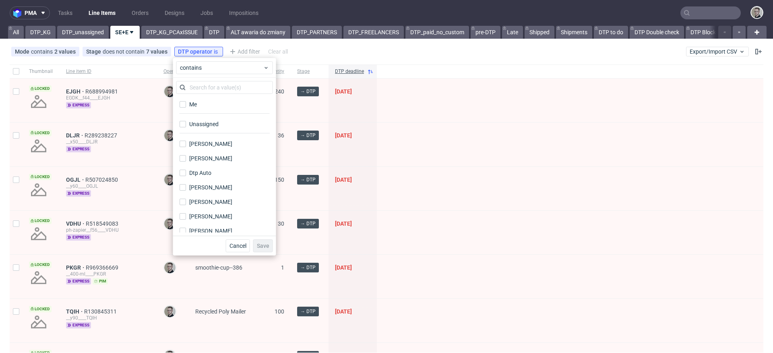
click at [207, 118] on div "Unassigned" at bounding box center [224, 127] width 97 height 20
click at [207, 123] on div "Unassigned" at bounding box center [204, 124] width 30 height 8
click at [186, 123] on input "Unassigned" at bounding box center [183, 124] width 6 height 6
checkbox input "true"
click at [269, 246] on span "Save" at bounding box center [263, 246] width 12 height 6
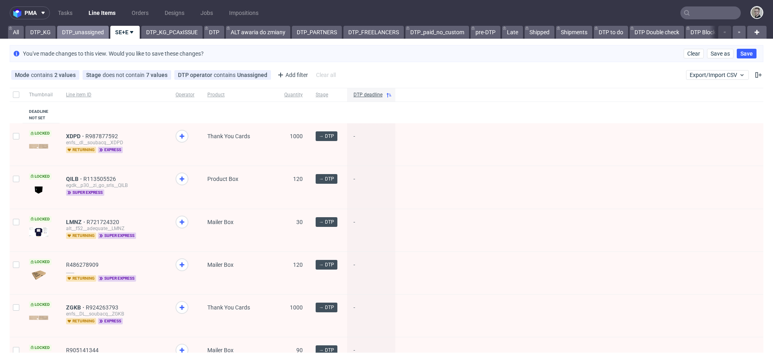
click at [92, 35] on link "DTP_unassigned" at bounding box center [83, 32] width 52 height 13
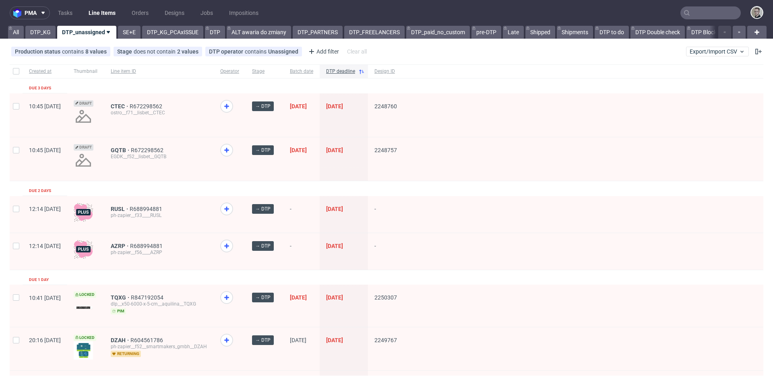
click at [40, 34] on link "DTP_KG" at bounding box center [40, 32] width 30 height 13
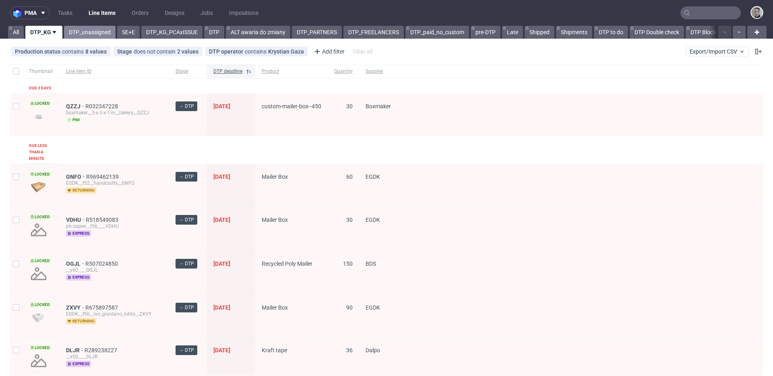
click at [93, 30] on link "DTP_unassigned" at bounding box center [90, 32] width 52 height 13
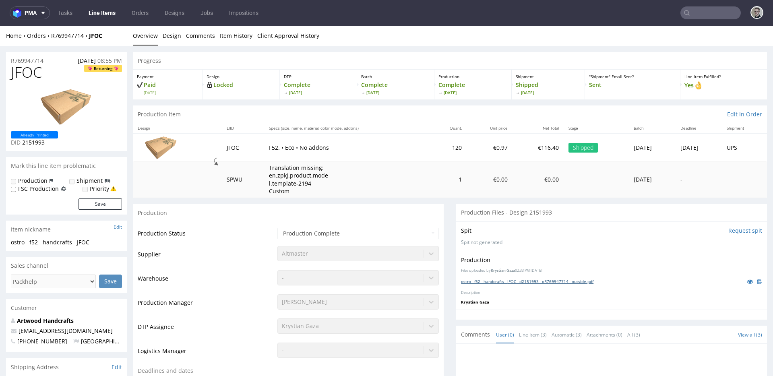
click at [517, 282] on link "ostro__f52__handcrafts__JFOC__d2151993__oR769947714__outside.pdf" at bounding box center [527, 282] width 133 height 6
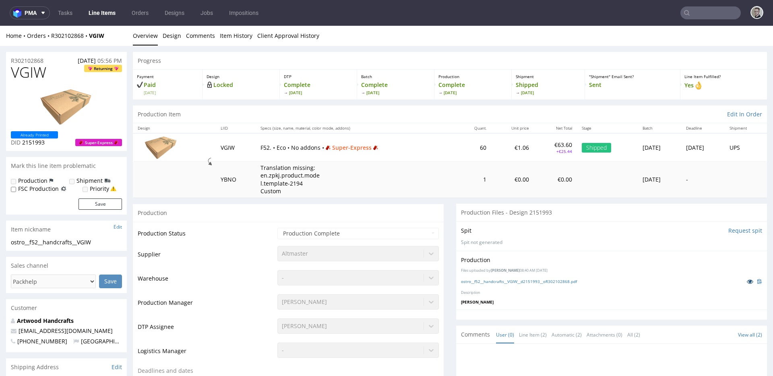
click at [747, 283] on icon at bounding box center [750, 282] width 6 height 6
click at [170, 34] on link "Design" at bounding box center [172, 36] width 19 height 20
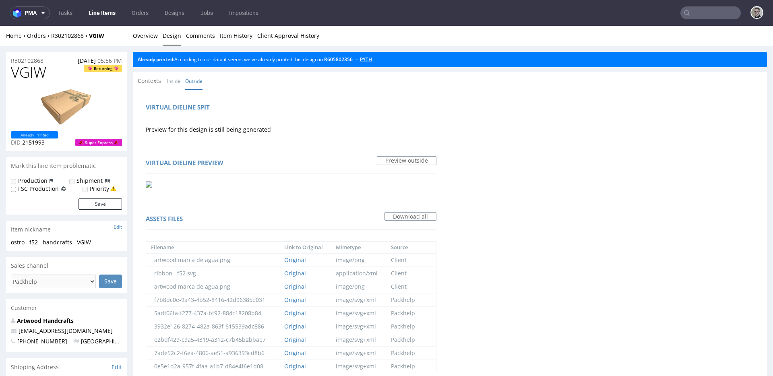
click at [372, 60] on link "PYTH" at bounding box center [366, 59] width 12 height 7
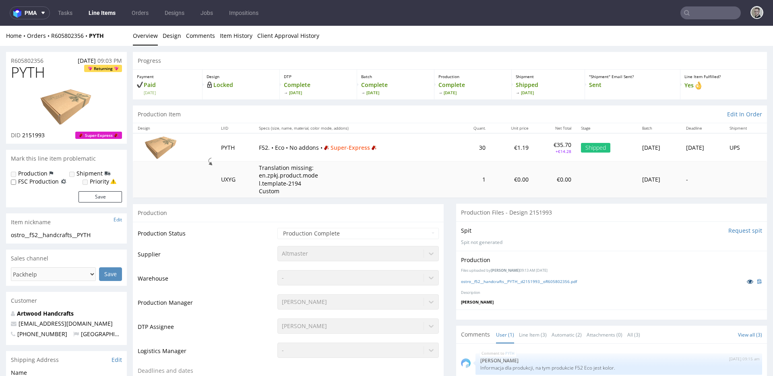
click at [747, 282] on icon at bounding box center [750, 282] width 6 height 6
click at [199, 46] on div "Home Orders R605802356 PYTH Overview Design Comments Item History Client Approv…" at bounding box center [386, 36] width 773 height 20
click at [177, 34] on link "Design" at bounding box center [172, 36] width 19 height 20
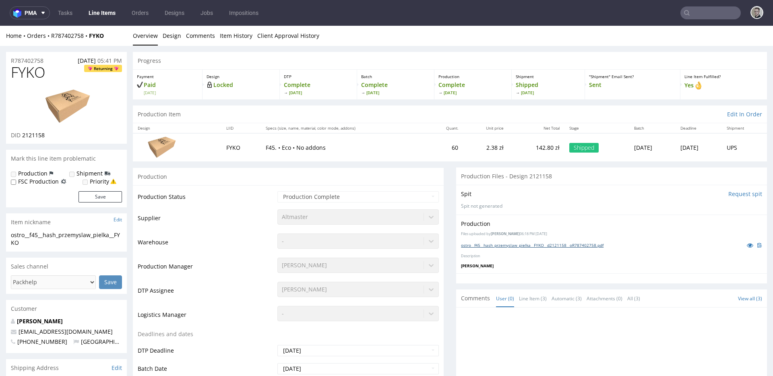
click at [581, 245] on link "ostro__f45__hash_przemyslaw_pielka__FYKO__d2121158__oR787402758.pdf" at bounding box center [532, 246] width 143 height 6
